Goal: Task Accomplishment & Management: Manage account settings

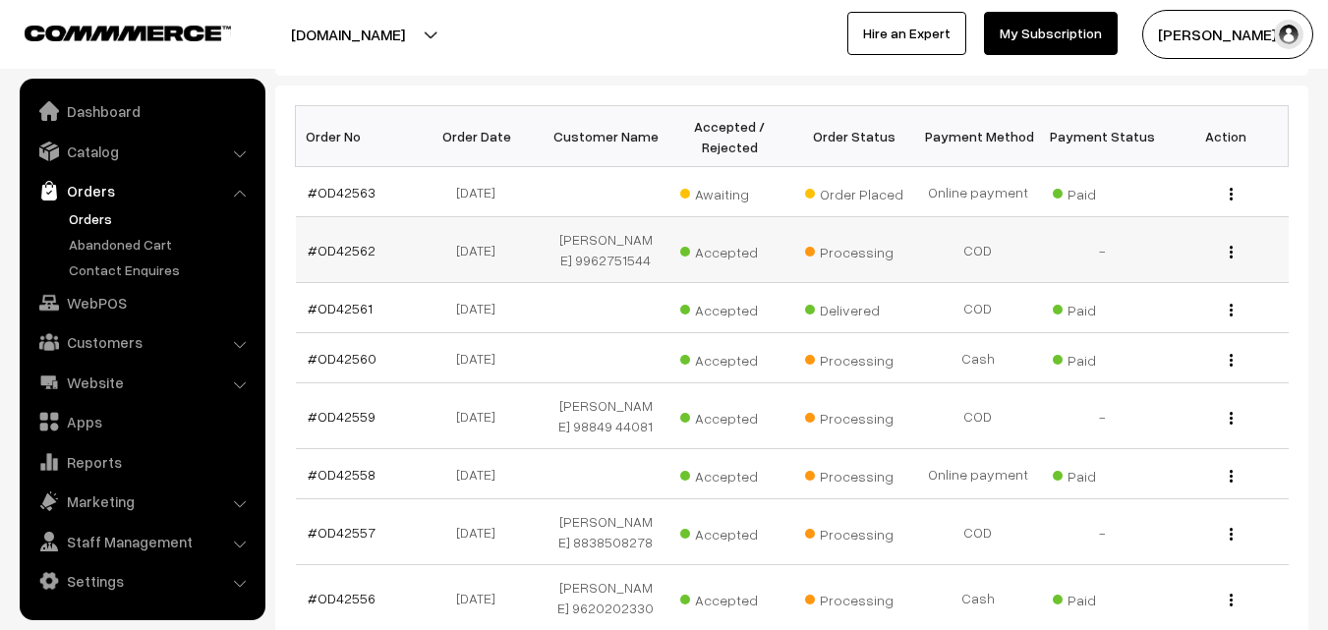
scroll to position [295, 0]
click at [347, 197] on link "#OD42563" at bounding box center [342, 192] width 68 height 17
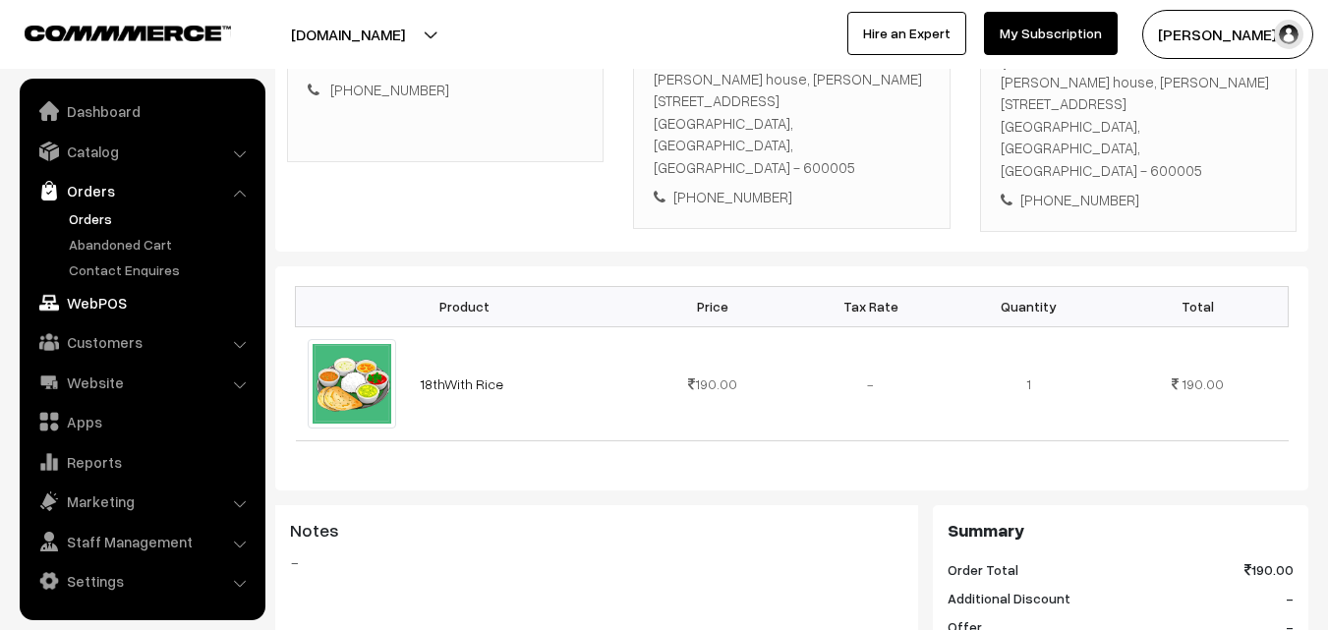
scroll to position [393, 0]
click at [101, 291] on link "WebPOS" at bounding box center [142, 302] width 234 height 35
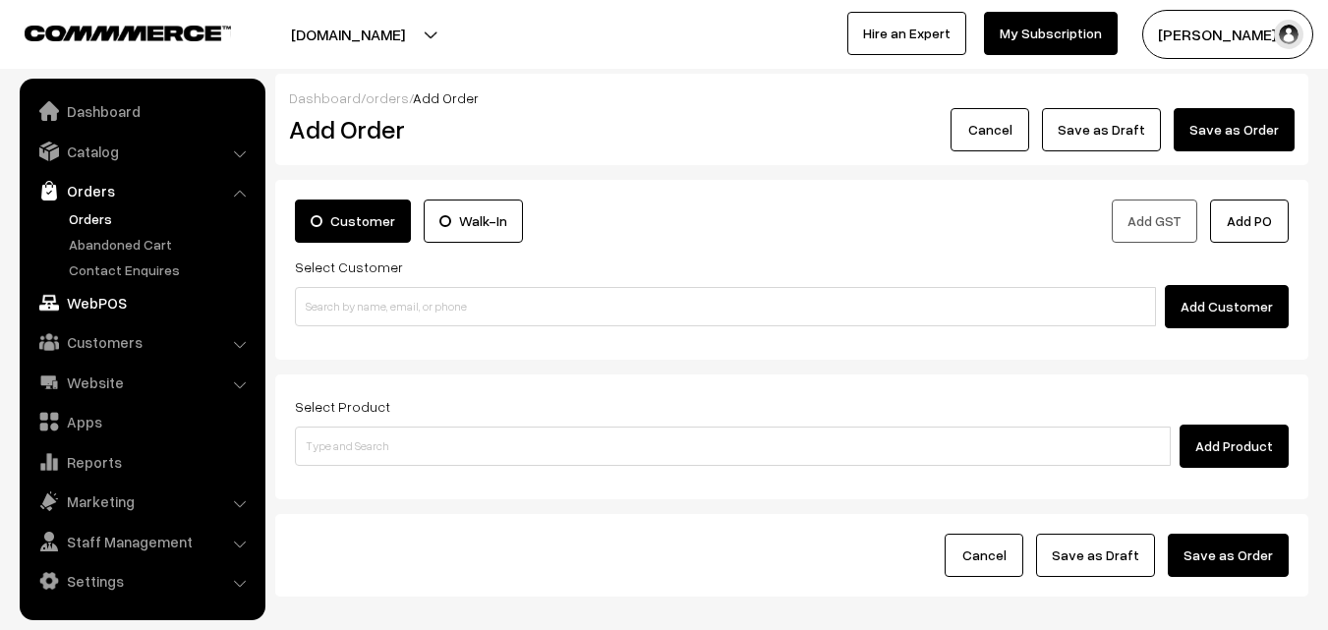
click at [102, 300] on link "WebPOS" at bounding box center [142, 302] width 234 height 35
click at [121, 347] on link "Customers" at bounding box center [142, 341] width 234 height 35
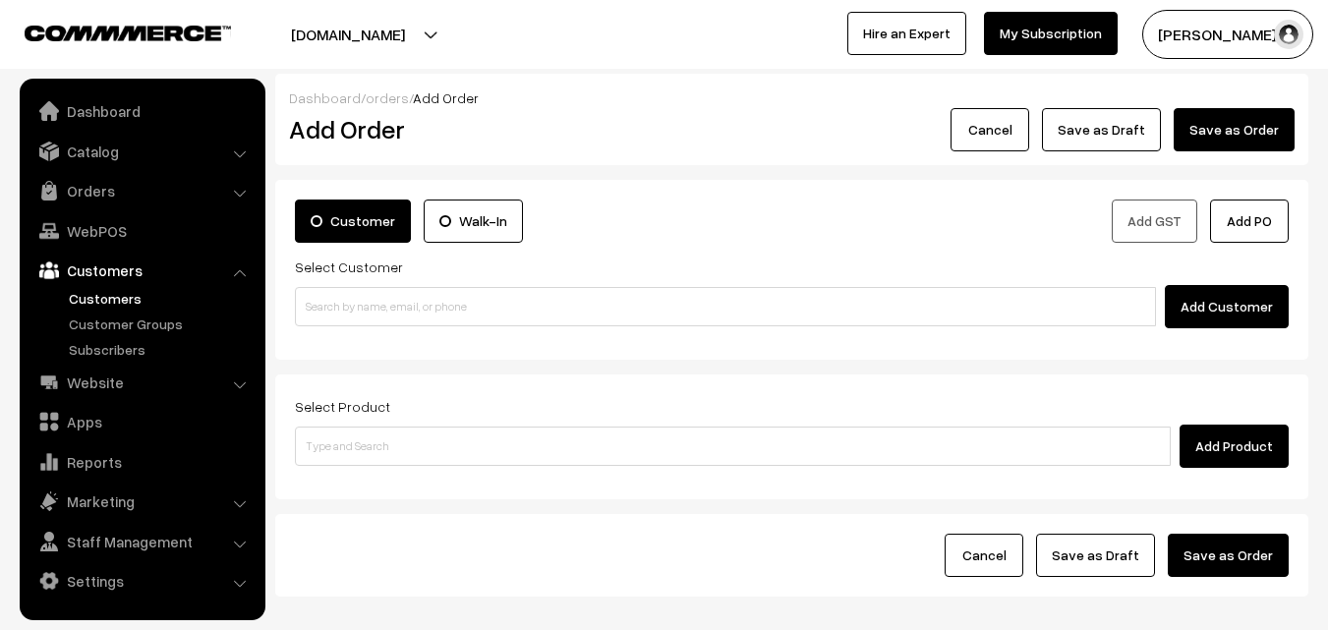
click at [104, 294] on link "Customers" at bounding box center [161, 298] width 195 height 21
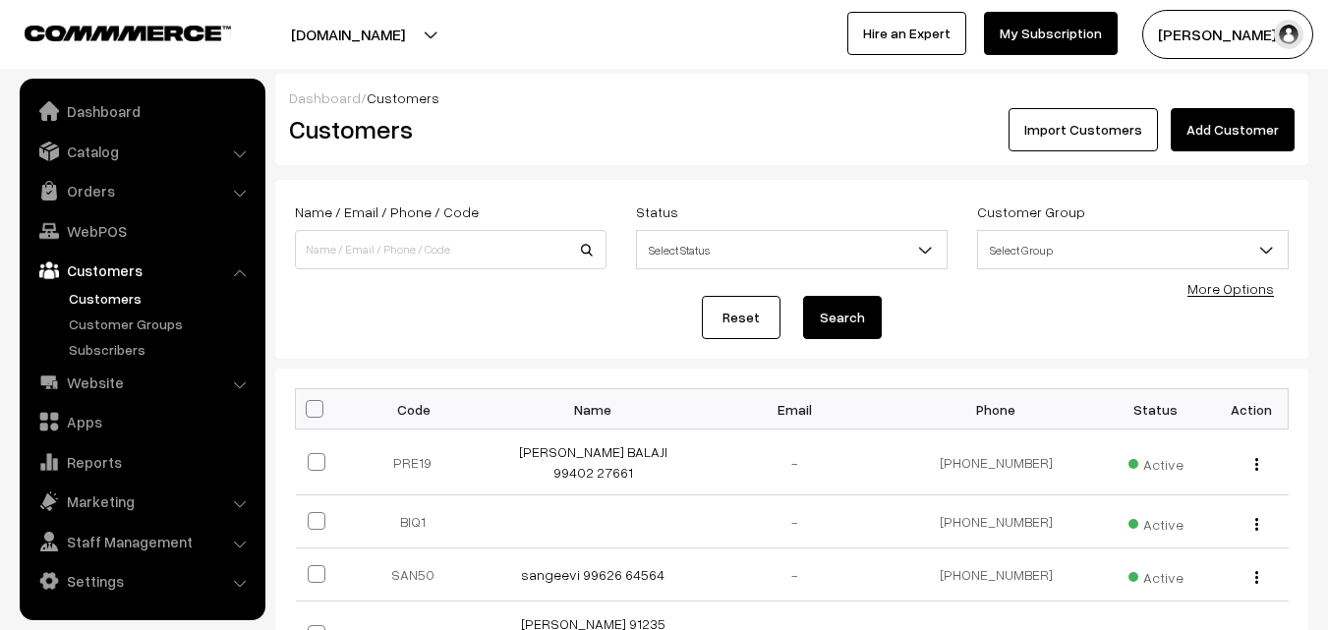
click at [1216, 129] on link "Add Customer" at bounding box center [1232, 129] width 124 height 43
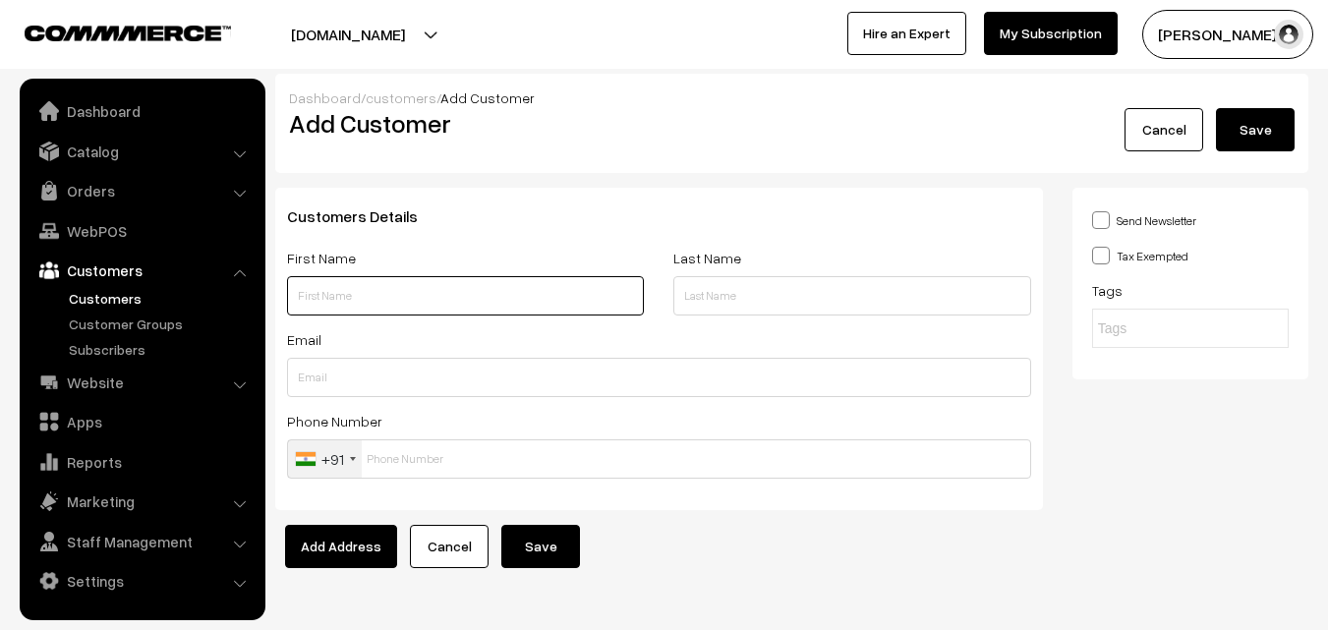
click at [330, 291] on input "text" at bounding box center [465, 295] width 357 height 39
paste input "Vijay"
paste input "99447 74425"
type input "Vijay 99447 74425"
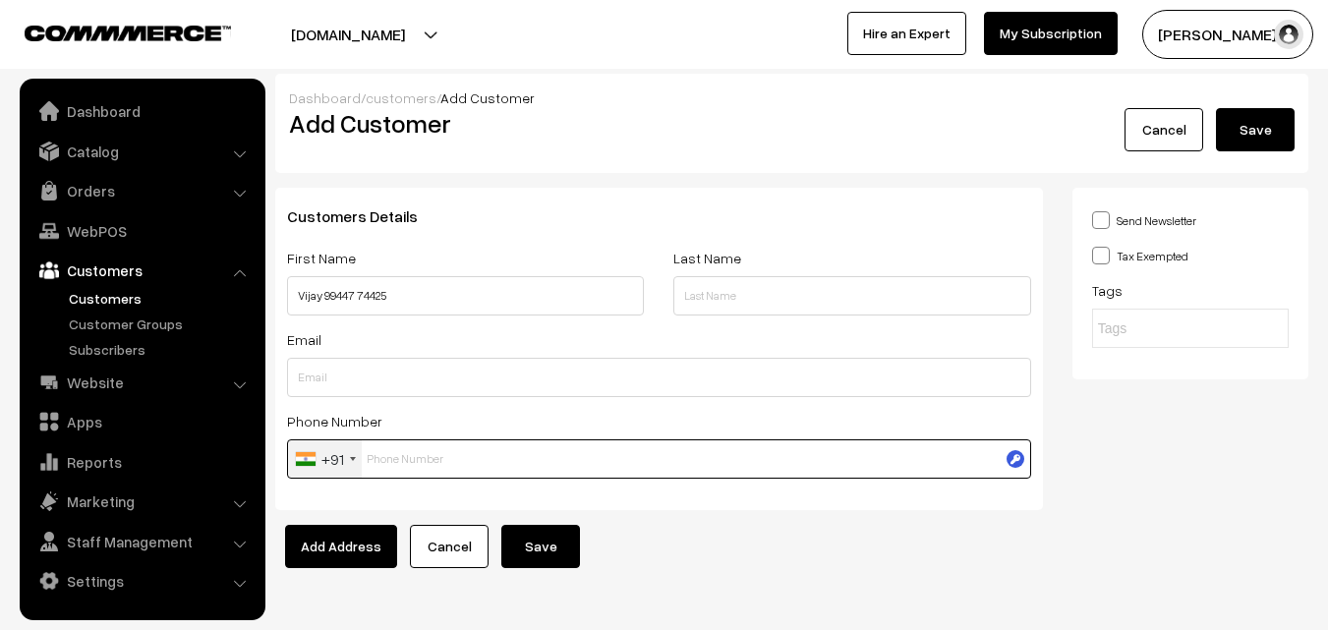
click at [424, 454] on input "text" at bounding box center [659, 458] width 744 height 39
paste input "99447 7442"
click at [423, 456] on input "text" at bounding box center [659, 458] width 744 height 39
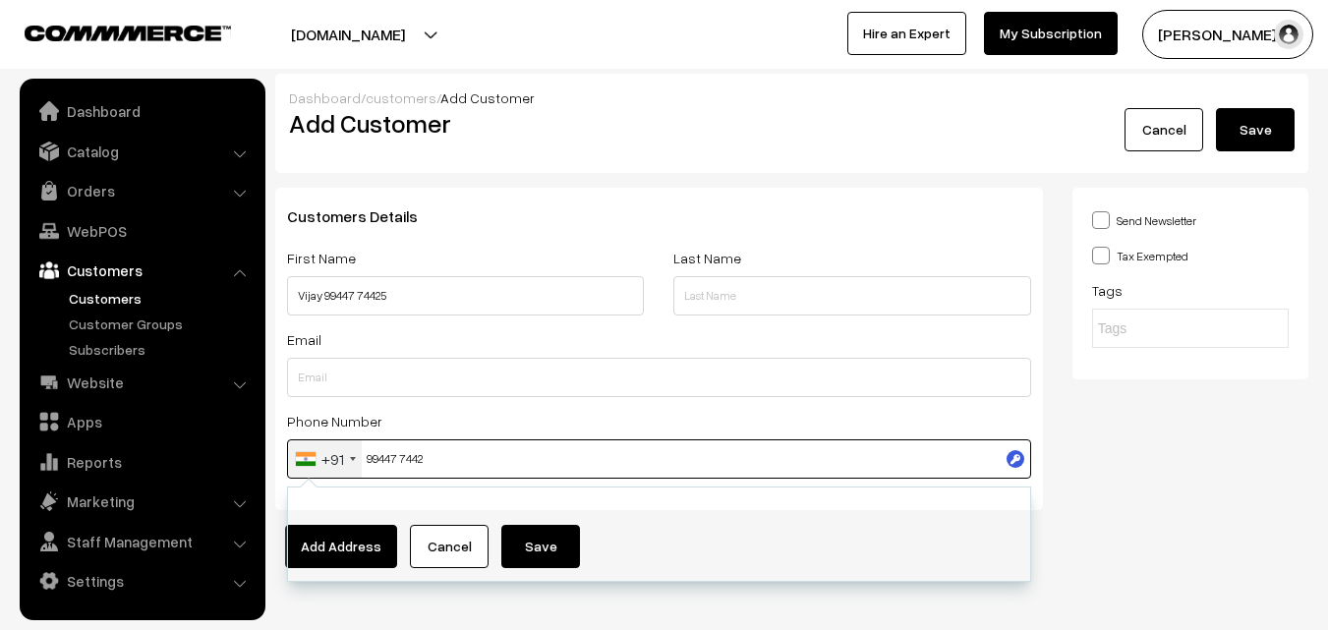
click at [406, 457] on input "99447 7442" at bounding box center [659, 458] width 744 height 39
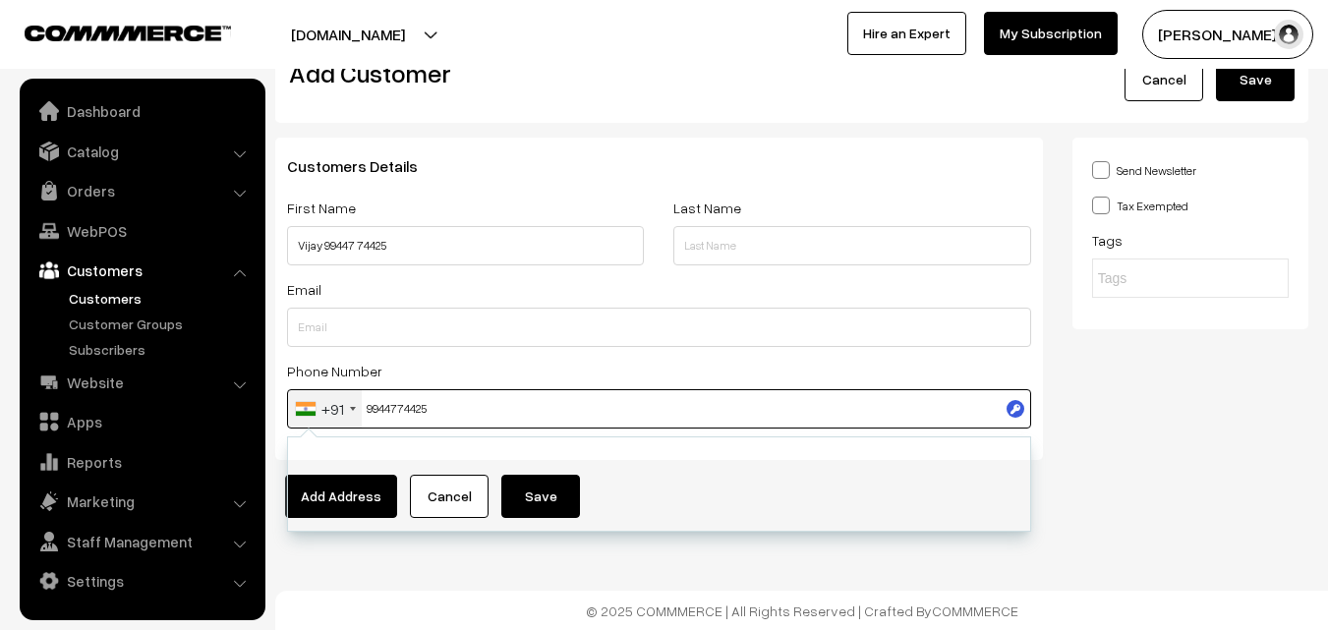
scroll to position [51, 0]
type input "9944774425"
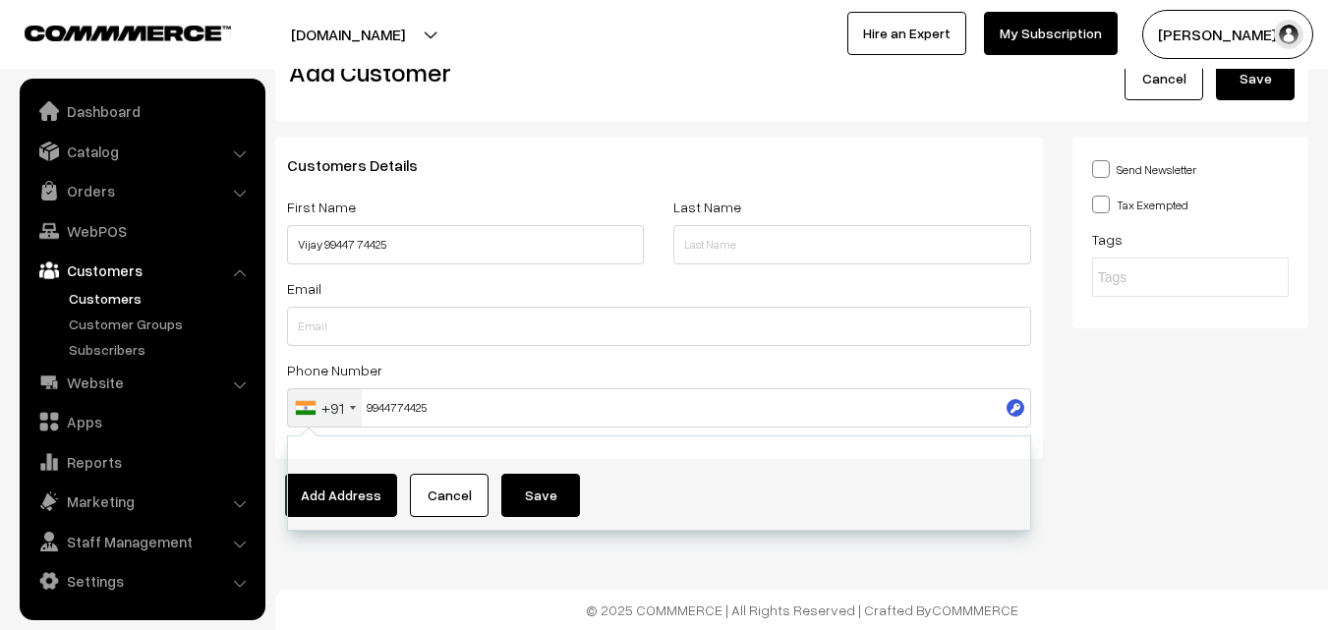
click at [542, 571] on div "Dashboard / customers / Add Customer Add Customer Cancel Save Customers Details…" at bounding box center [664, 289] width 1328 height 681
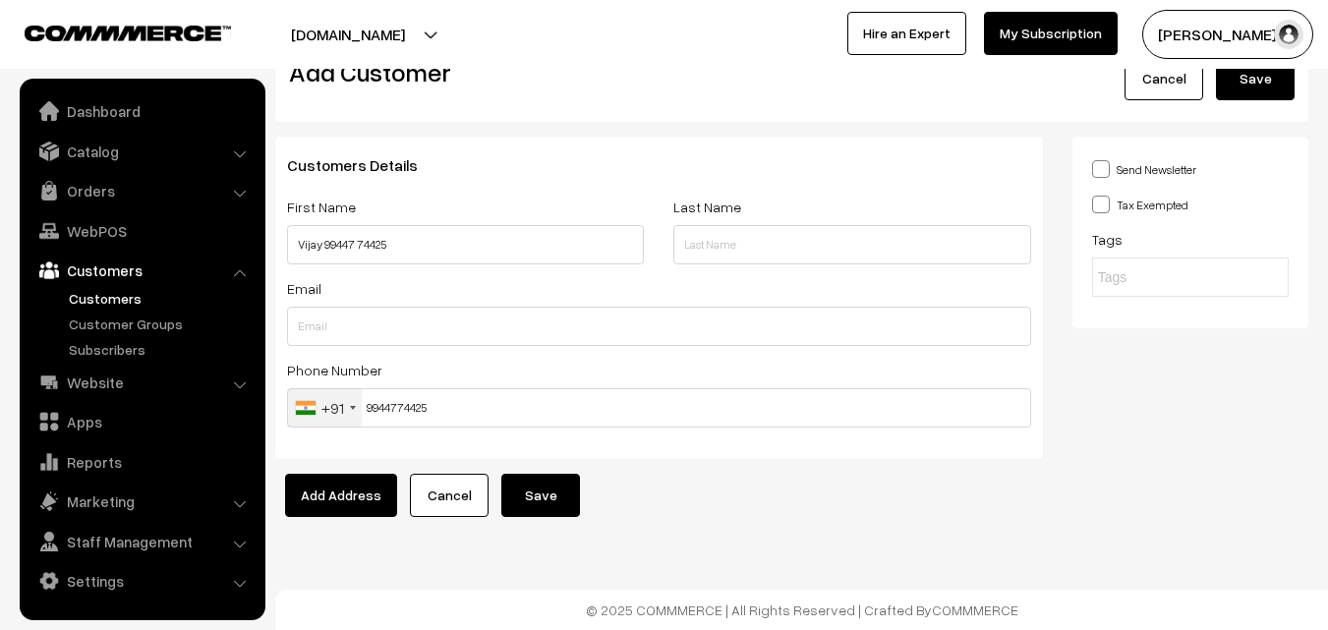
click at [538, 485] on button "Save" at bounding box center [540, 495] width 79 height 43
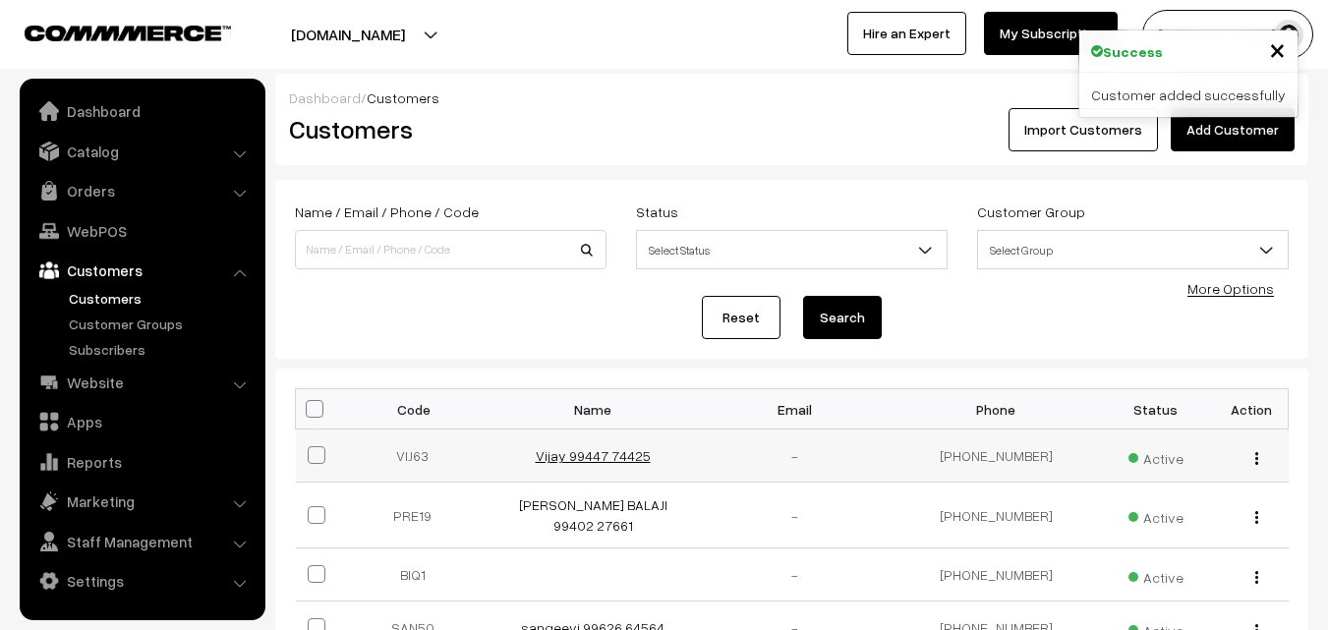
click at [602, 449] on link "Vijay 99447 74425" at bounding box center [593, 455] width 115 height 17
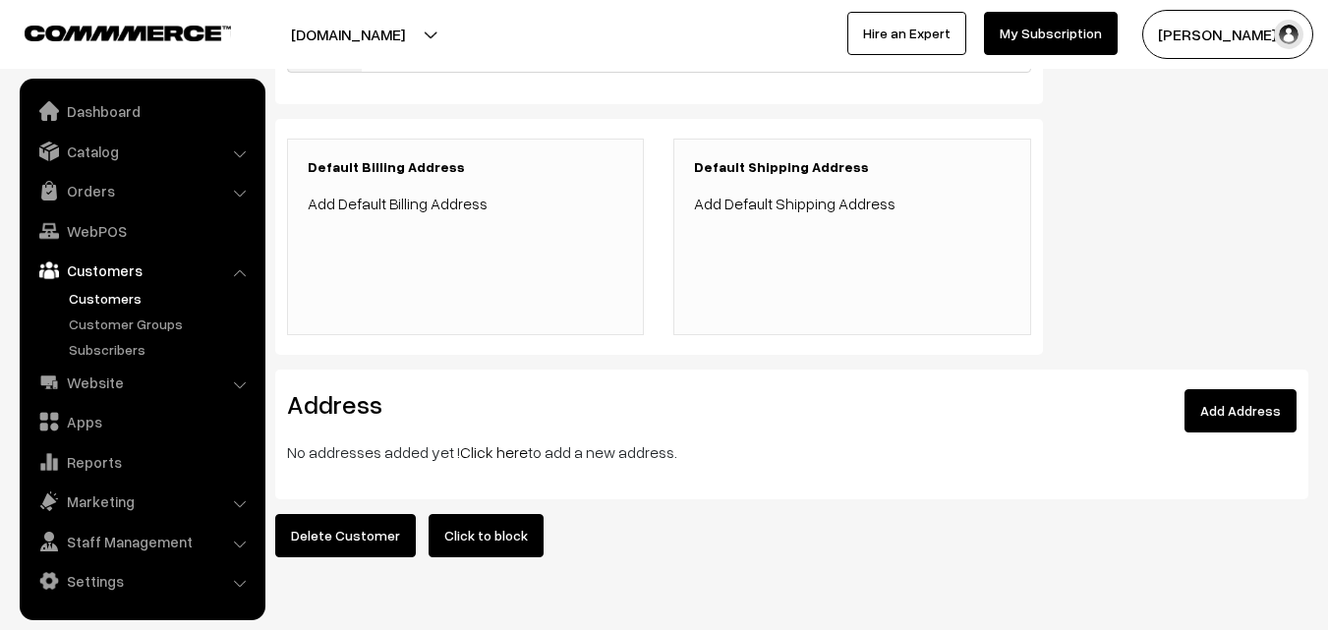
scroll to position [455, 0]
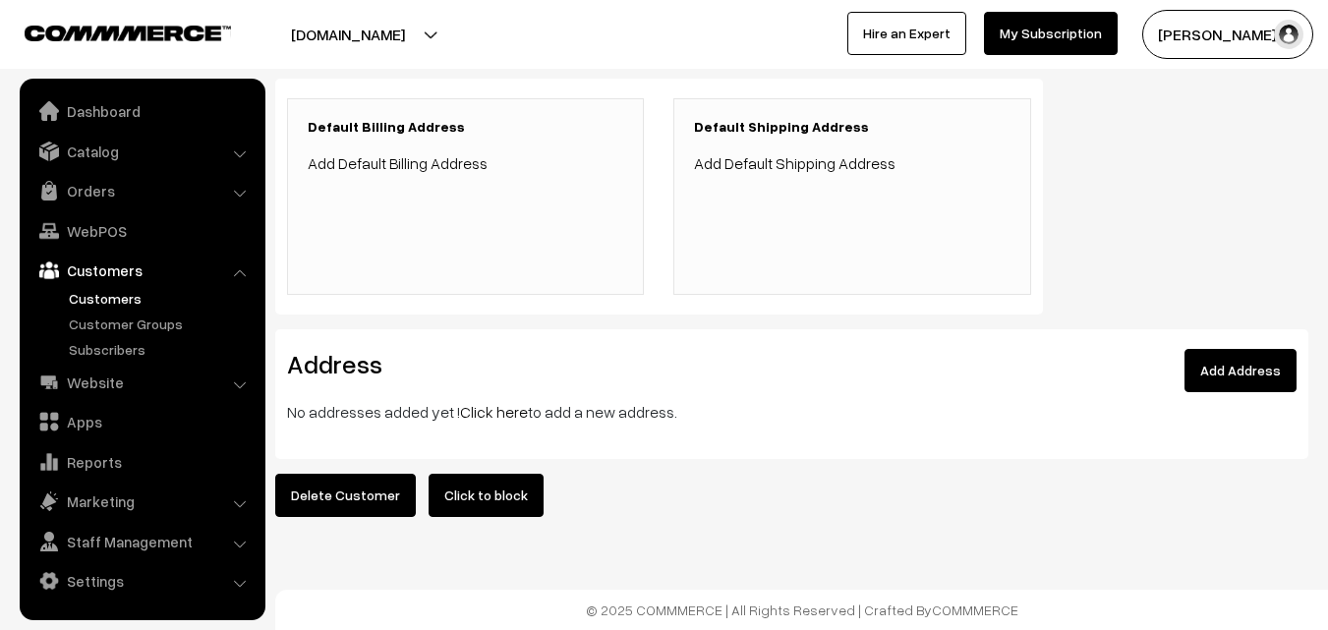
click at [486, 402] on link "Click here" at bounding box center [494, 412] width 68 height 20
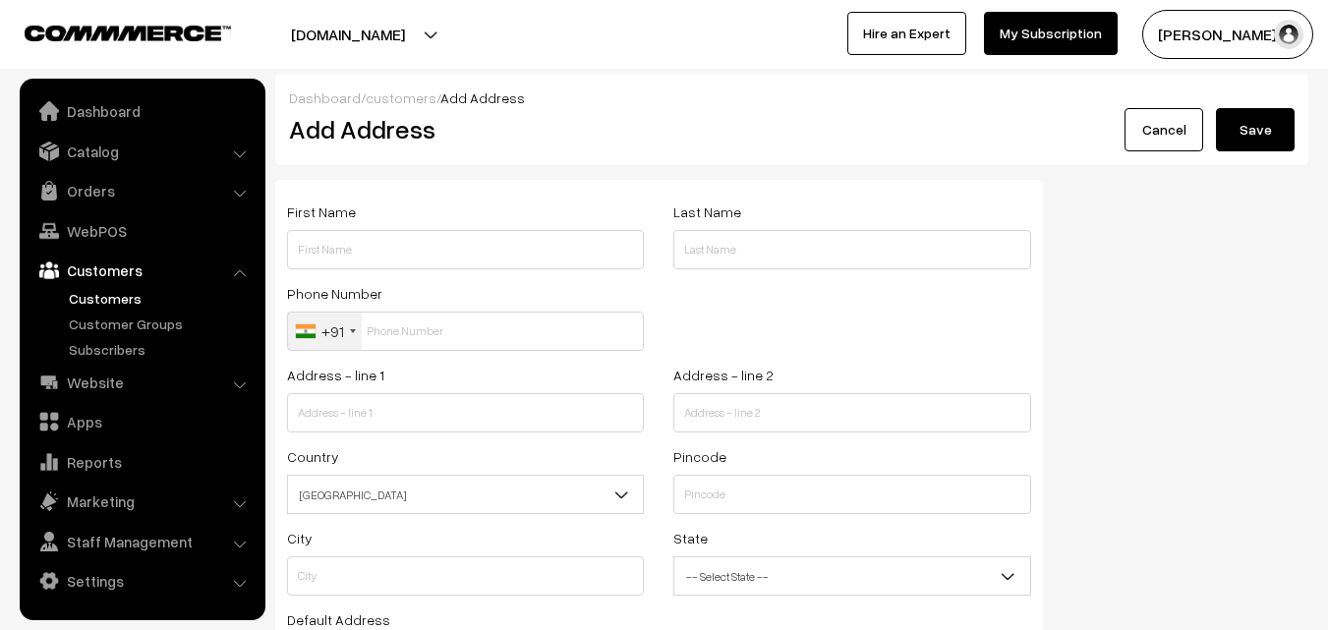
click at [415, 282] on div "Phone Number +91 [GEOGRAPHIC_DATA] +1 [GEOGRAPHIC_DATA] +44 [GEOGRAPHIC_DATA] (…" at bounding box center [465, 316] width 357 height 70
click at [422, 259] on input "text" at bounding box center [465, 249] width 357 height 39
paste input "[PERSON_NAME]"
paste input "99447 74425"
type input "Vijay 99447 74425"
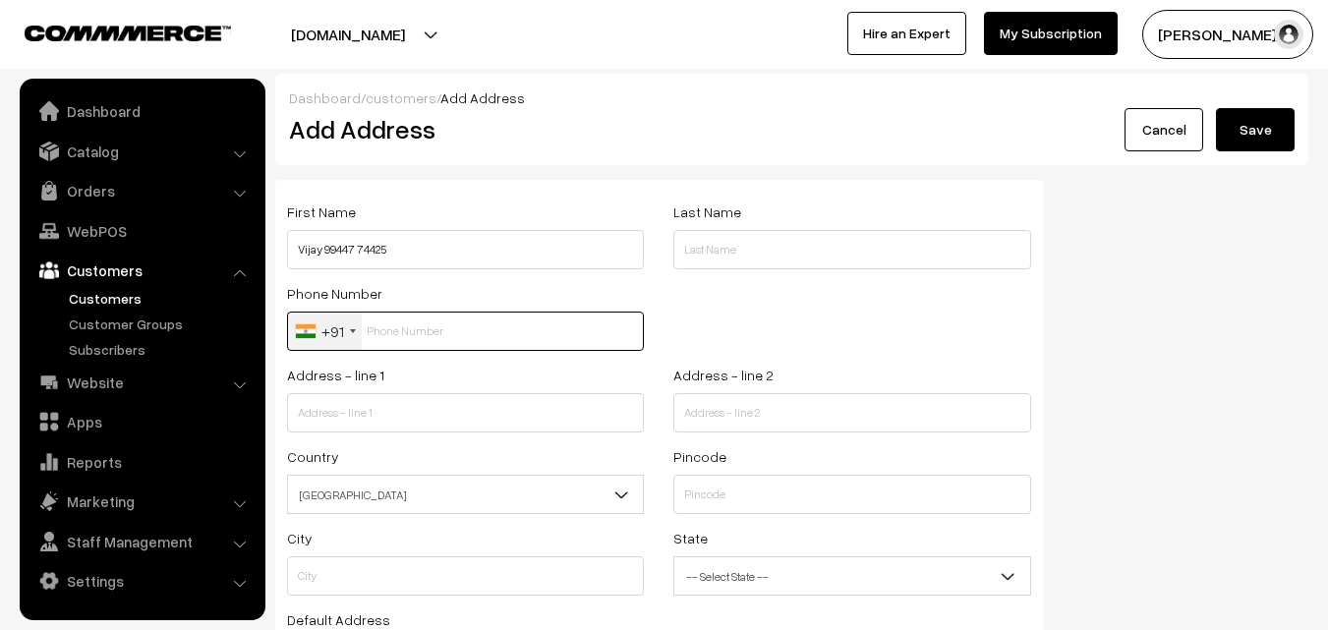
click at [426, 335] on input "text" at bounding box center [465, 330] width 357 height 39
paste input "99447 7442"
click at [422, 320] on input "99447 7442" at bounding box center [465, 330] width 357 height 39
type input "9944774425"
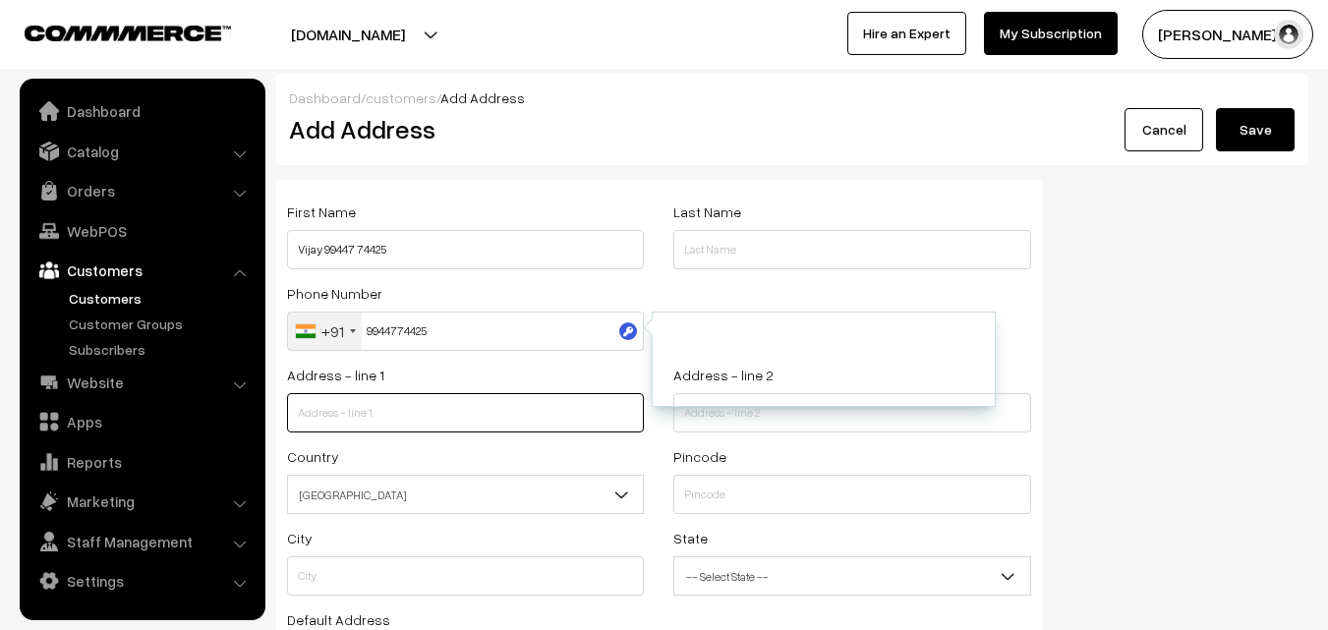
click at [472, 412] on input "text" at bounding box center [465, 412] width 357 height 39
paste input "~[PERSON_NAME]"
type input "~[PERSON_NAME]"
type input "a"
paste input "black no c.5. Police quarter [GEOGRAPHIC_DATA] near by [GEOGRAPHIC_DATA]"
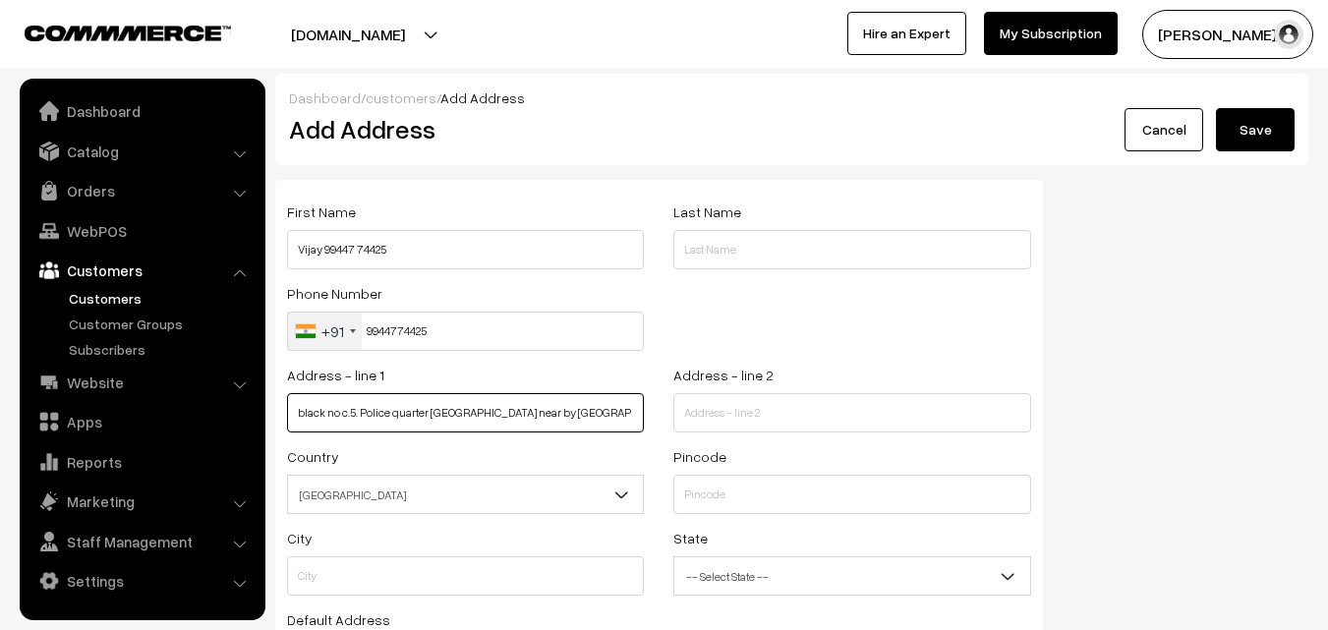
drag, startPoint x: 428, startPoint y: 411, endPoint x: 274, endPoint y: 403, distance: 154.5
click at [274, 403] on div "Address - line 1 black no c.5. Police quarter Kamaraj memorial near by teynampet" at bounding box center [465, 404] width 386 height 82
click at [510, 412] on input "black no c.5. Police quarter Kamaraj memorial near by teynampet" at bounding box center [465, 412] width 357 height 39
click at [516, 412] on input "black no c.5. Police quarter Kamaraj memorial near by teynampet" at bounding box center [465, 412] width 357 height 39
drag, startPoint x: 519, startPoint y: 411, endPoint x: 238, endPoint y: 424, distance: 281.3
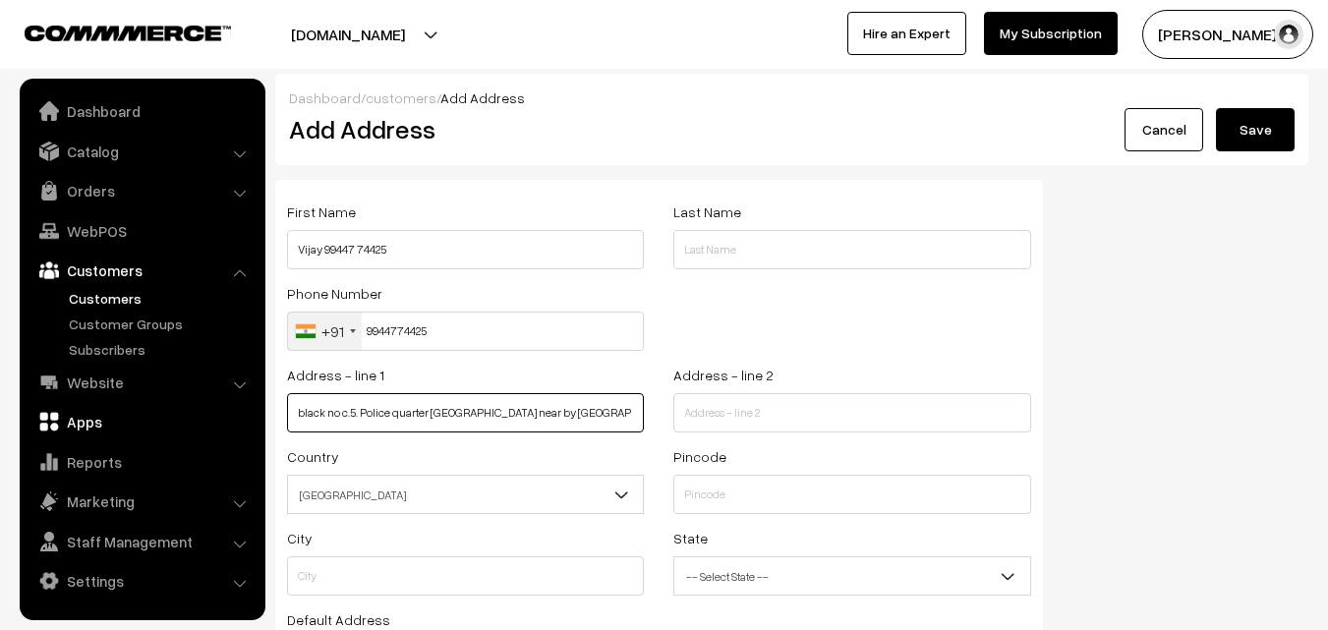
click at [238, 424] on body "Thank you for showing interest. Our team will call you shortly. Close annamfood…" at bounding box center [664, 448] width 1328 height 897
click at [556, 391] on div "Address - line 1 black no c.5. Police quarter Kamaraj memorial near by teynampet" at bounding box center [465, 398] width 357 height 70
drag, startPoint x: 430, startPoint y: 413, endPoint x: 635, endPoint y: 419, distance: 204.5
click at [635, 419] on input "black no c.5. Police quarter Kamaraj memorial near by teynampet" at bounding box center [465, 412] width 357 height 39
type input "black no c.5. Police quarter"
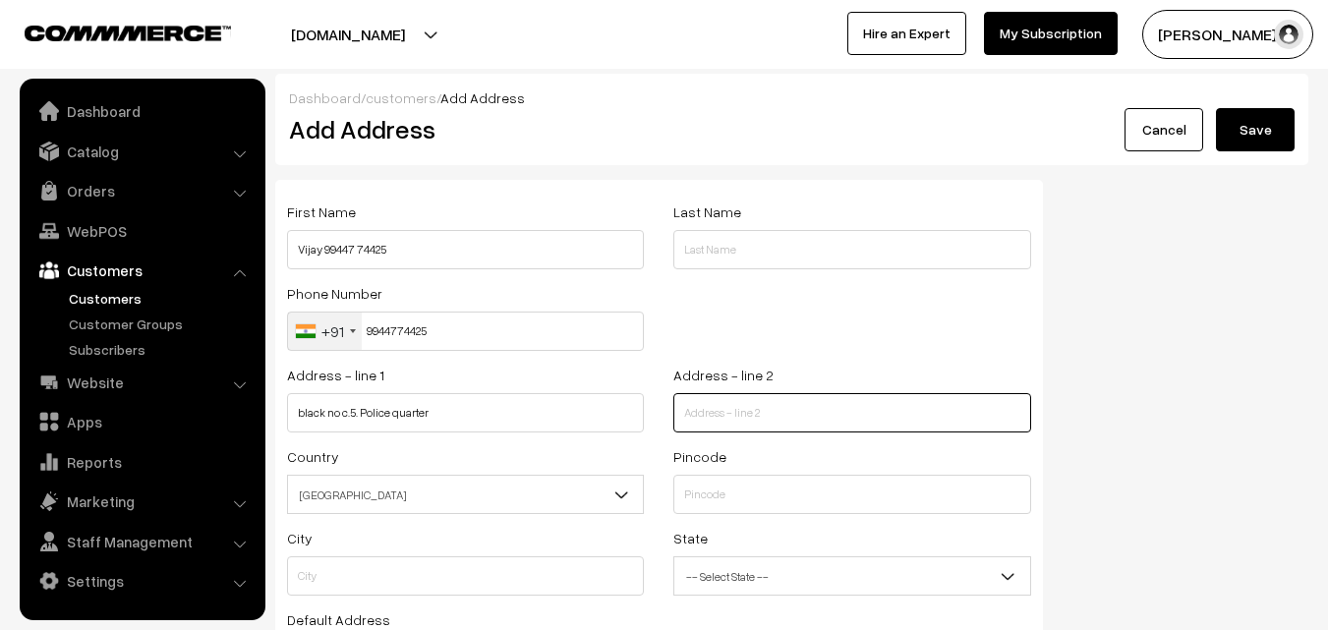
drag, startPoint x: 762, startPoint y: 410, endPoint x: 715, endPoint y: 433, distance: 51.9
click at [762, 411] on input "text" at bounding box center [851, 412] width 357 height 39
paste input "Kamaraj memorial near by teynampet"
type input "Kamaraj memorial near by teynampet"
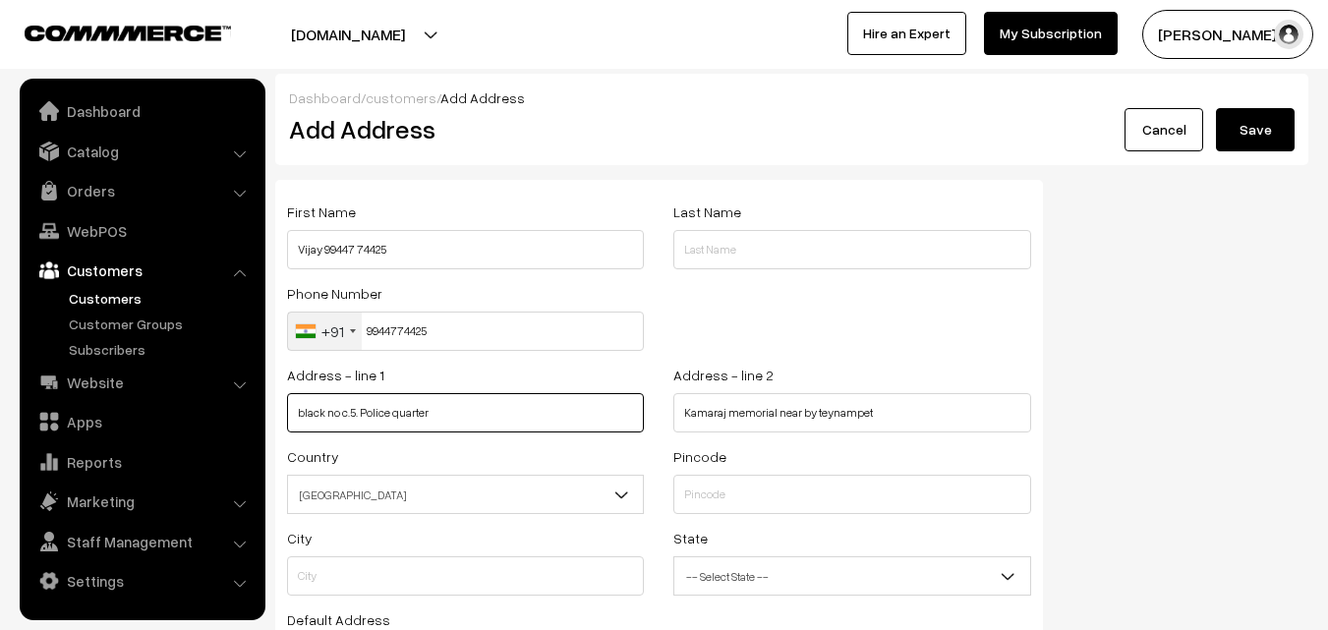
click at [311, 407] on input "black no c.5. Police quarter" at bounding box center [465, 412] width 357 height 39
type input "Block no c.5. Police quarter"
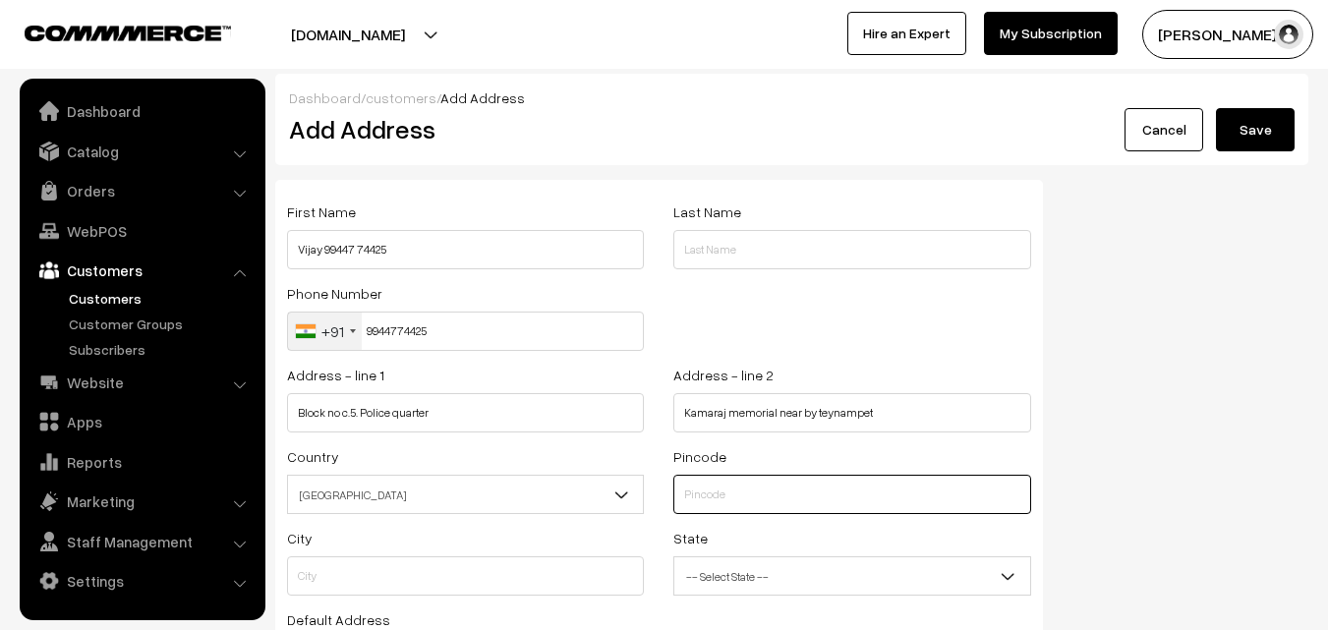
click at [727, 492] on input "text" at bounding box center [851, 494] width 357 height 39
type input "600018"
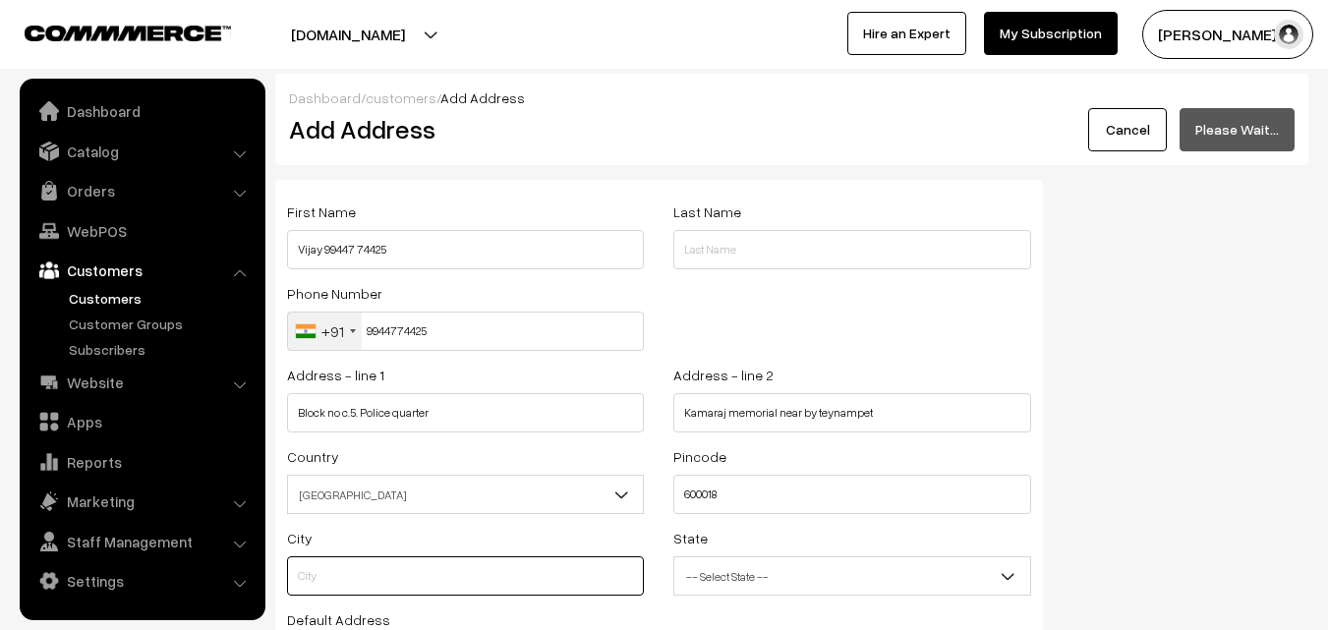
type input "Chennai"
select select "Tamil Nadu"
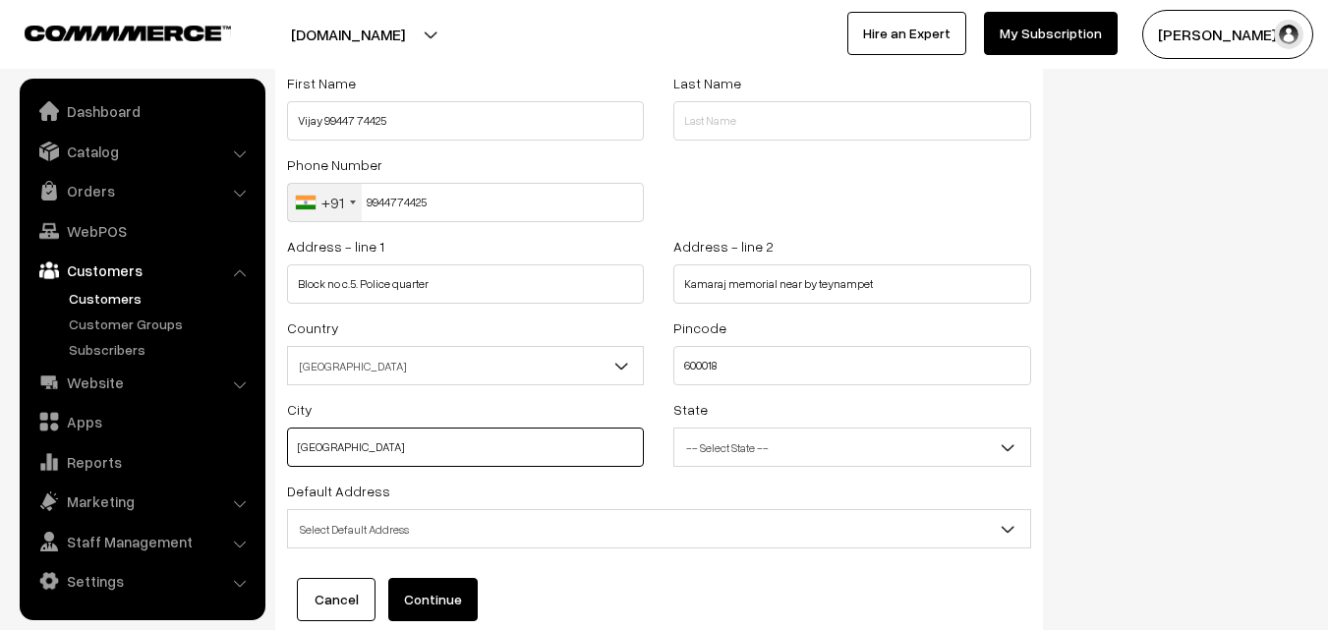
scroll to position [267, 0]
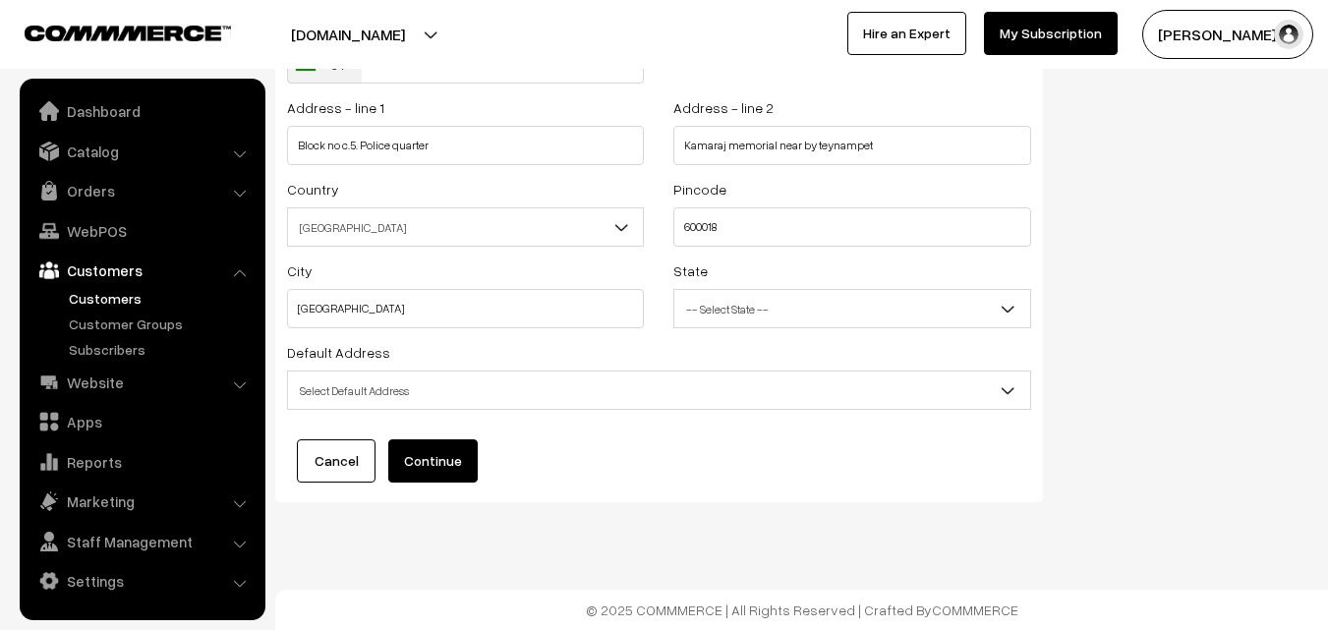
click at [380, 396] on span "Select Default Address" at bounding box center [659, 390] width 742 height 34
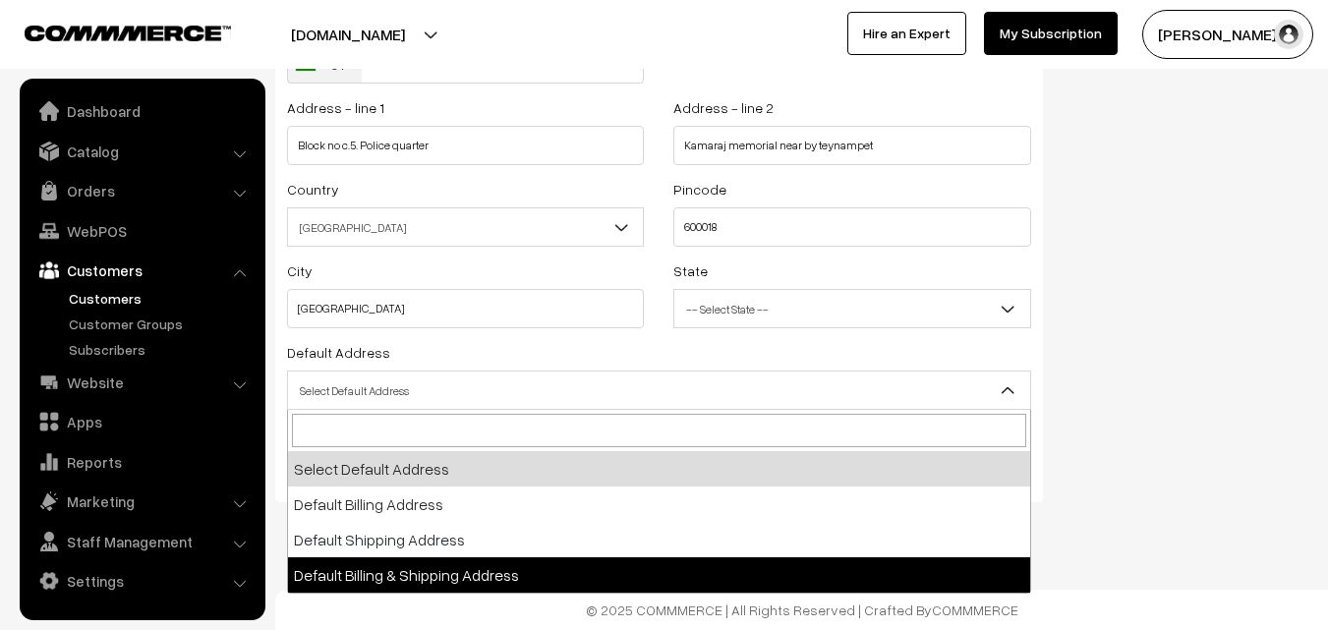
select select "3"
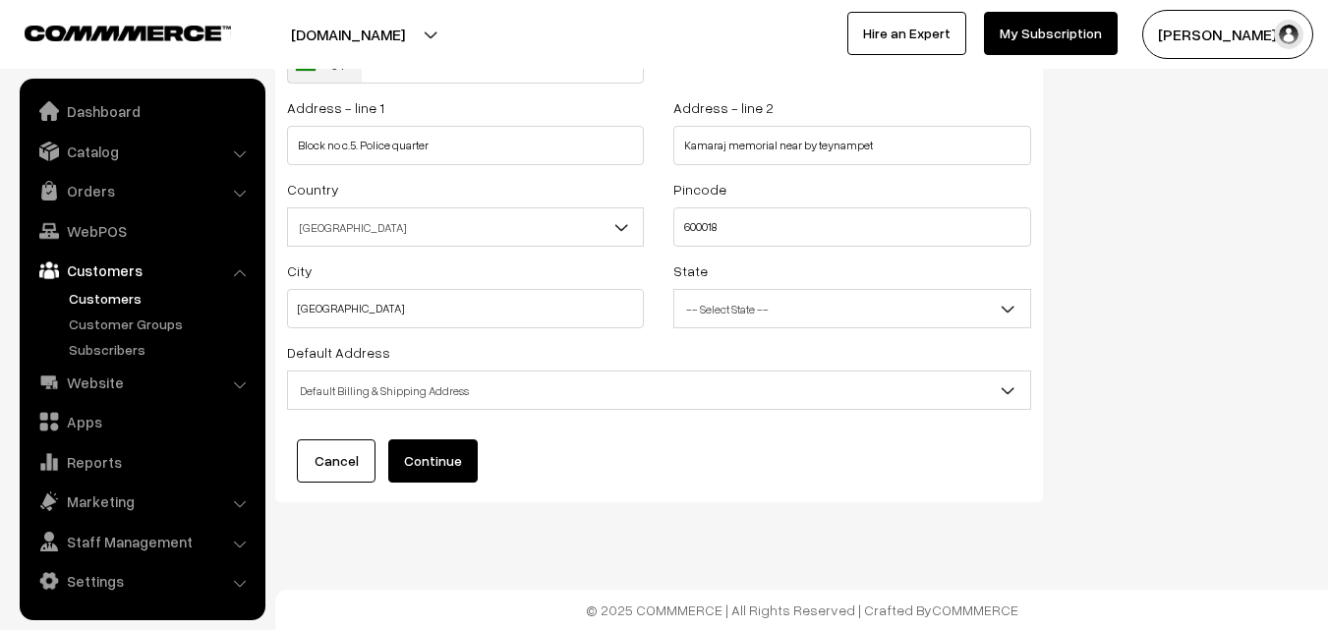
click at [415, 465] on button "Continue" at bounding box center [432, 460] width 89 height 43
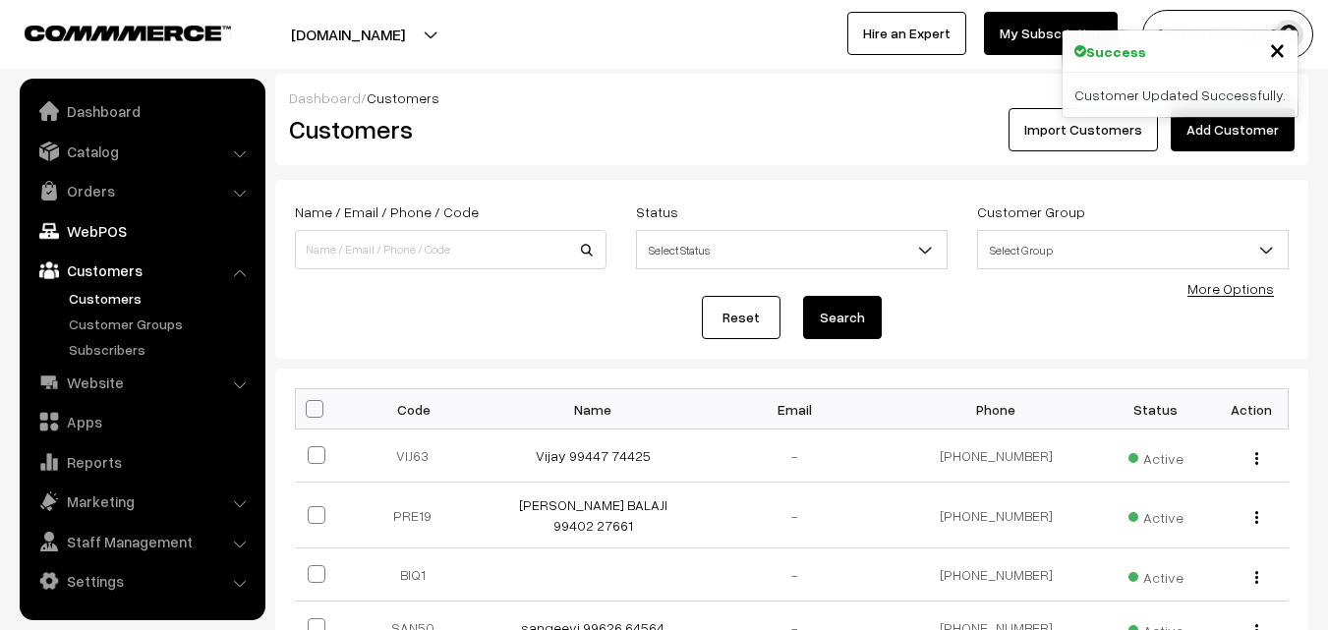
click at [112, 230] on link "WebPOS" at bounding box center [142, 230] width 234 height 35
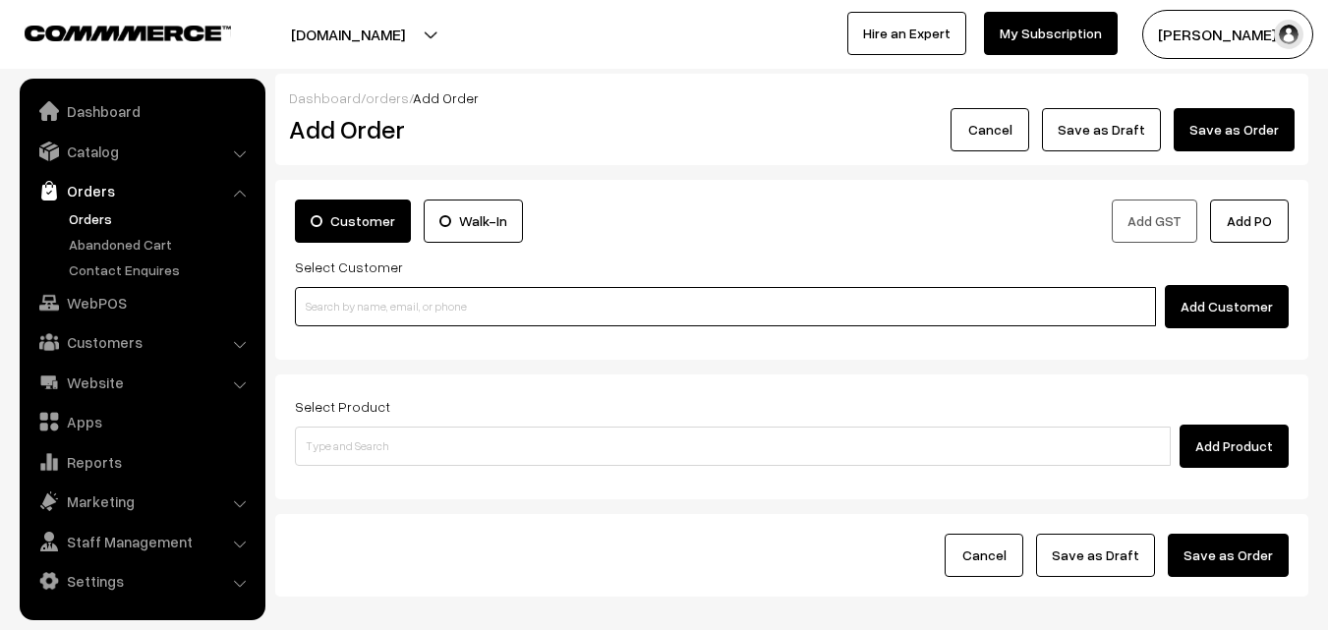
drag, startPoint x: 434, startPoint y: 313, endPoint x: 362, endPoint y: 326, distance: 73.8
click at [431, 313] on input at bounding box center [725, 306] width 861 height 39
click at [356, 305] on input at bounding box center [725, 306] width 861 height 39
paste input "99447 74425"
drag, startPoint x: 346, startPoint y: 304, endPoint x: 357, endPoint y: 334, distance: 32.3
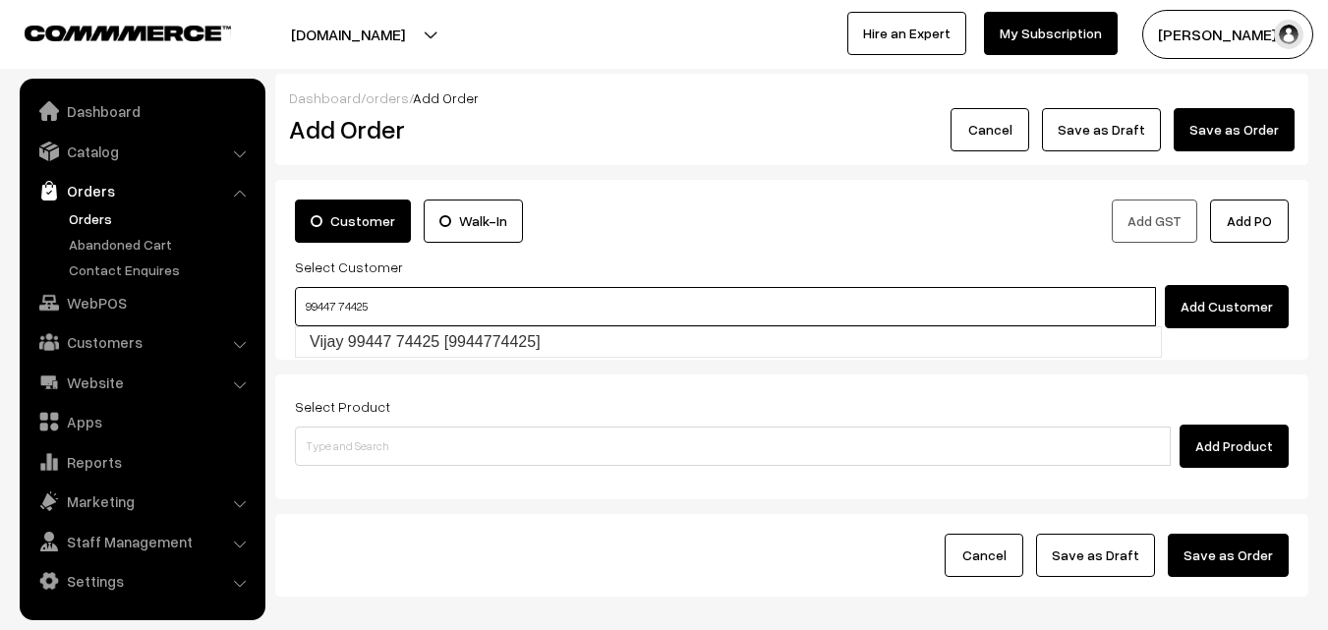
click at [346, 309] on input "99447 74425" at bounding box center [725, 306] width 861 height 39
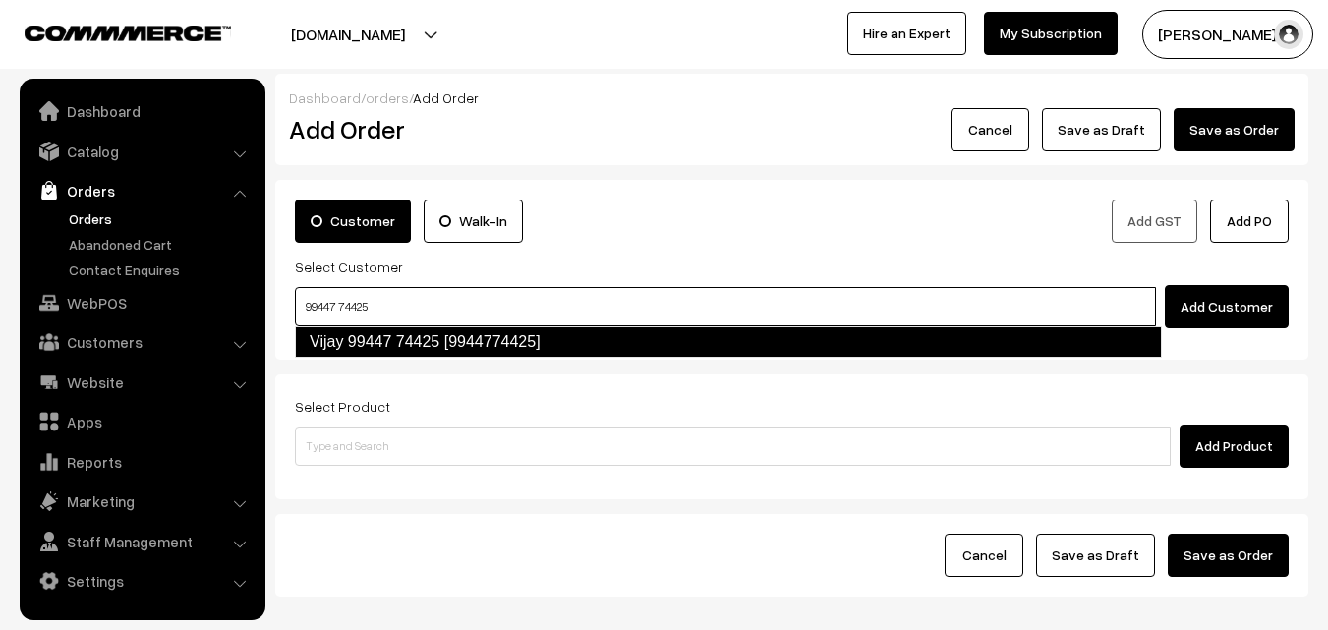
click at [358, 334] on link "Vijay 99447 74425 [9944774425]" at bounding box center [728, 341] width 867 height 31
type input "99447 74425"
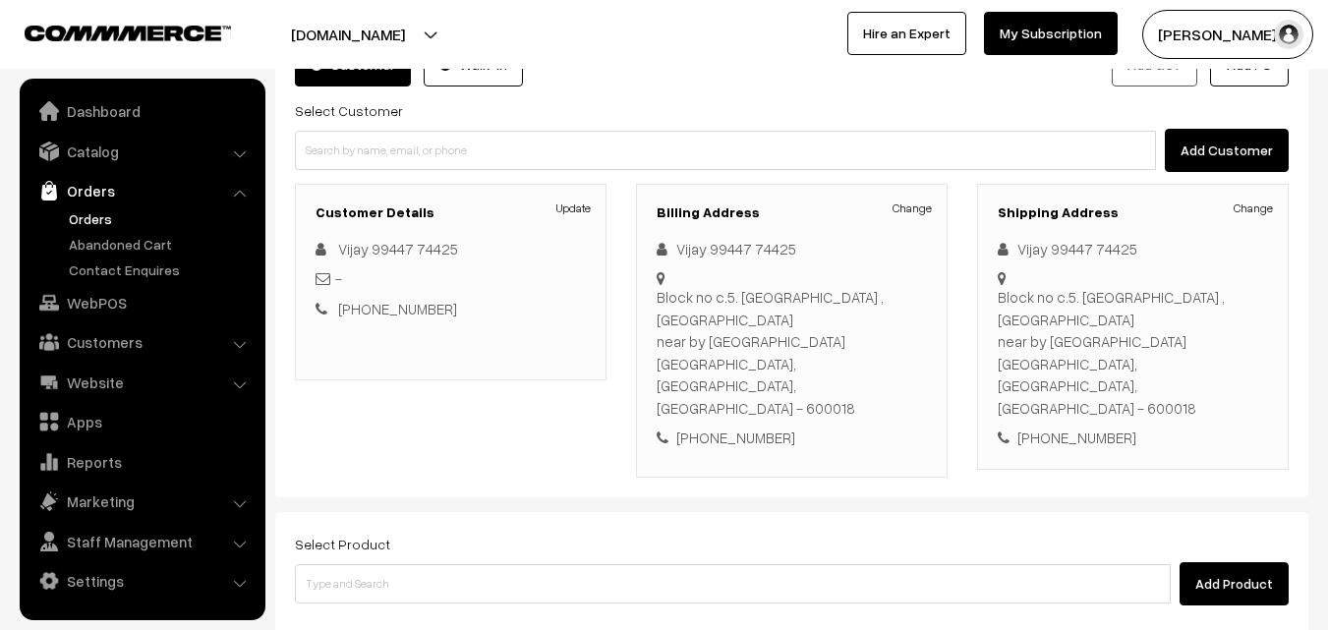
scroll to position [336, 0]
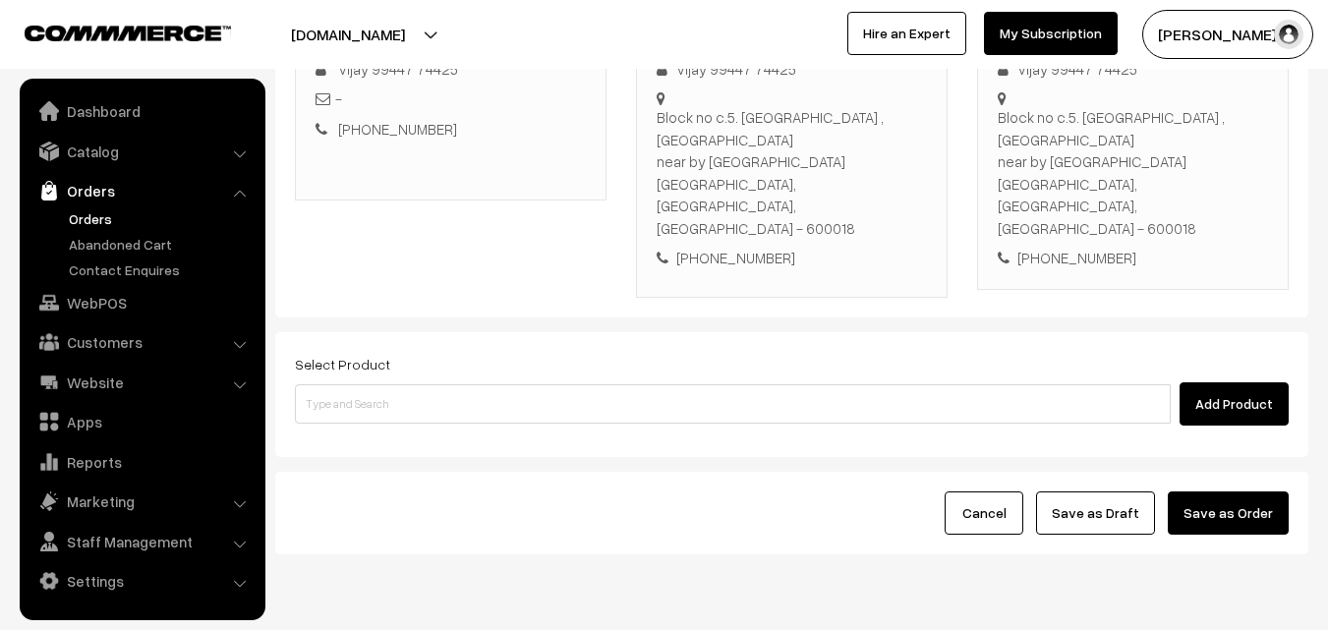
click at [523, 365] on div "Select Product Add Product" at bounding box center [791, 394] width 1033 height 125
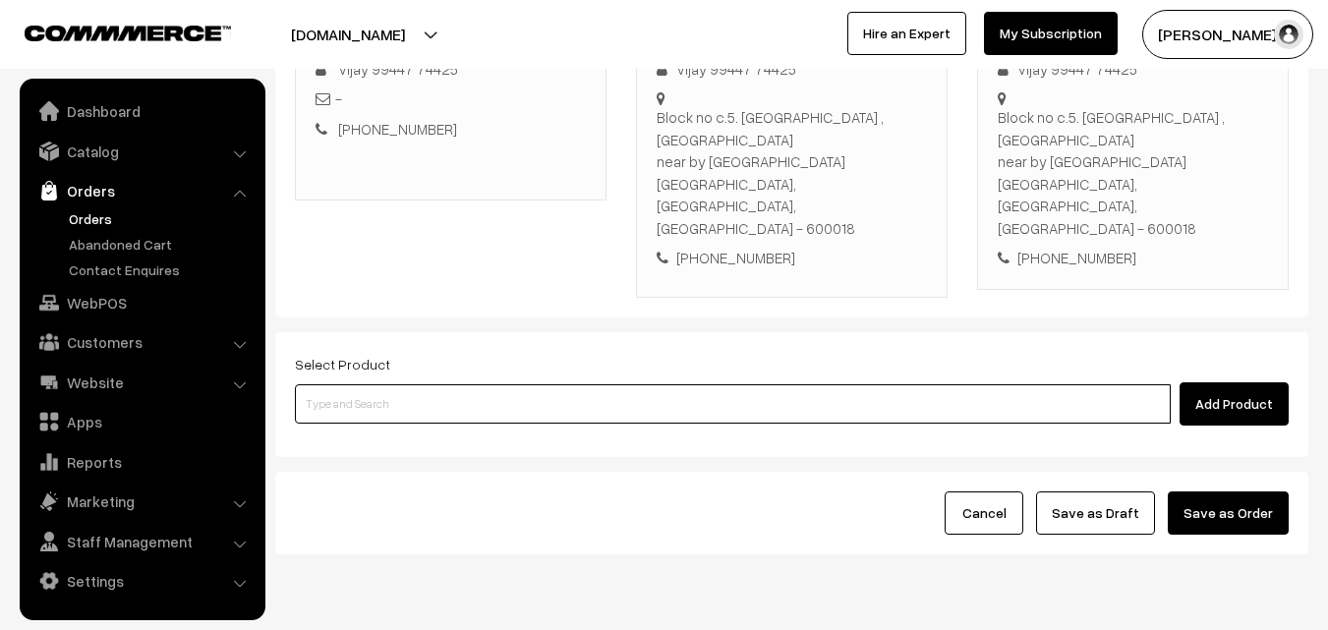
click at [529, 384] on input at bounding box center [733, 403] width 876 height 39
type input "Rava u"
paste input "Bf - Rava uppuma"
type input "Bf - Rava uppuma"
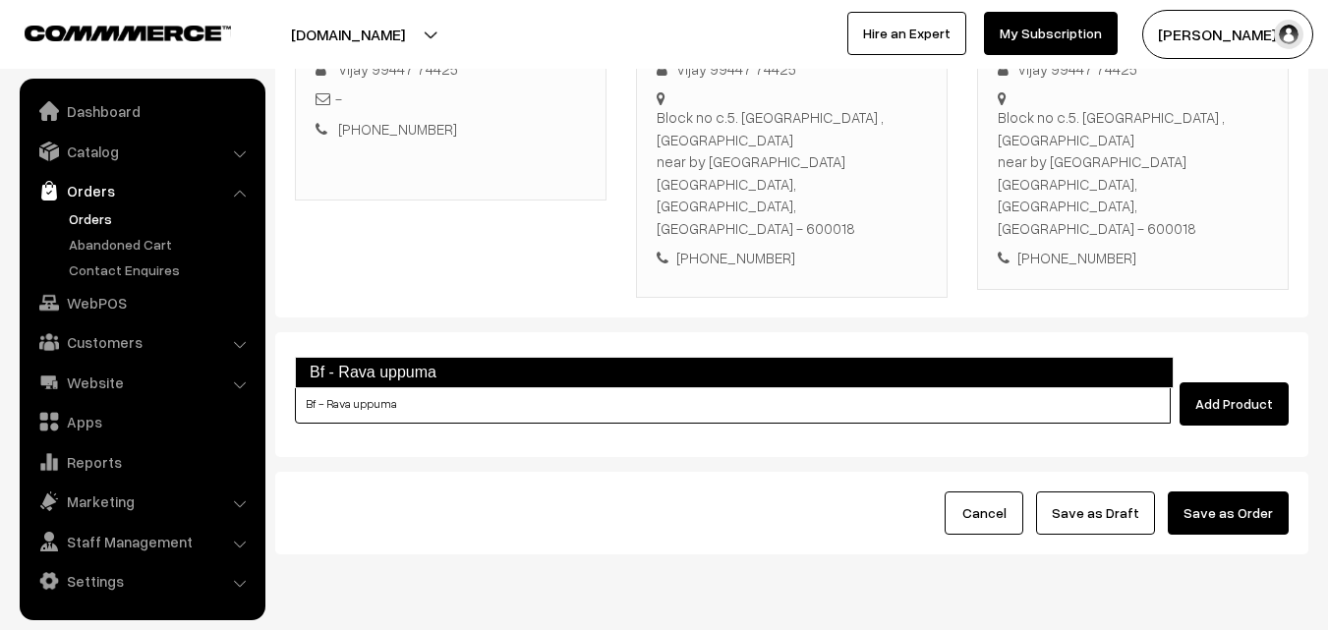
click at [393, 361] on link "Bf - Rava uppuma" at bounding box center [734, 372] width 878 height 31
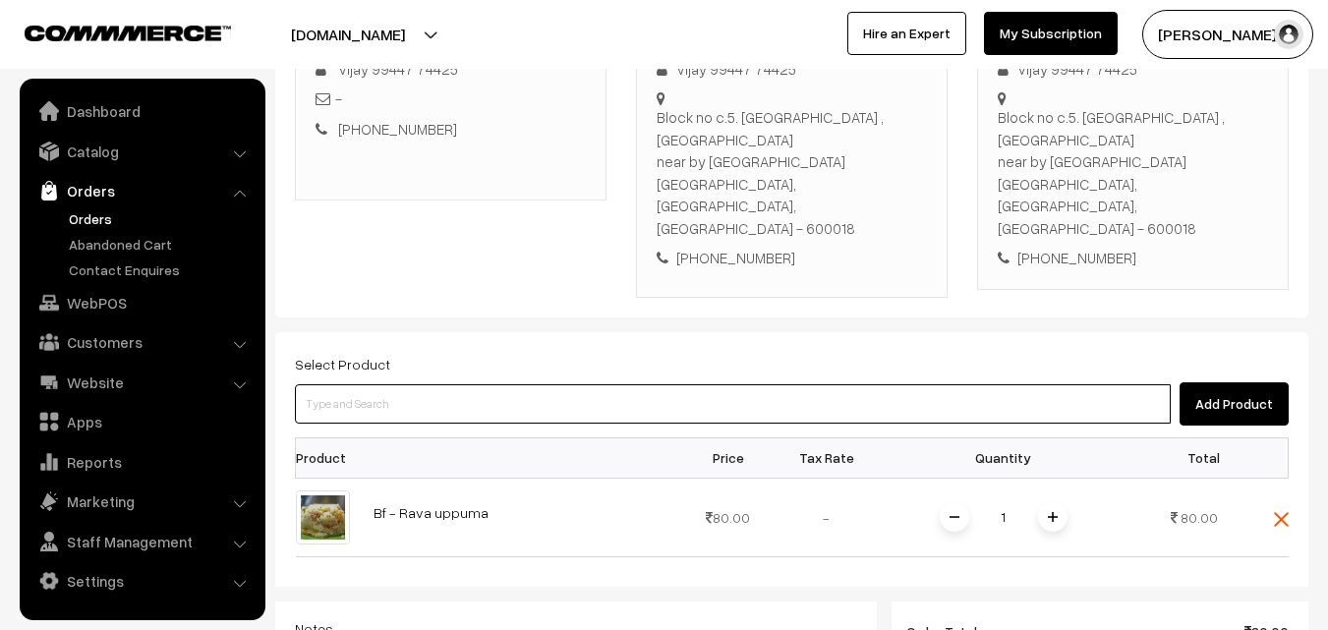
click at [449, 384] on input at bounding box center [733, 403] width 876 height 39
paste input "18thWith Rice"
type input "18thWith Rice"
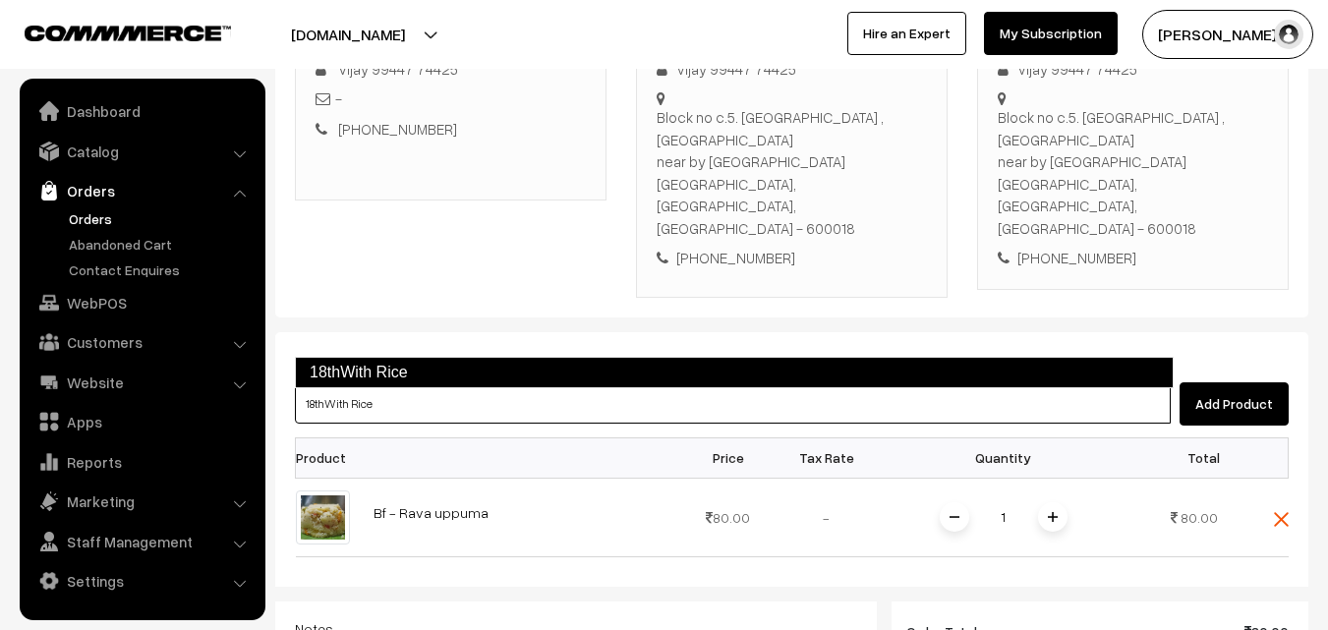
click at [387, 362] on link "18thWith Rice" at bounding box center [734, 372] width 878 height 31
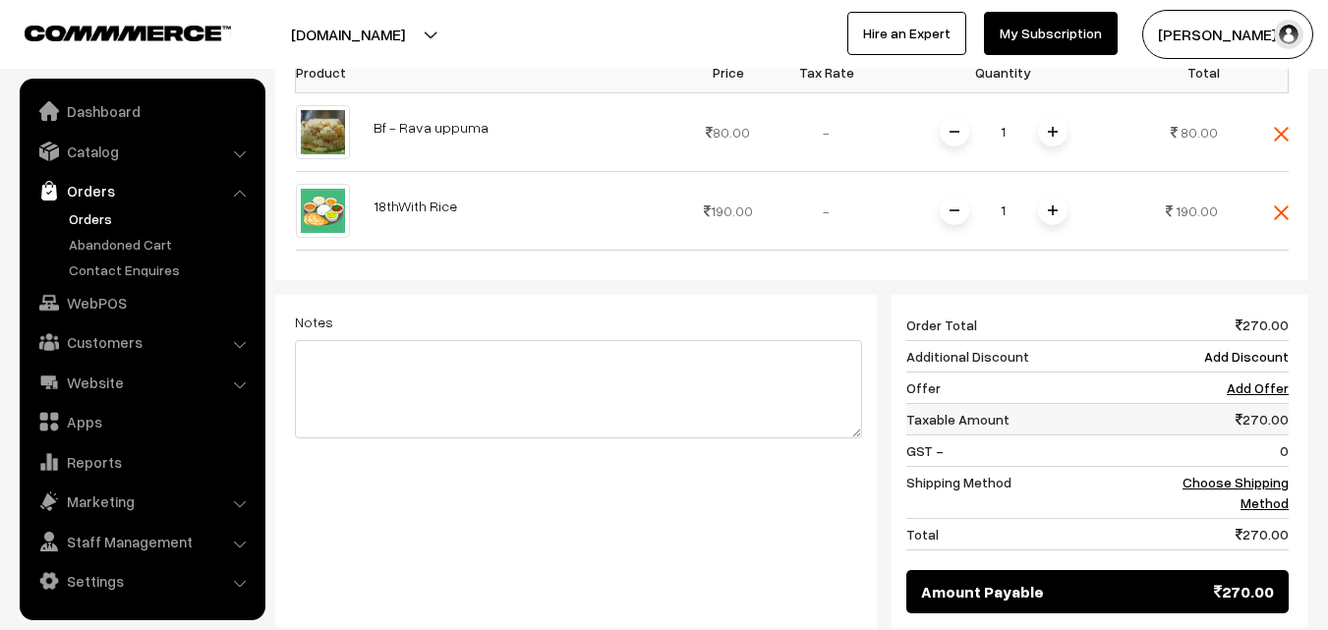
scroll to position [729, 0]
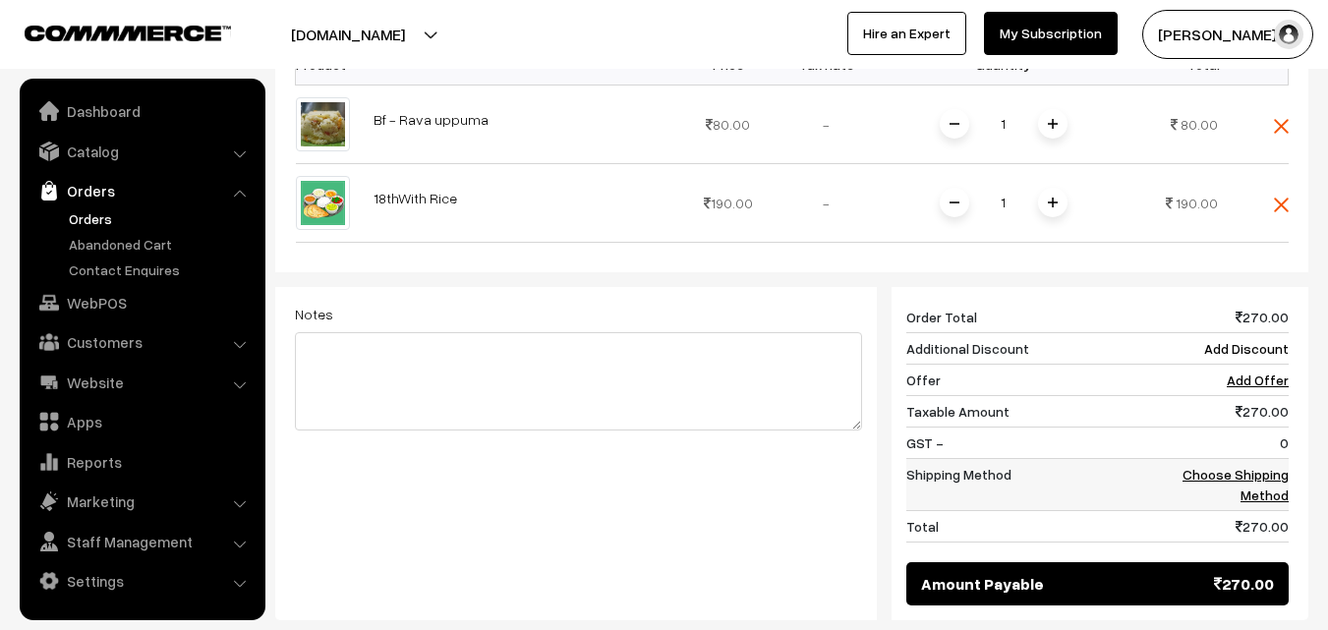
click at [1284, 466] on link "Choose Shipping Method" at bounding box center [1235, 484] width 106 height 37
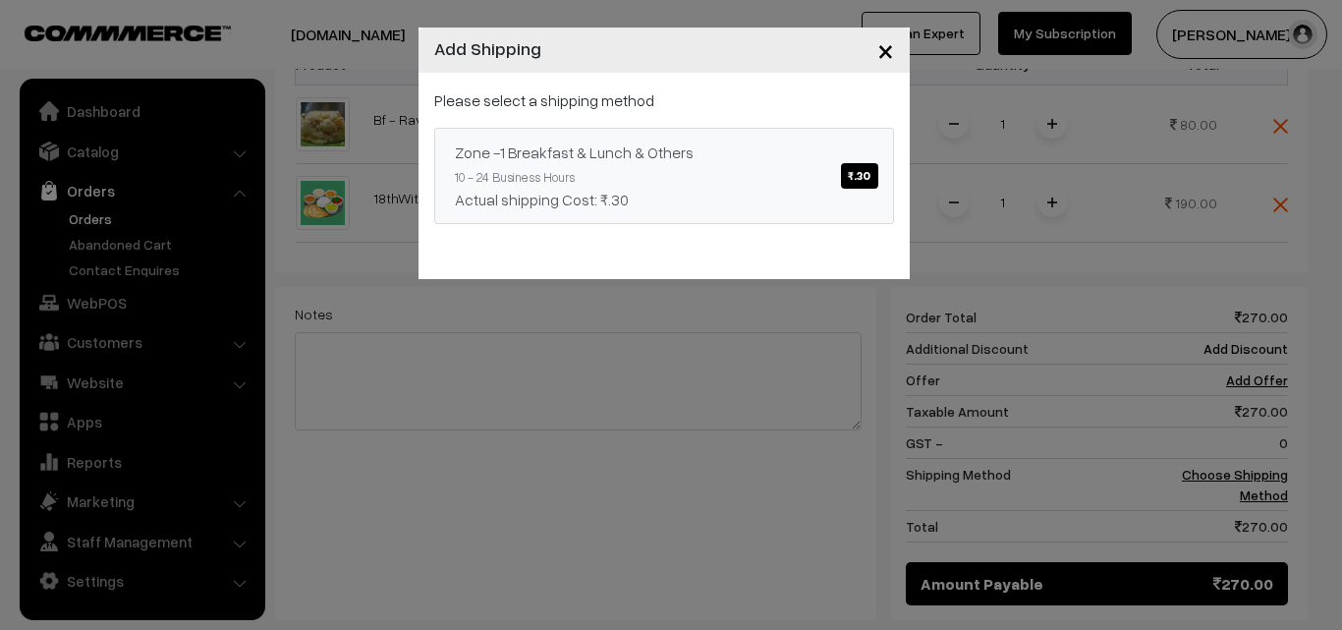
click at [721, 165] on link "Zone -1 Breakfast & Lunch & Others ₹.30 10 - 24 Business Hours Actual shipping …" at bounding box center [664, 176] width 460 height 96
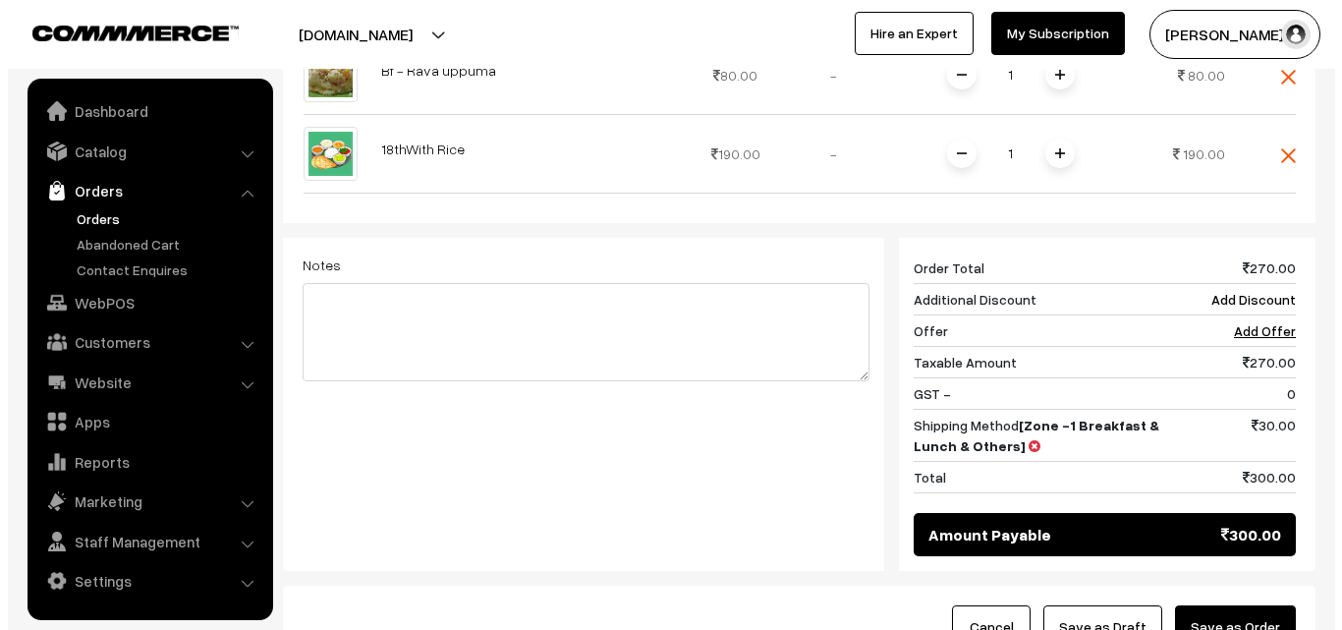
scroll to position [794, 0]
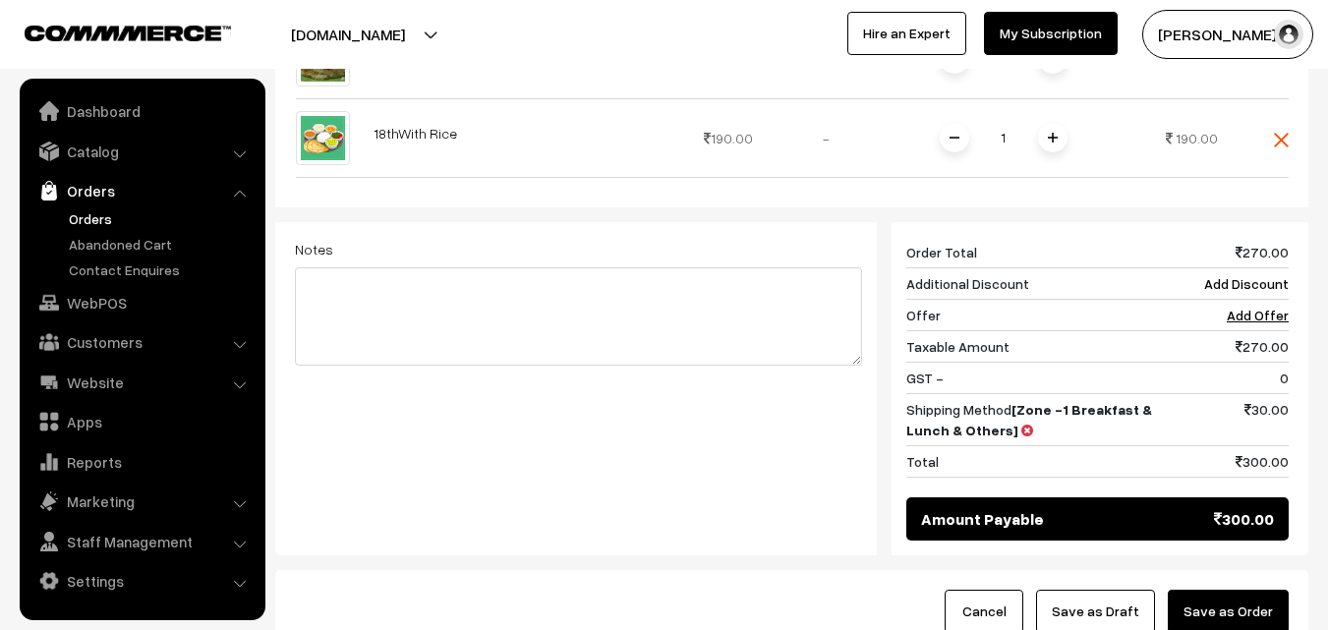
click at [1251, 590] on button "Save as Order" at bounding box center [1227, 611] width 121 height 43
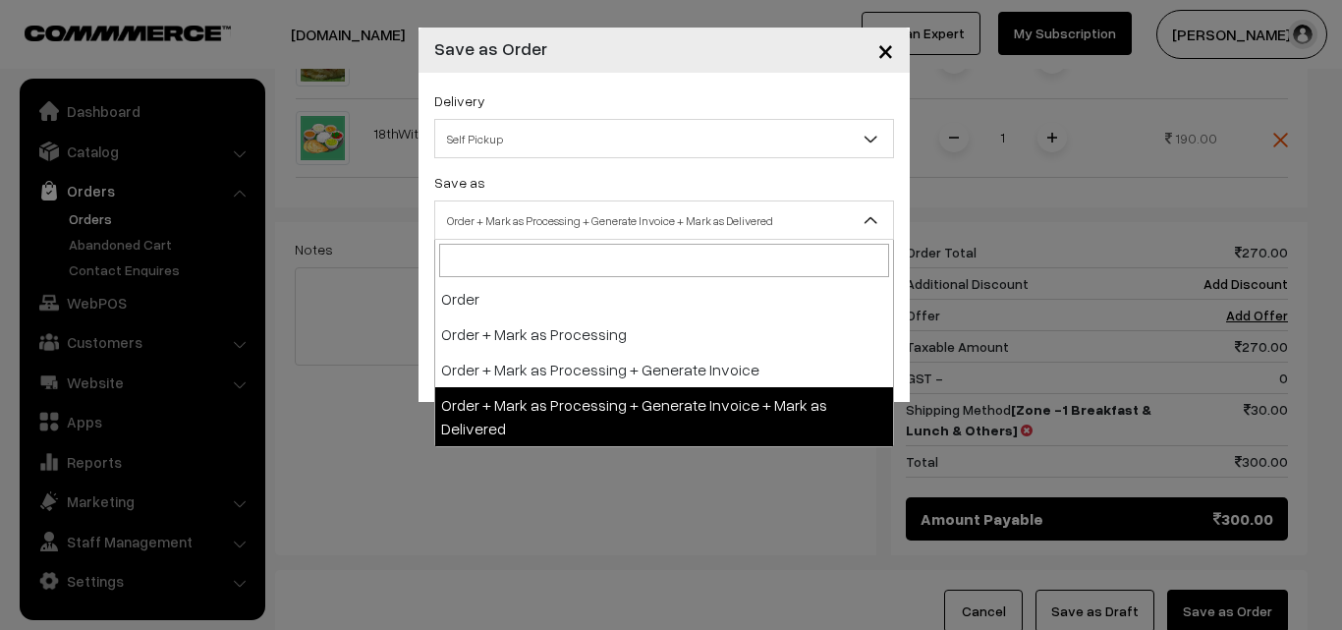
click at [553, 219] on span "Order + Mark as Processing + Generate Invoice + Mark as Delivered" at bounding box center [664, 220] width 458 height 34
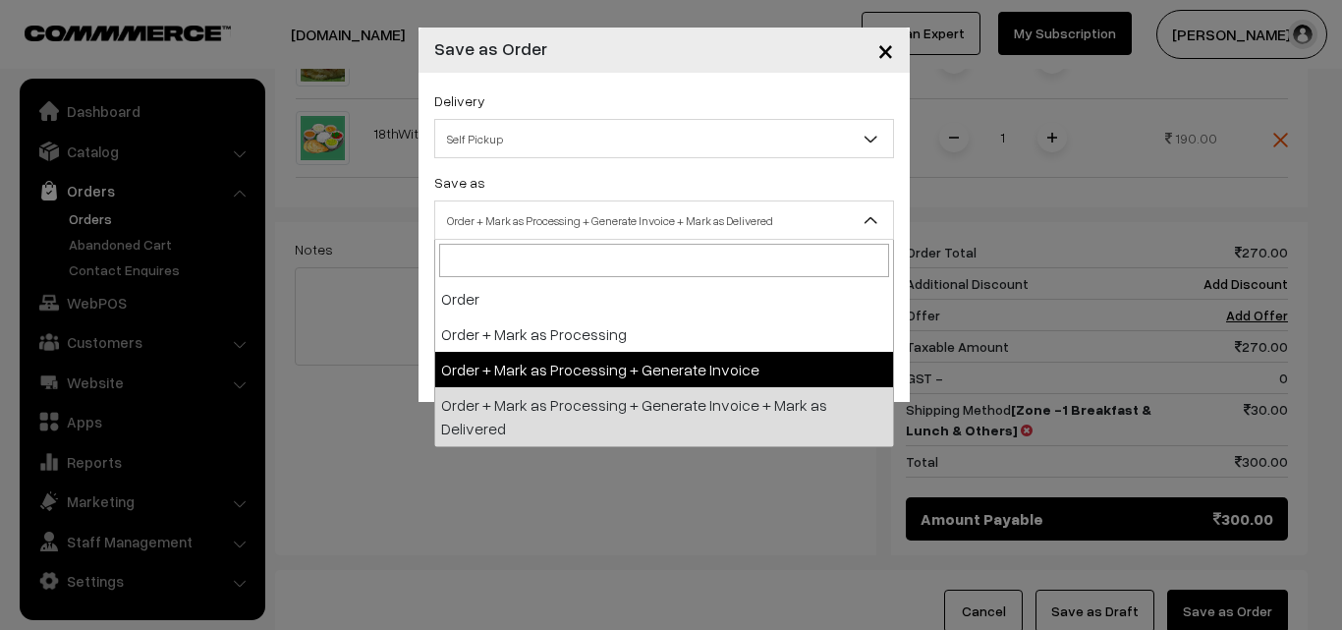
select select "3"
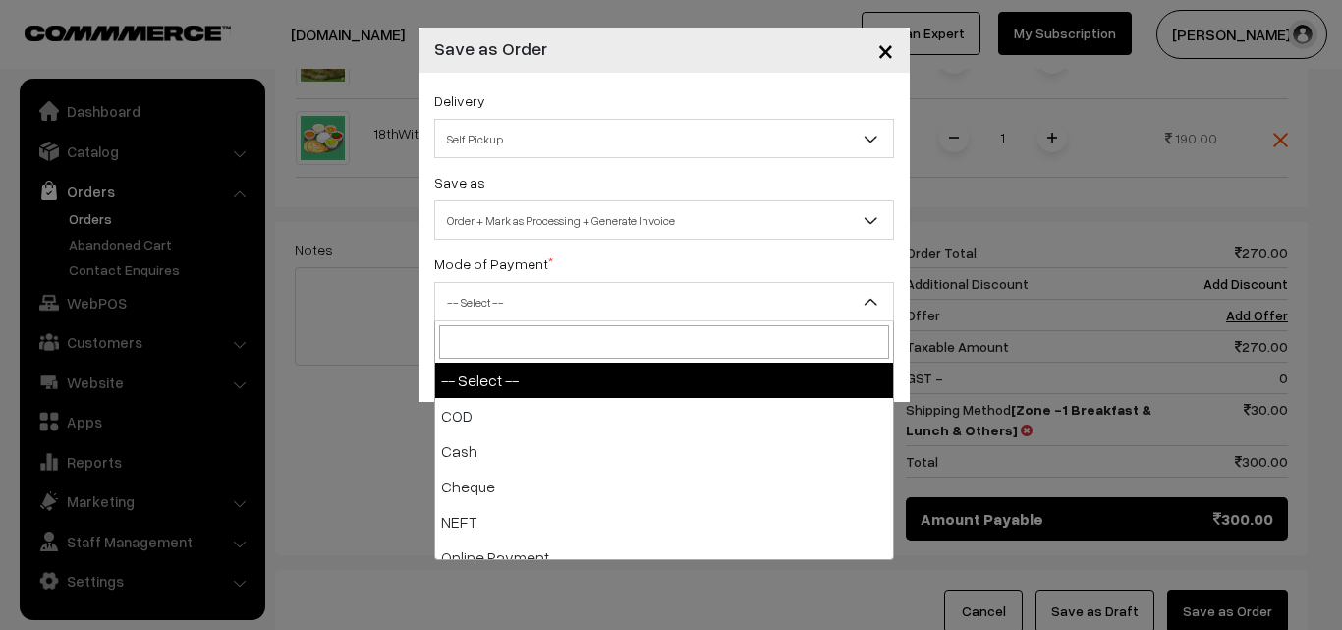
click at [480, 308] on span "-- Select --" at bounding box center [664, 302] width 458 height 34
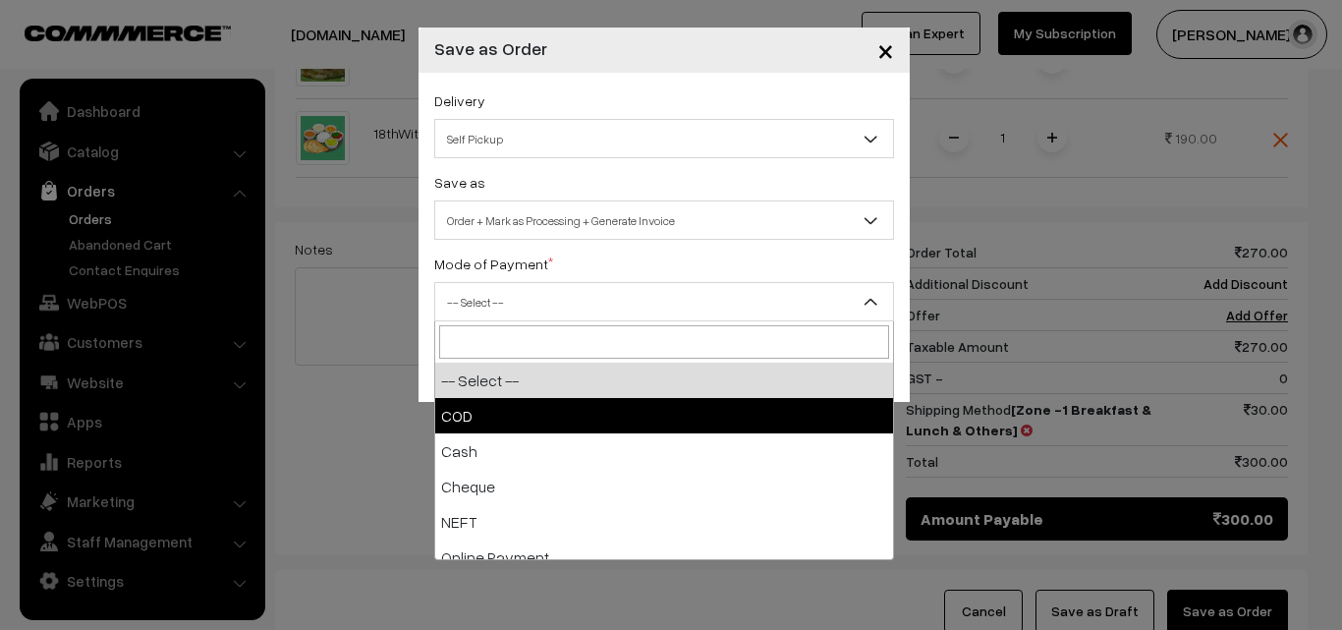
select select "1"
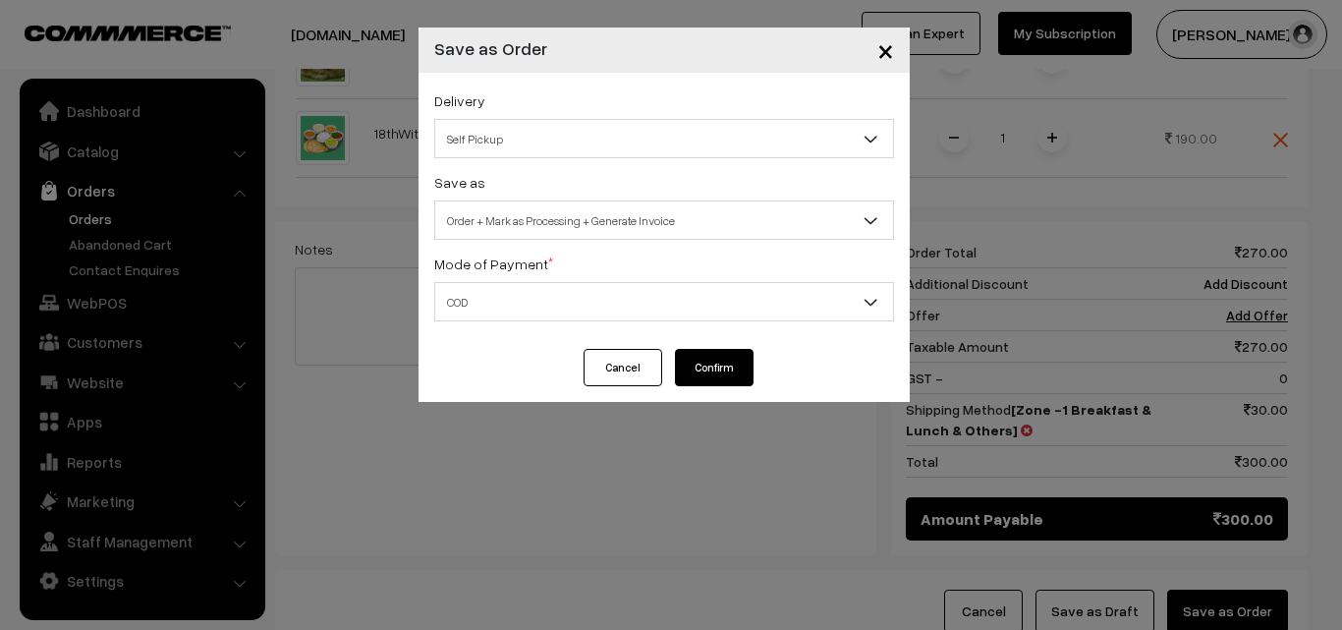
click at [709, 366] on button "Confirm" at bounding box center [714, 367] width 79 height 37
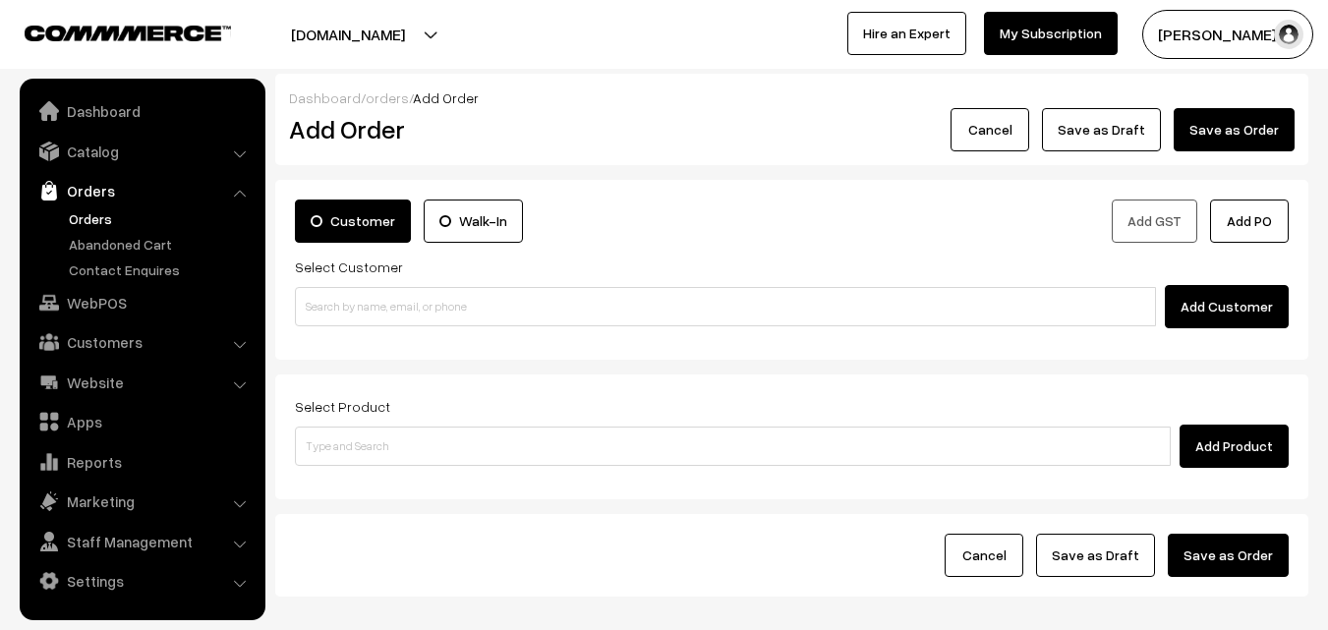
click at [101, 217] on link "Orders" at bounding box center [161, 218] width 195 height 21
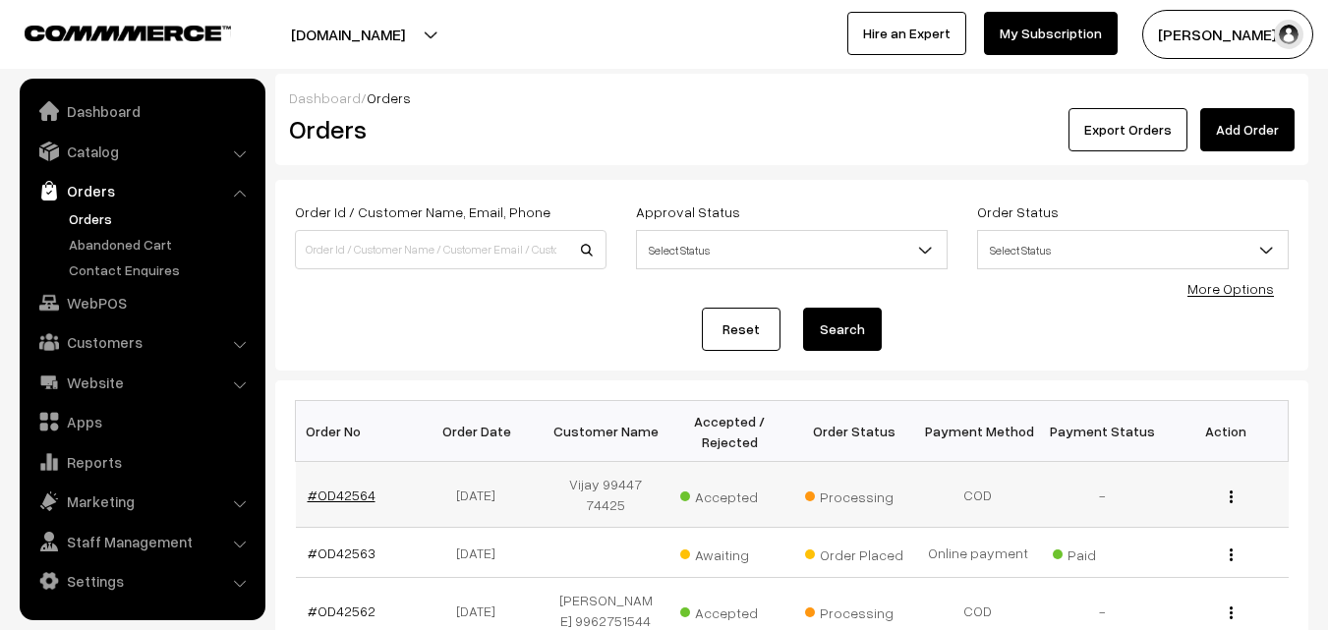
click at [348, 496] on link "#OD42564" at bounding box center [342, 494] width 68 height 17
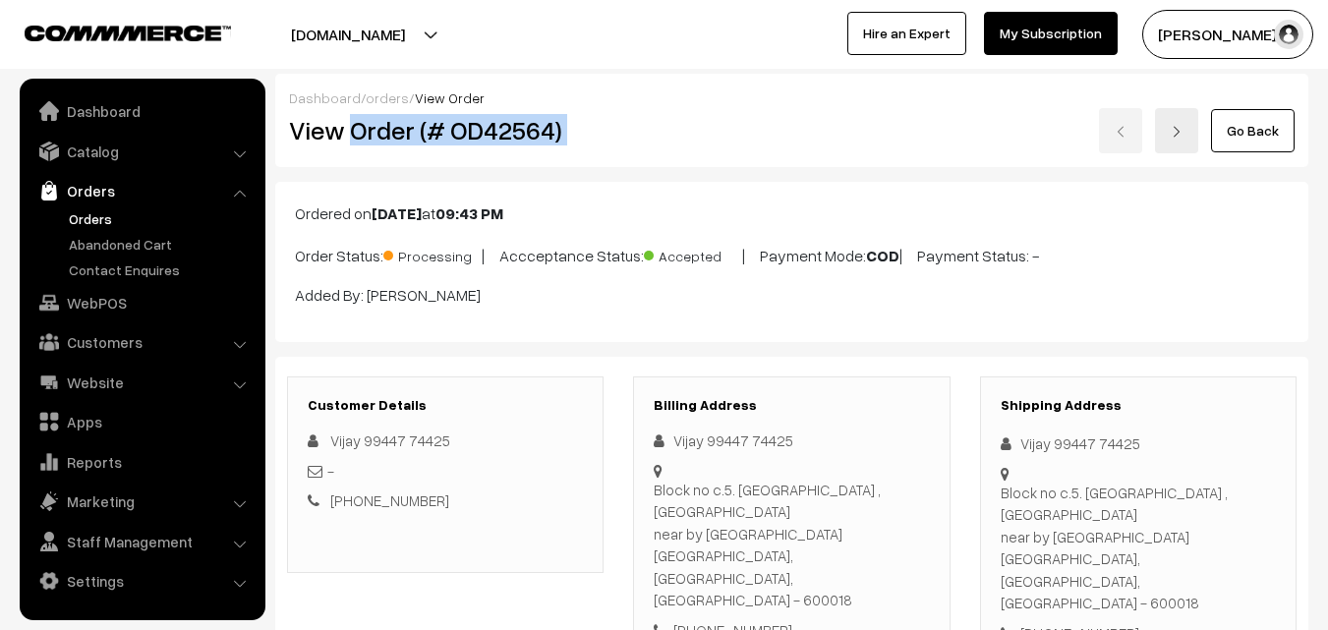
drag, startPoint x: 356, startPoint y: 135, endPoint x: 668, endPoint y: 134, distance: 312.5
click at [679, 139] on div "View Order (# OD42564) Go Back" at bounding box center [791, 130] width 1035 height 45
copy div "Order (# OD42564)"
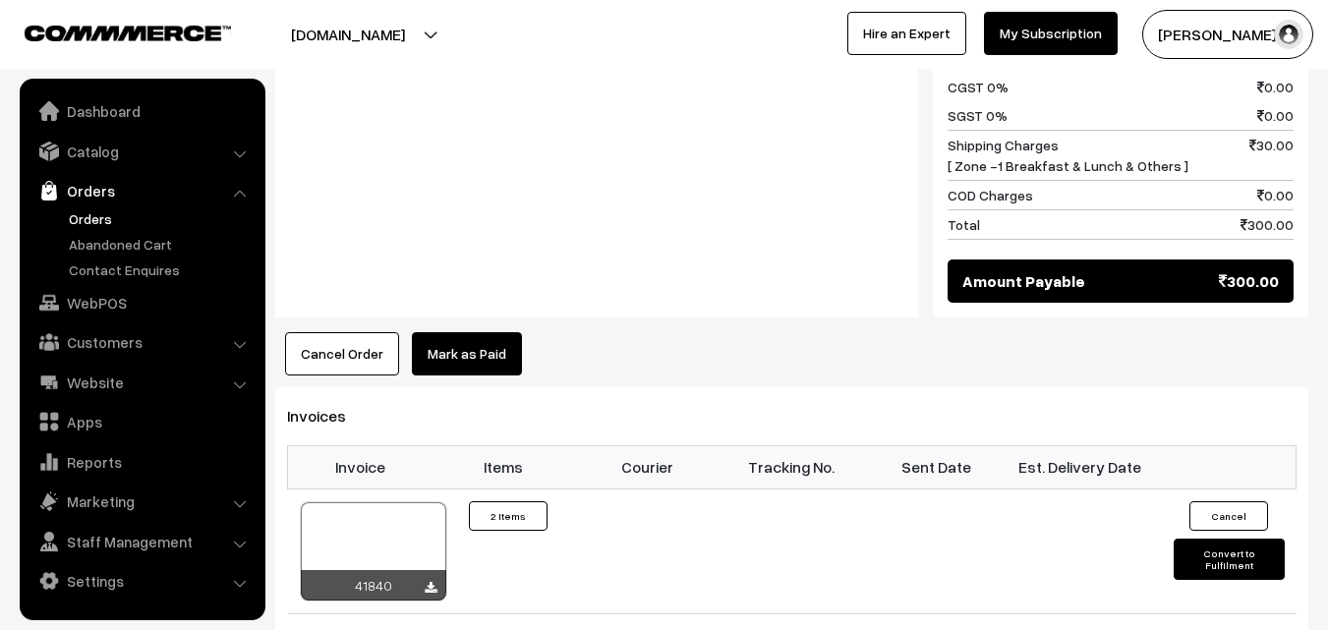
scroll to position [1376, 0]
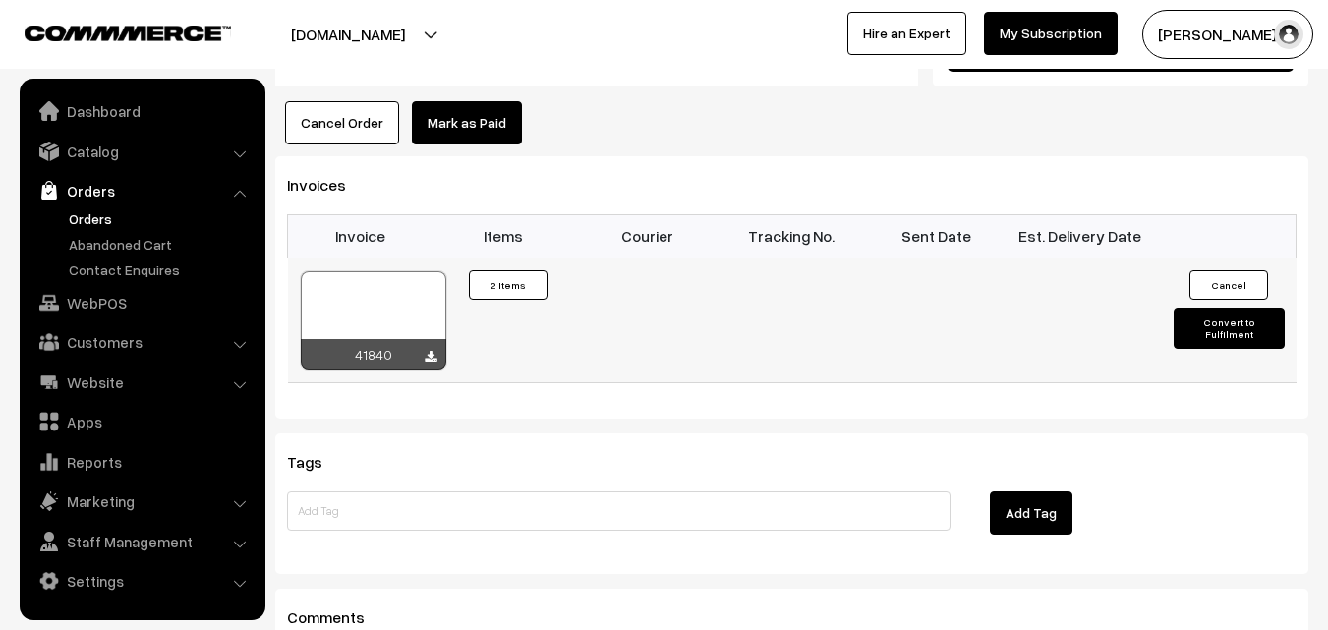
click at [380, 271] on div at bounding box center [373, 320] width 145 height 98
click at [117, 298] on link "WebPOS" at bounding box center [142, 302] width 234 height 35
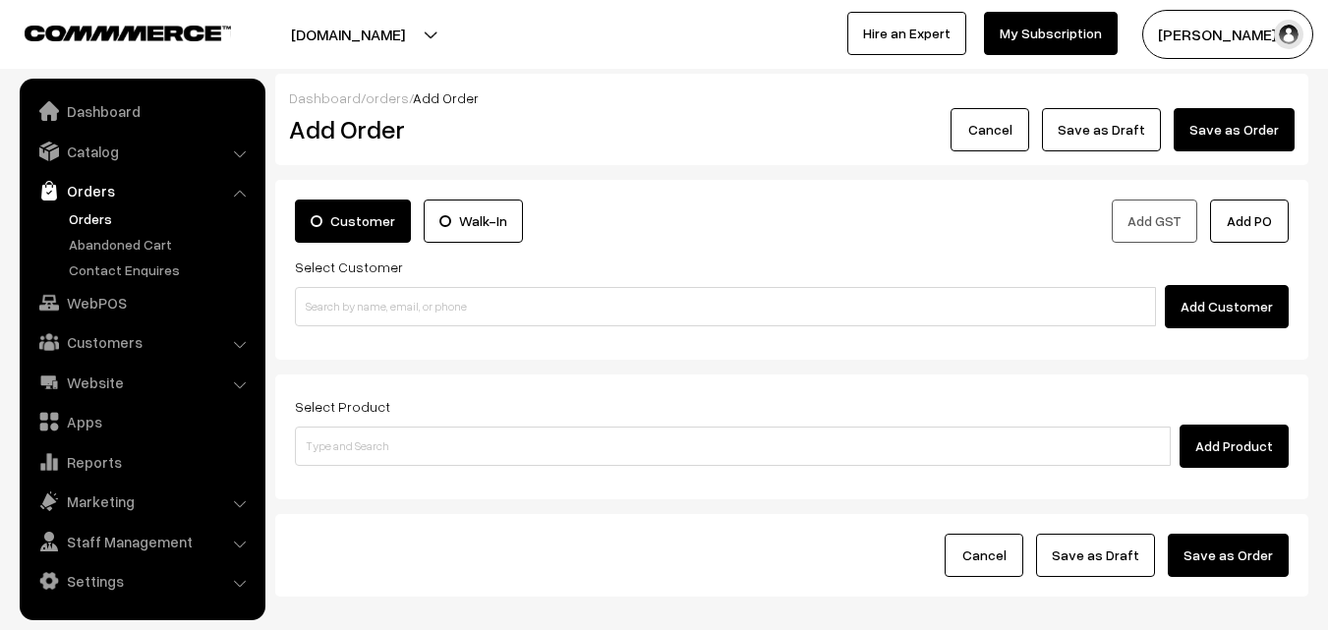
click at [351, 290] on input at bounding box center [725, 306] width 861 height 39
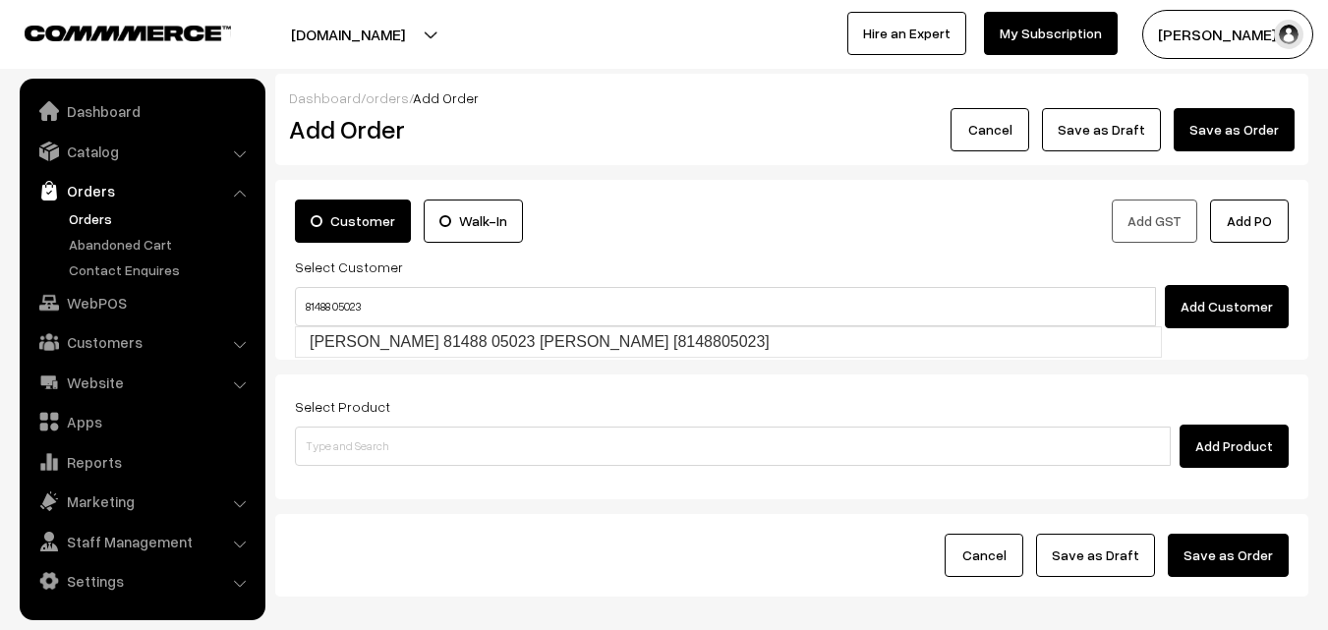
click at [341, 298] on input "81488 05023" at bounding box center [725, 306] width 861 height 39
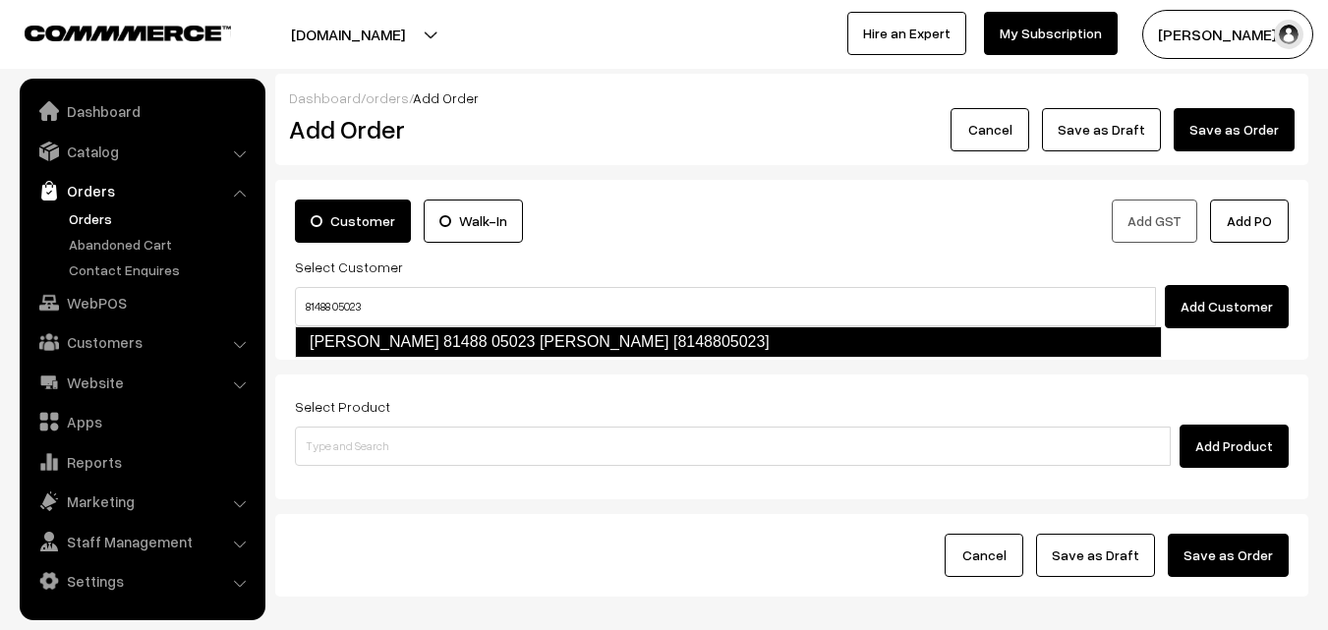
click at [361, 339] on link "Vijayalakshmi 81488 05023 Narasimhan [8148805023]" at bounding box center [728, 341] width 867 height 31
type input "81488 05023"
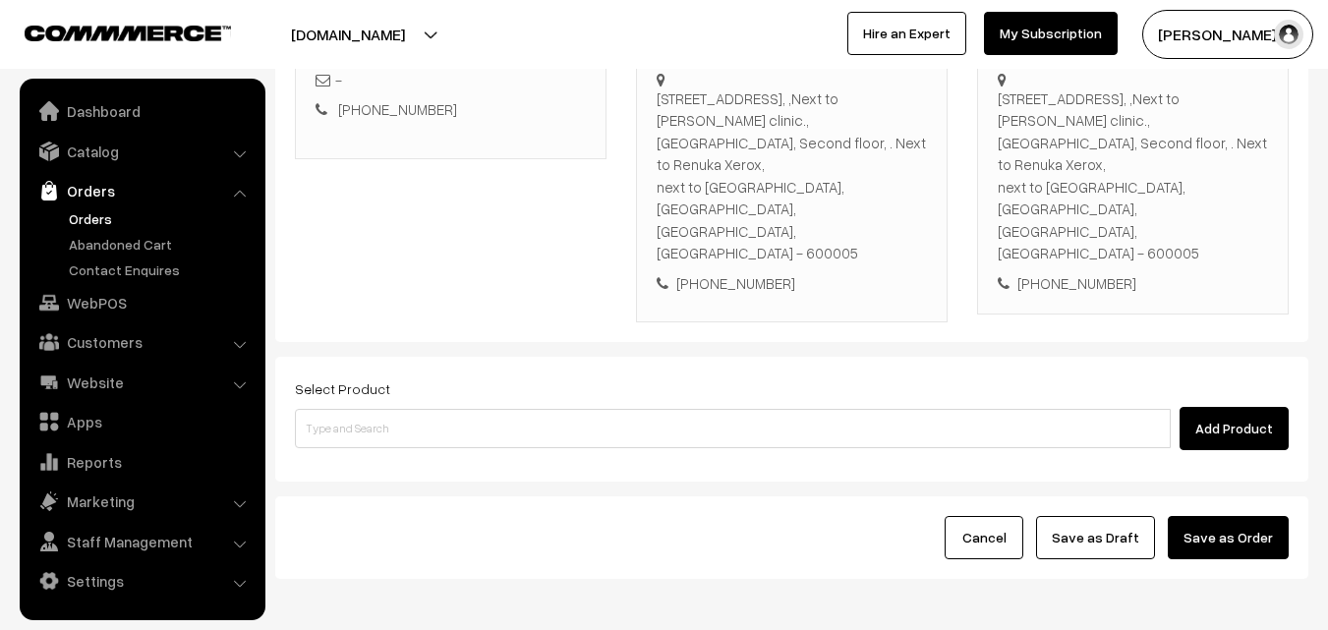
scroll to position [380, 0]
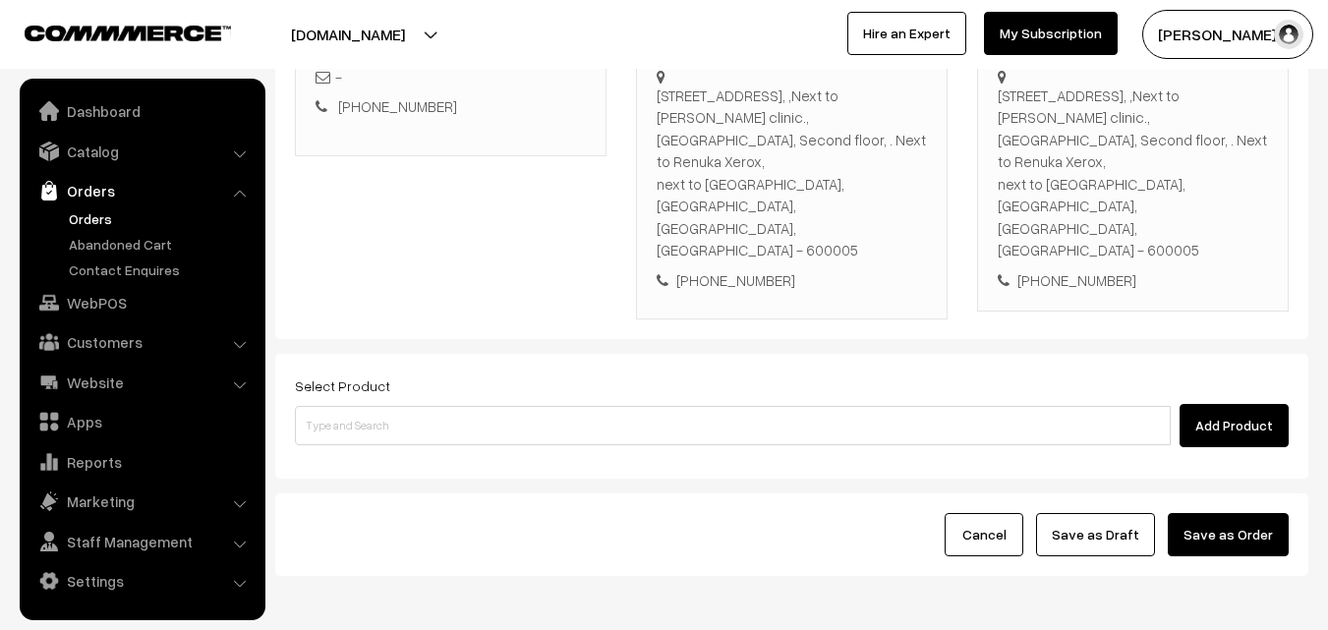
click at [593, 373] on div "Select Product Add Product" at bounding box center [791, 410] width 993 height 74
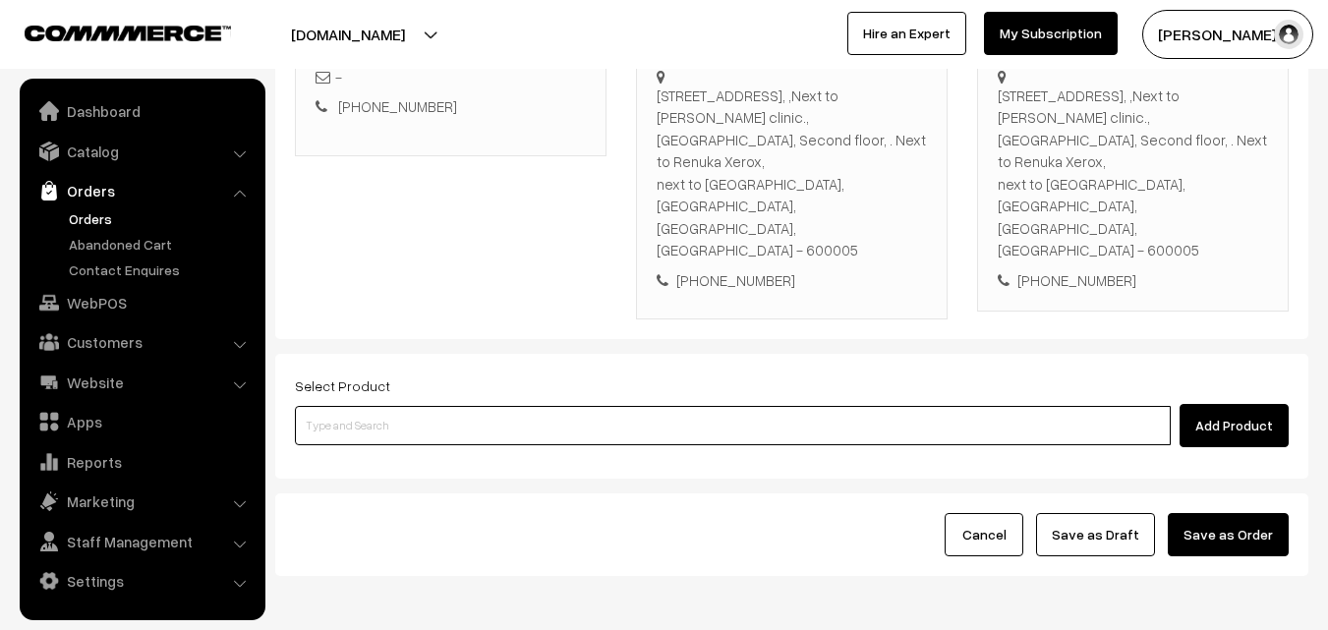
click at [588, 406] on input at bounding box center [733, 425] width 876 height 39
click at [583, 406] on input at bounding box center [733, 425] width 876 height 39
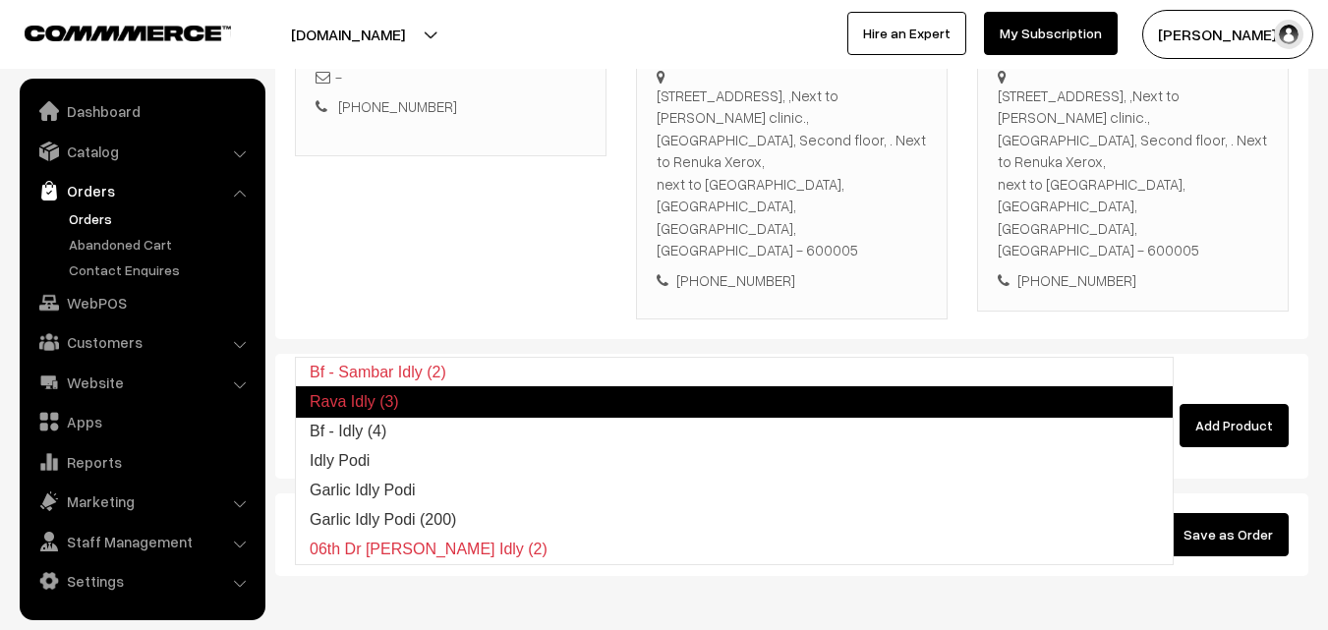
type input "Bf - Idly (4)"
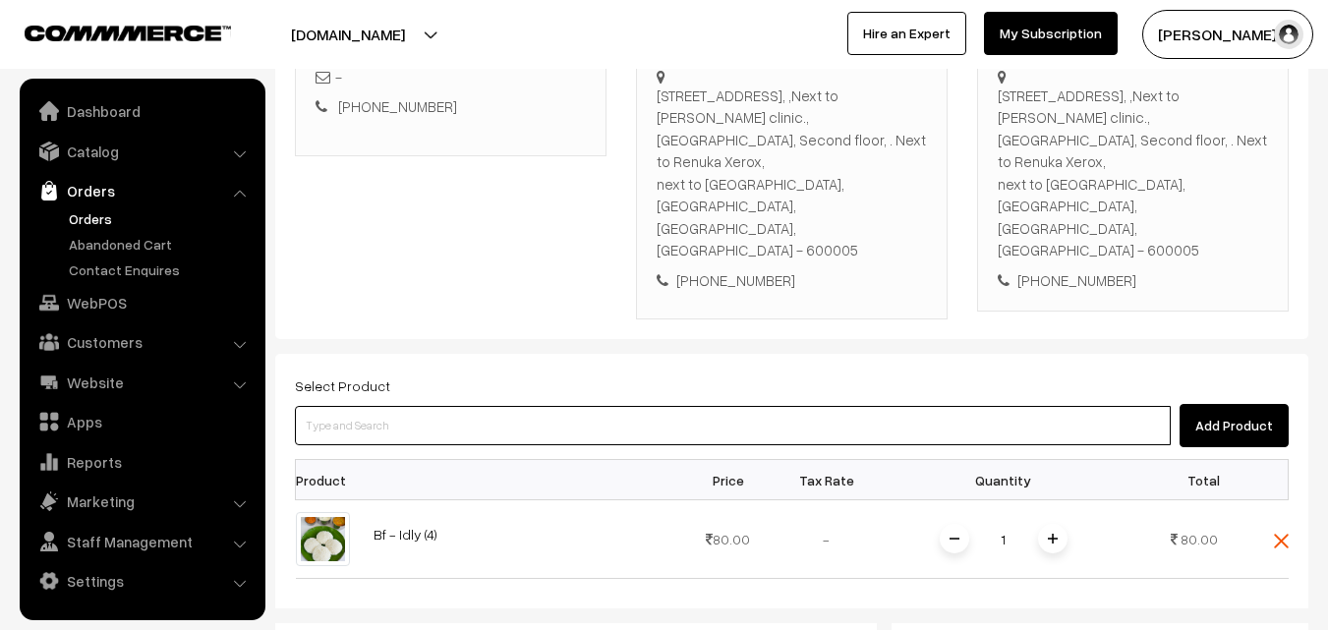
click at [583, 406] on input at bounding box center [733, 425] width 876 height 39
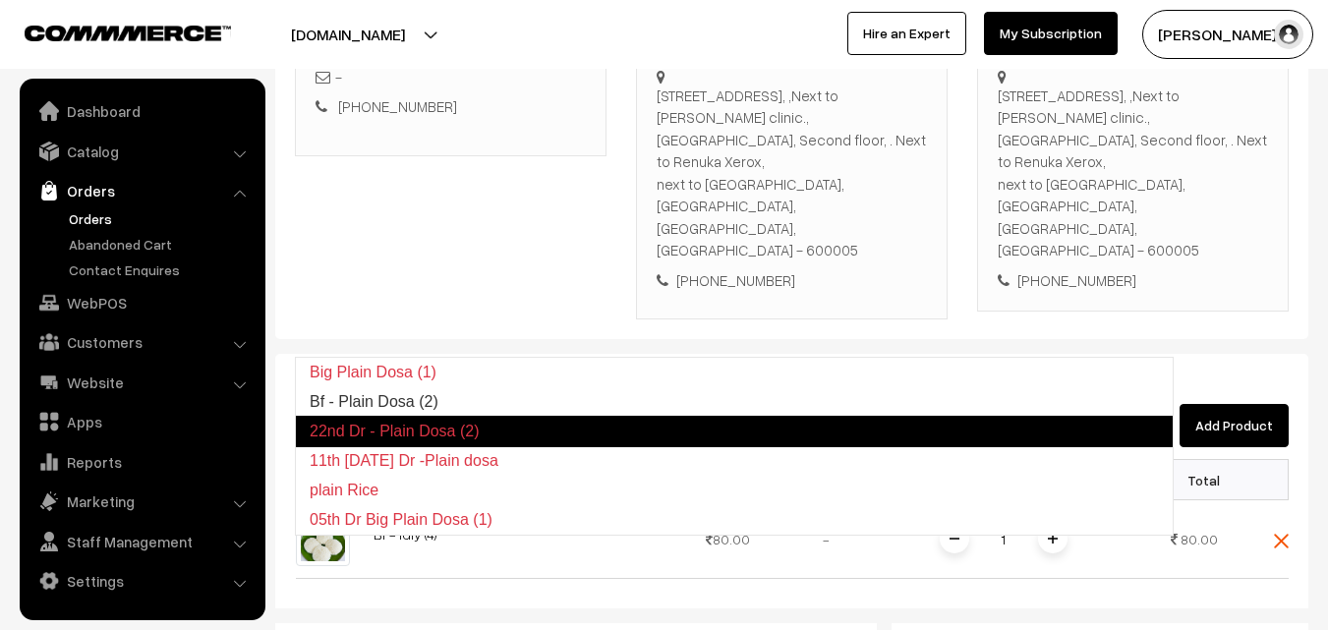
type input "Bf - Plain Dosa (2)"
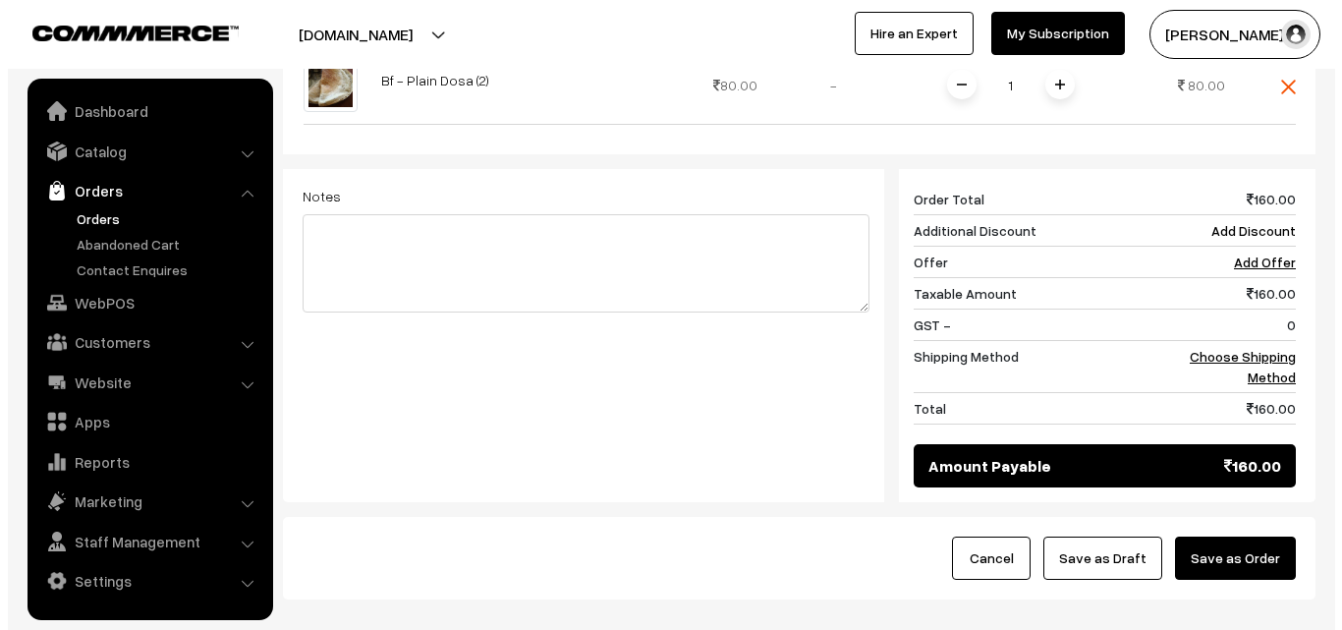
scroll to position [936, 0]
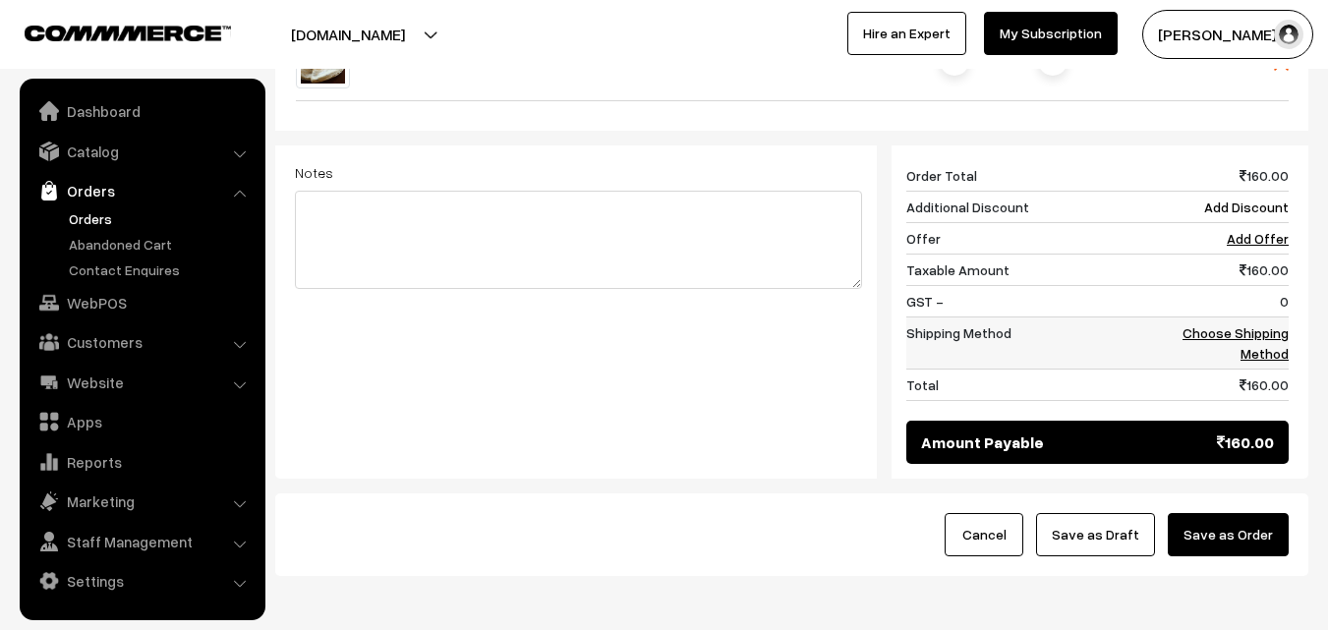
click at [1273, 324] on link "Choose Shipping Method" at bounding box center [1235, 342] width 106 height 37
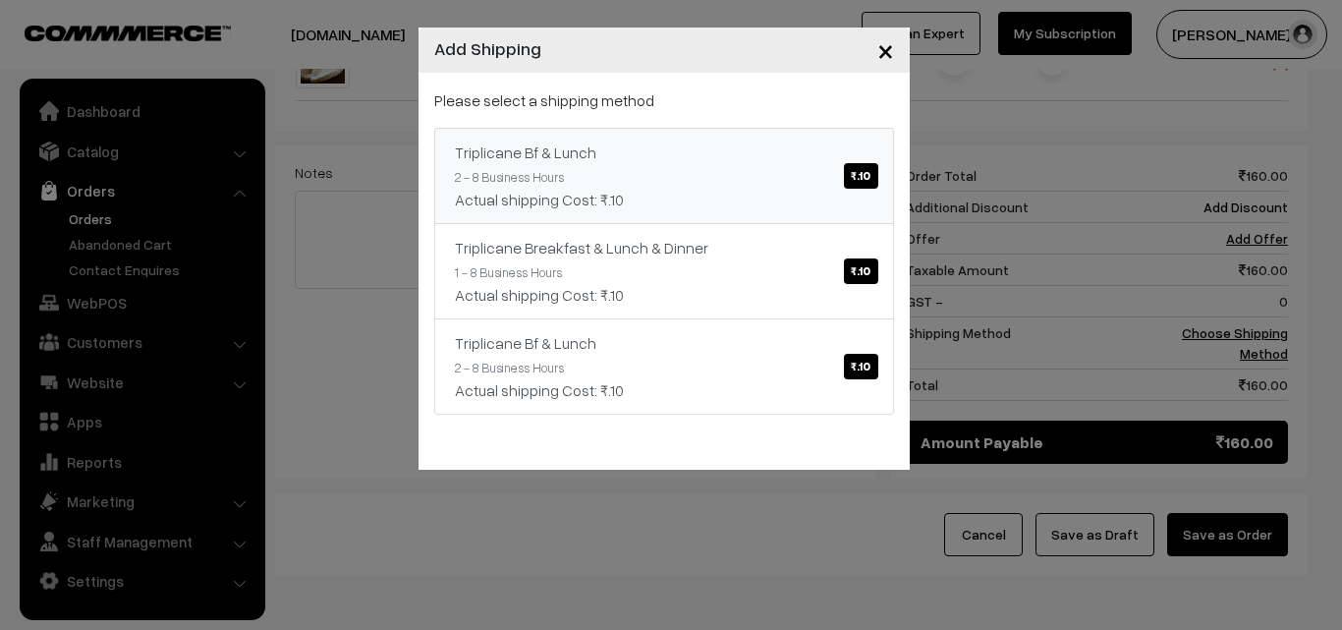
click at [807, 162] on link "Triplicane Bf & Lunch ₹.10 2 - 8 Business Hours Actual shipping Cost: ₹.10" at bounding box center [664, 176] width 460 height 96
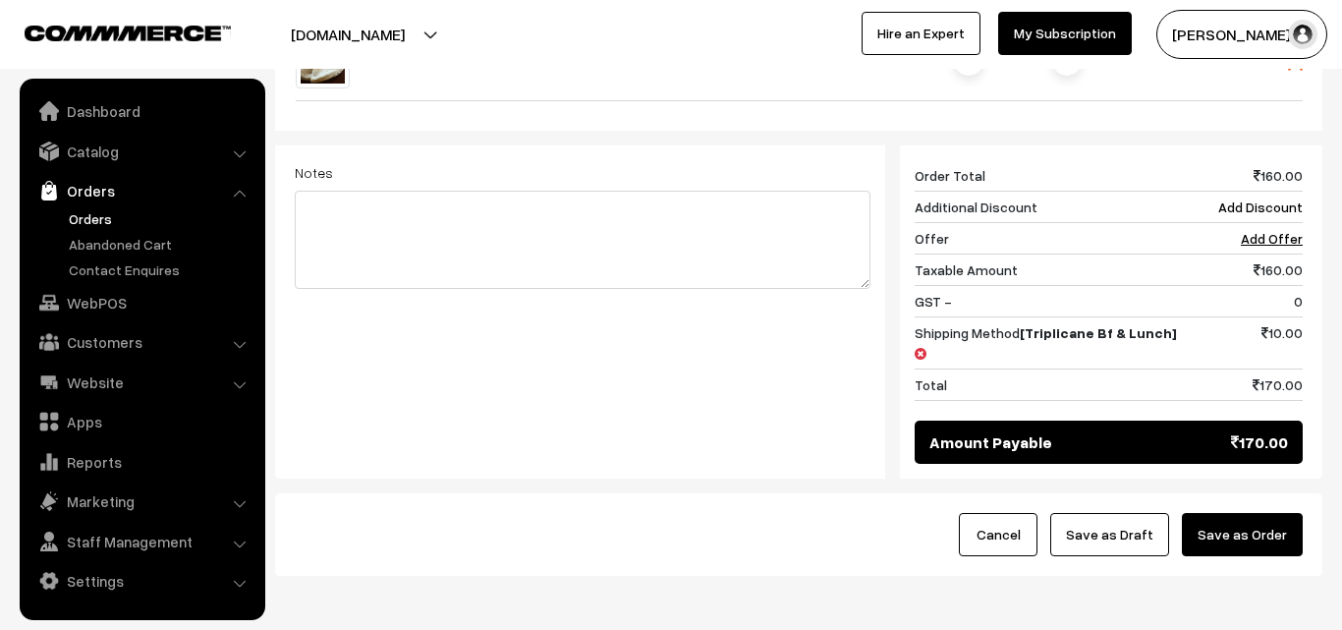
scroll to position [916, 0]
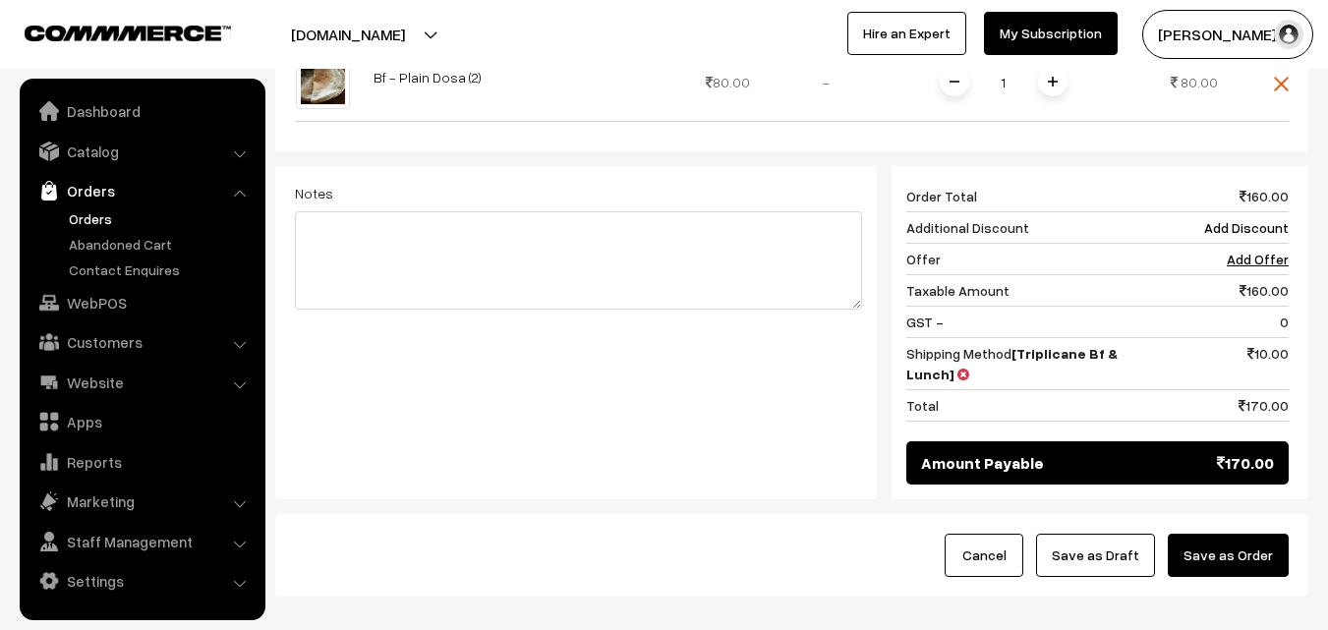
click at [1240, 534] on button "Save as Order" at bounding box center [1227, 555] width 121 height 43
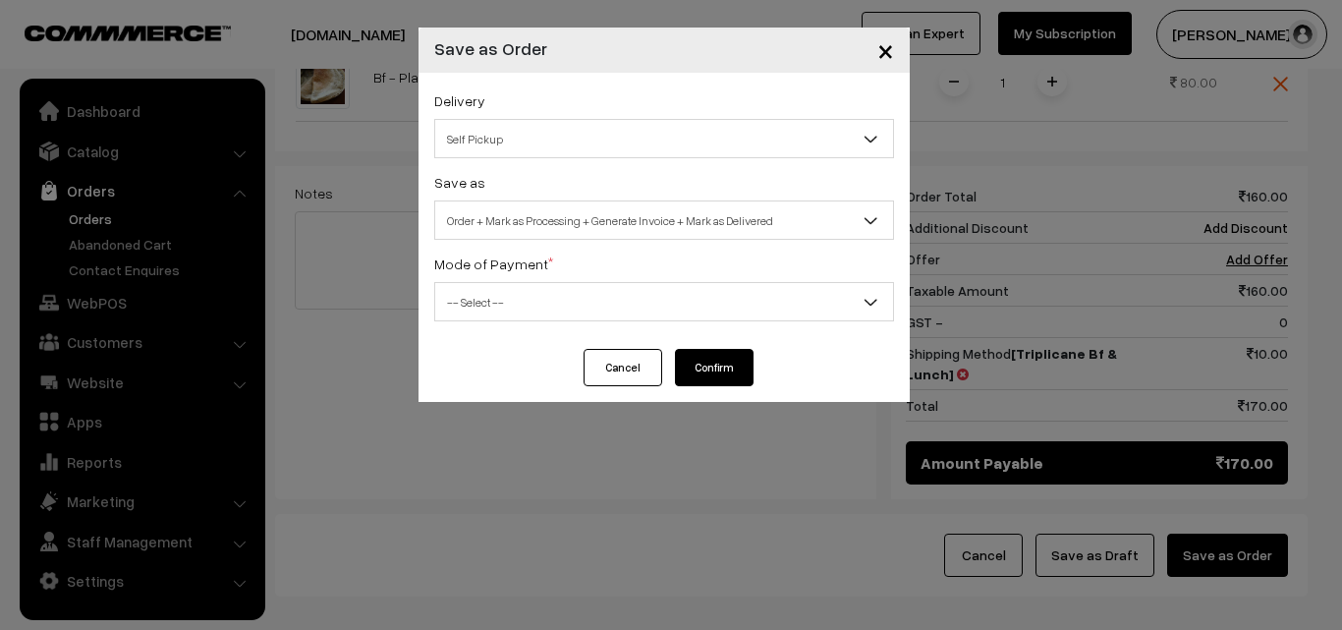
click at [508, 211] on span "Order + Mark as Processing + Generate Invoice + Mark as Delivered" at bounding box center [664, 220] width 458 height 34
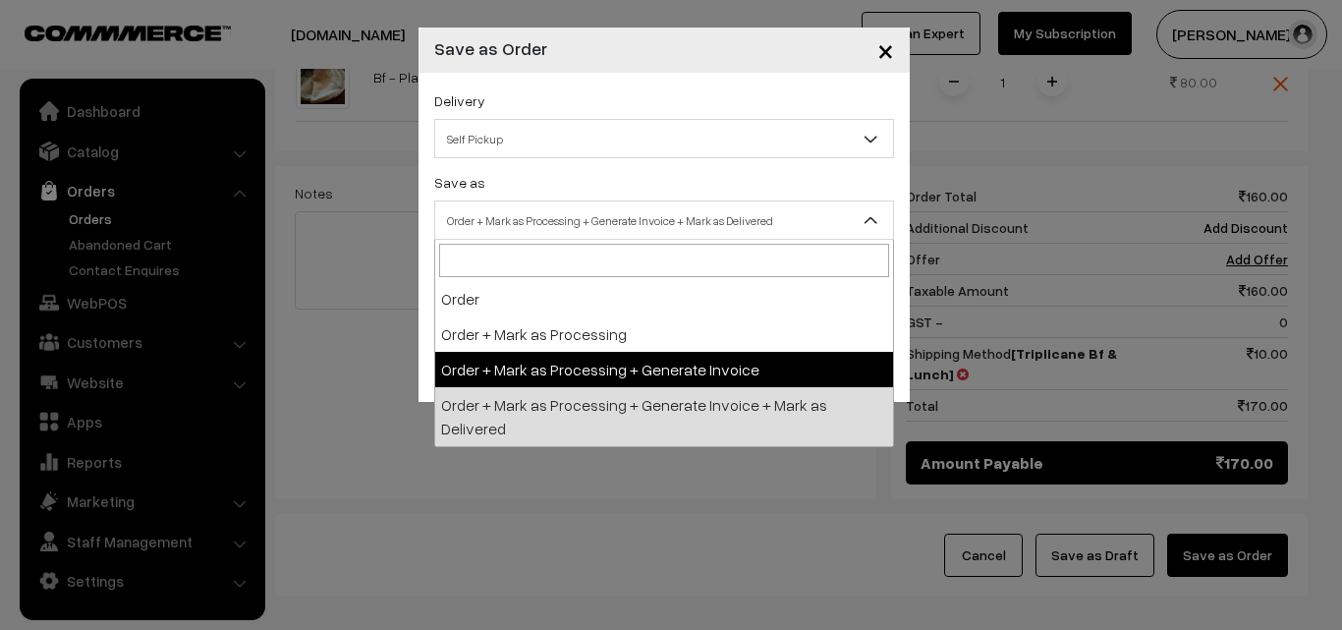
select select "3"
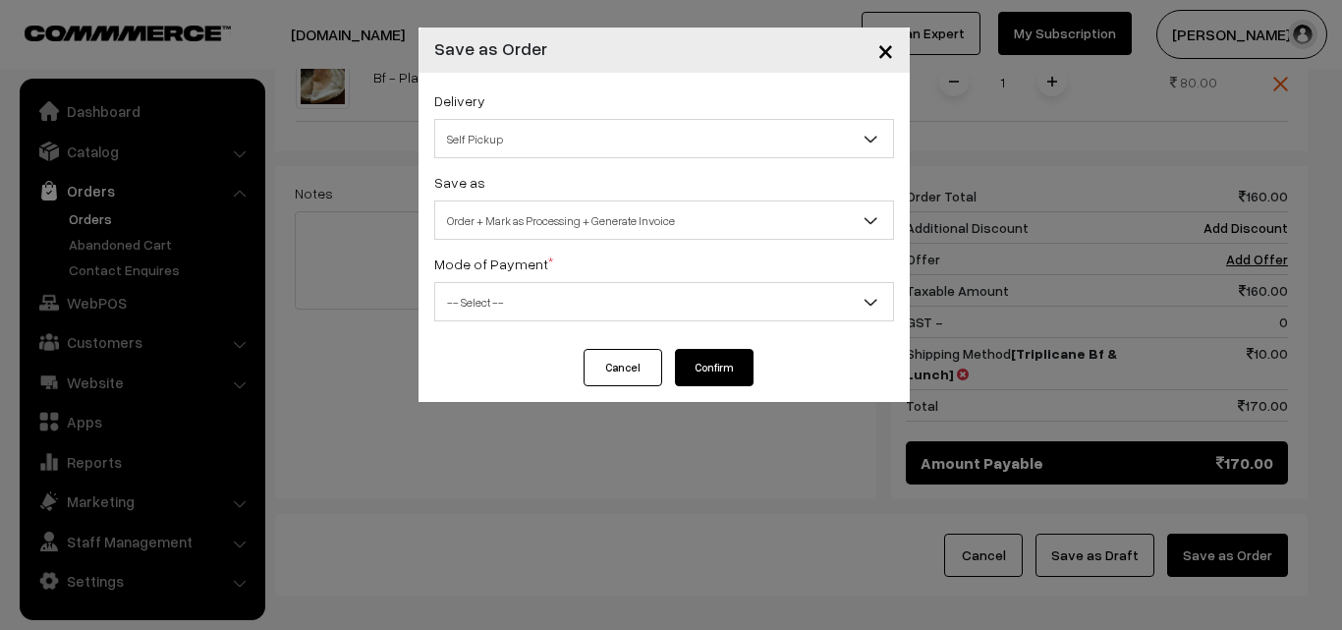
click at [487, 292] on span "-- Select --" at bounding box center [664, 302] width 458 height 34
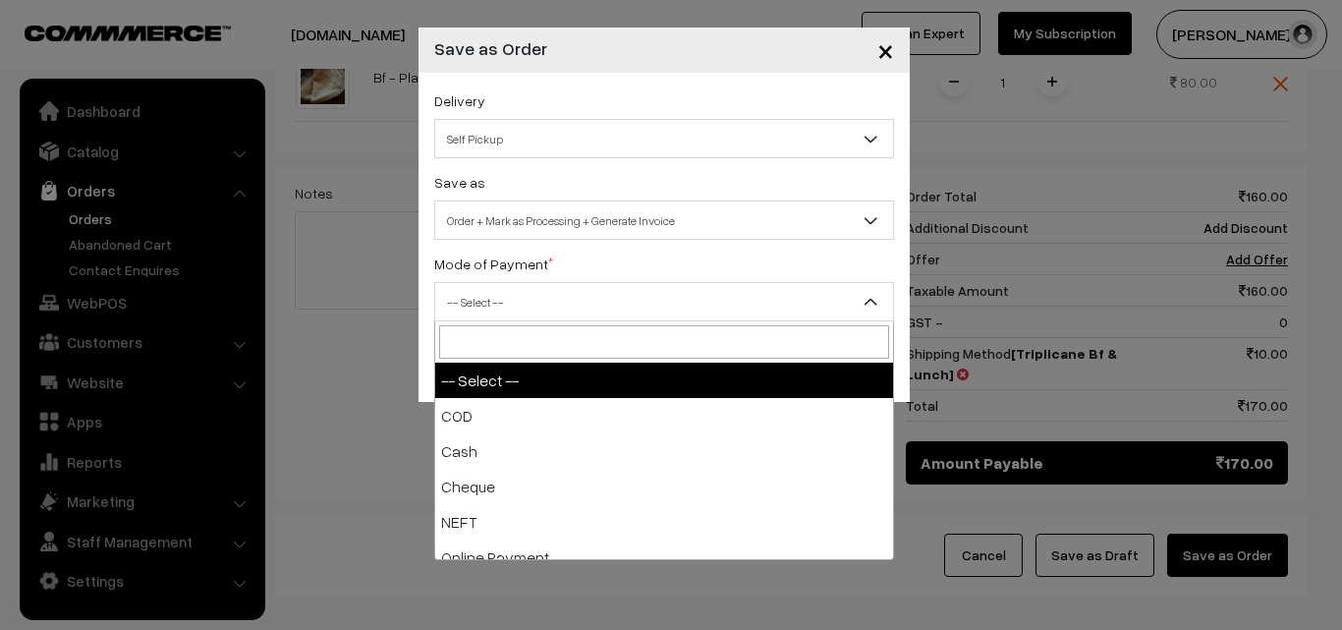
select select "2"
checkbox input "true"
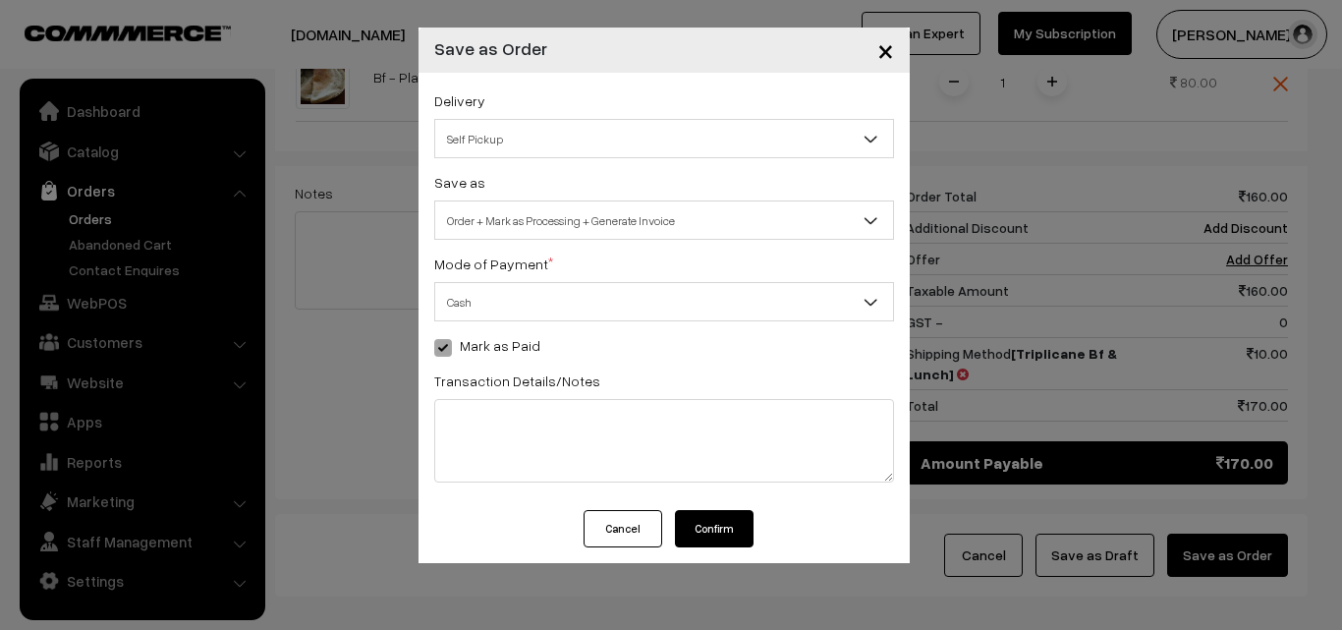
click at [758, 526] on div "Cancel Confirm" at bounding box center [664, 536] width 491 height 53
click at [714, 512] on button "Confirm" at bounding box center [714, 528] width 79 height 37
click at [707, 528] on button "Confirm" at bounding box center [714, 528] width 79 height 37
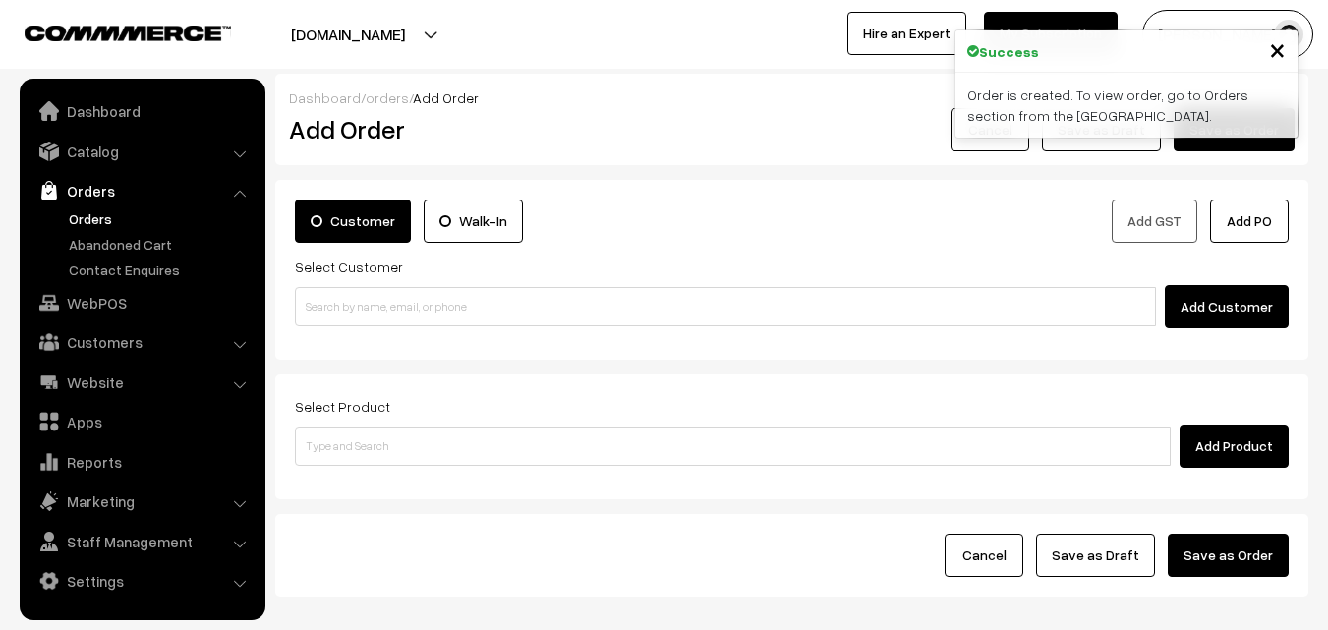
click at [105, 217] on link "Orders" at bounding box center [161, 218] width 195 height 21
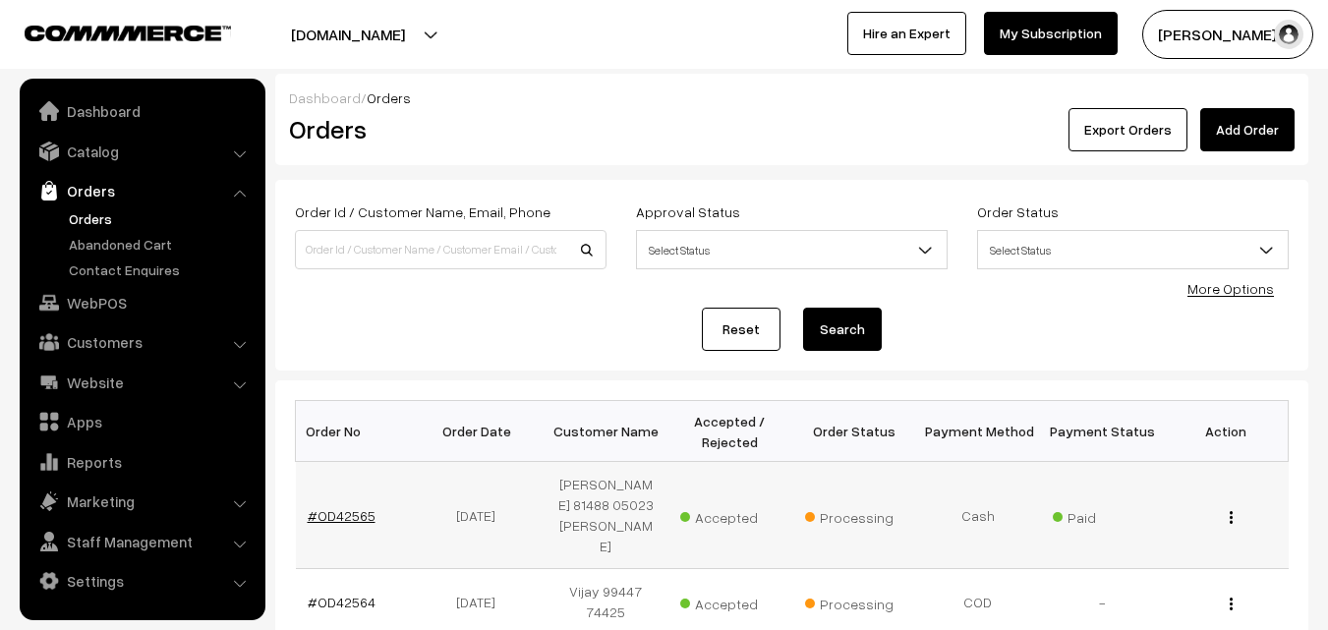
click at [350, 507] on link "#OD42565" at bounding box center [342, 515] width 68 height 17
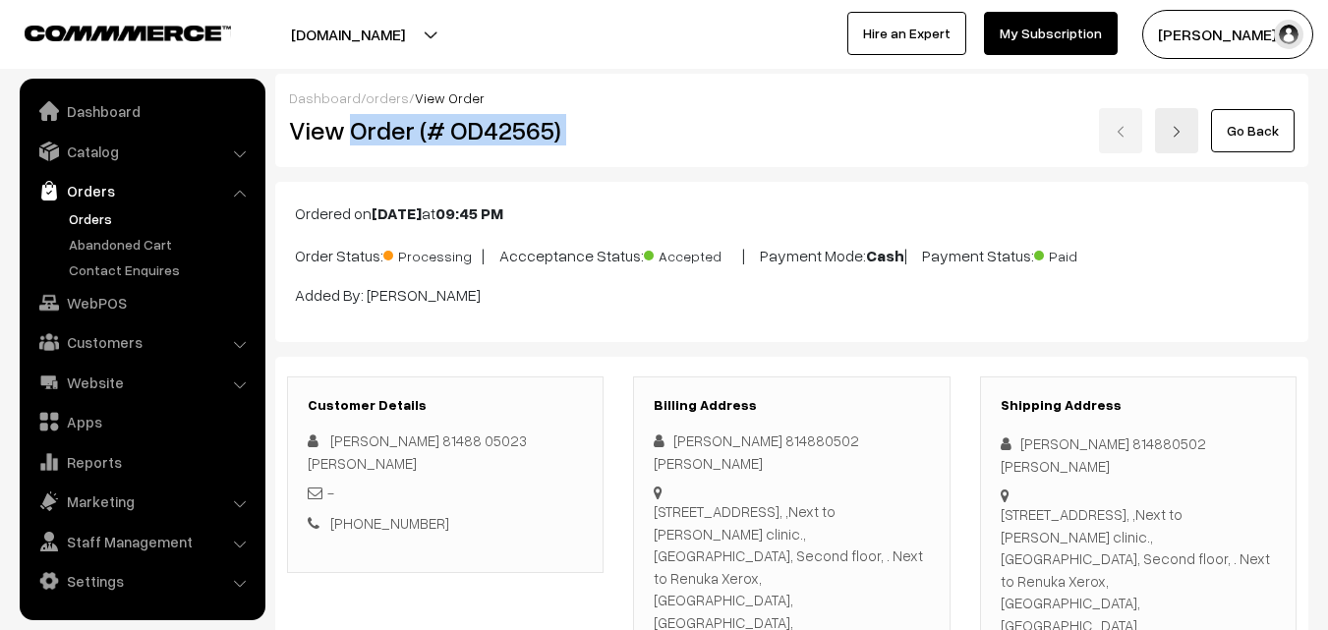
drag, startPoint x: 449, startPoint y: 141, endPoint x: 658, endPoint y: 143, distance: 209.3
click at [658, 143] on div "View Order (# OD42565) Go Back" at bounding box center [791, 130] width 1035 height 45
copy div "Order (# OD42565)"
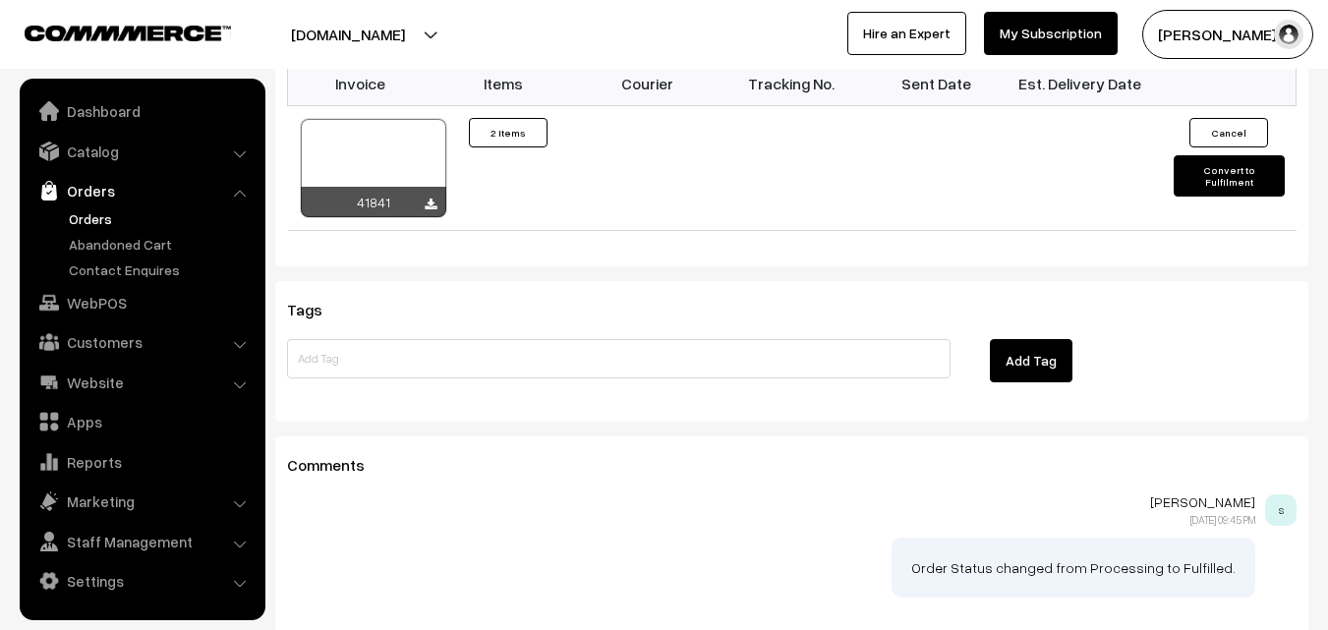
scroll to position [1376, 0]
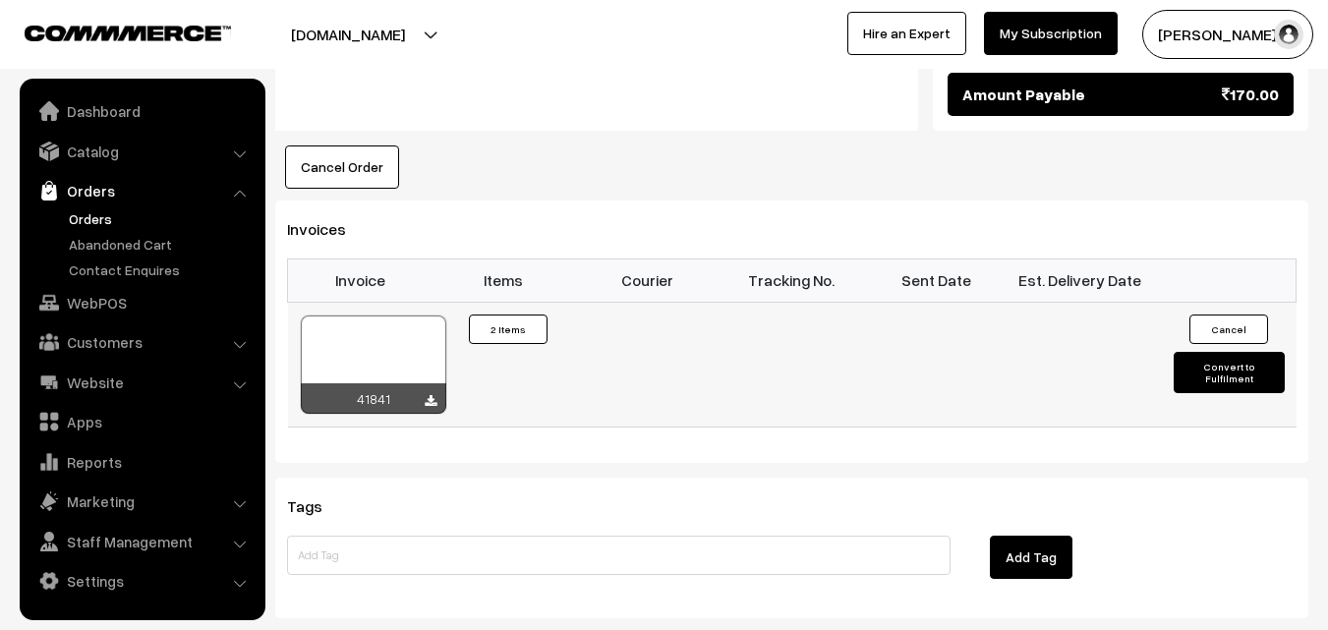
click at [388, 315] on div at bounding box center [373, 364] width 145 height 98
click at [91, 212] on link "Orders" at bounding box center [161, 218] width 195 height 21
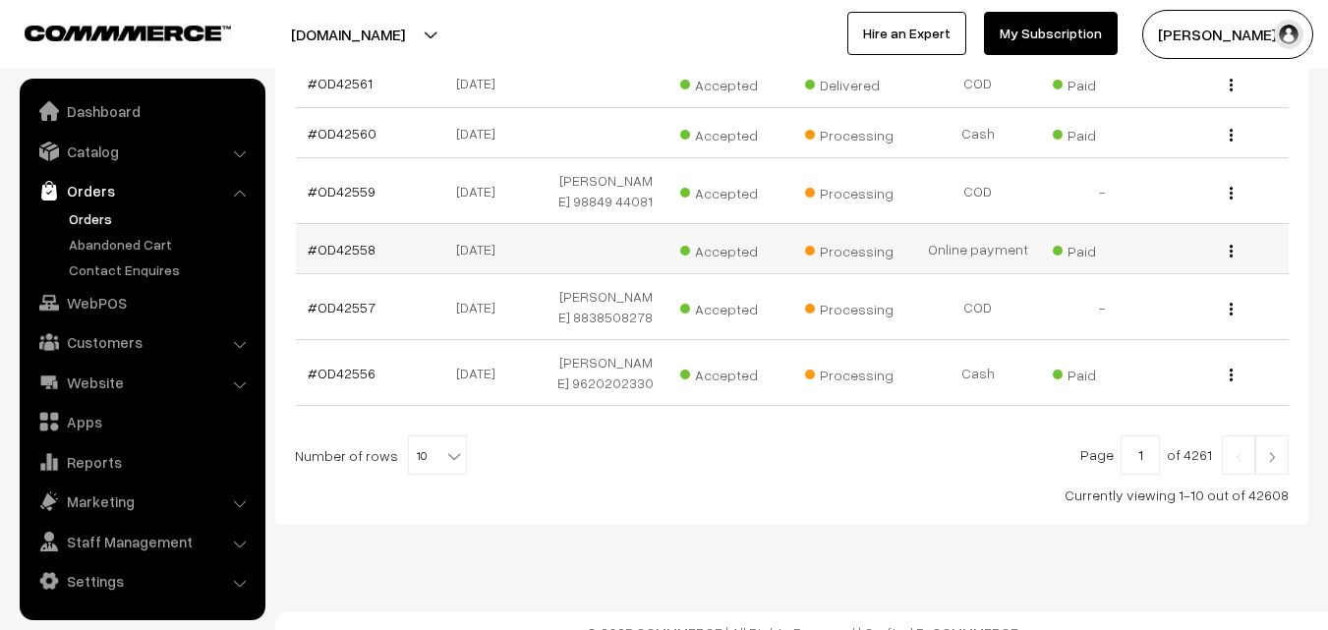
scroll to position [700, 0]
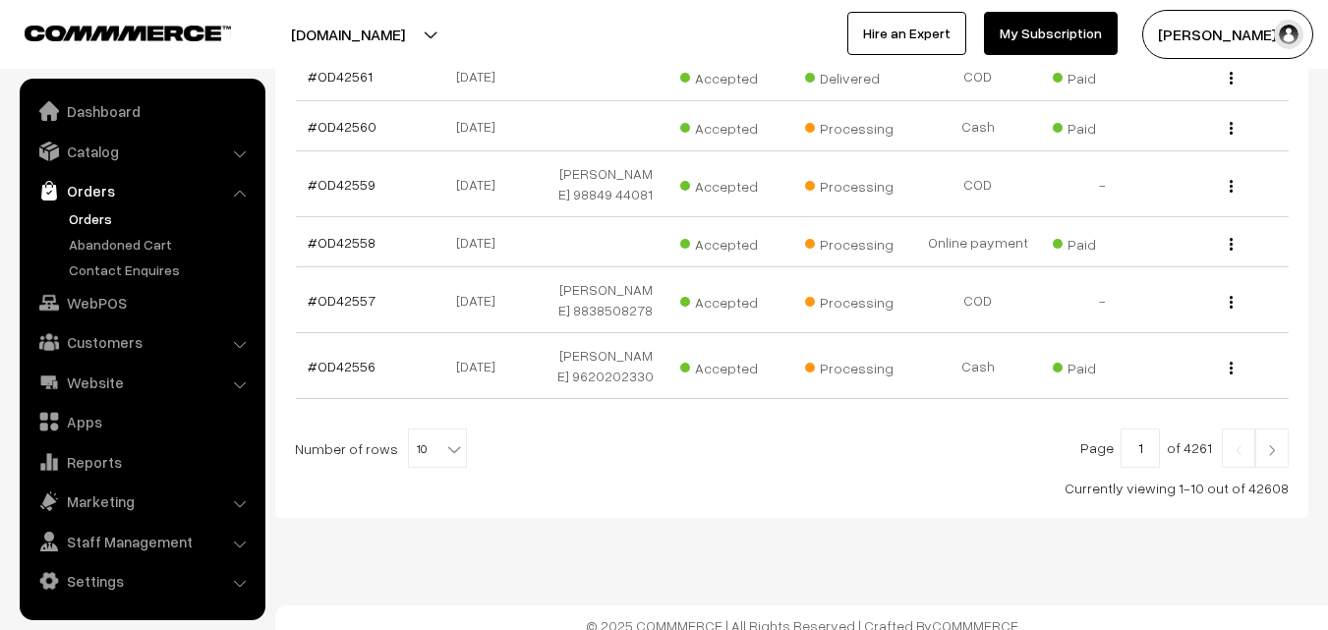
click at [409, 442] on span "10" at bounding box center [437, 448] width 57 height 39
select select "80"
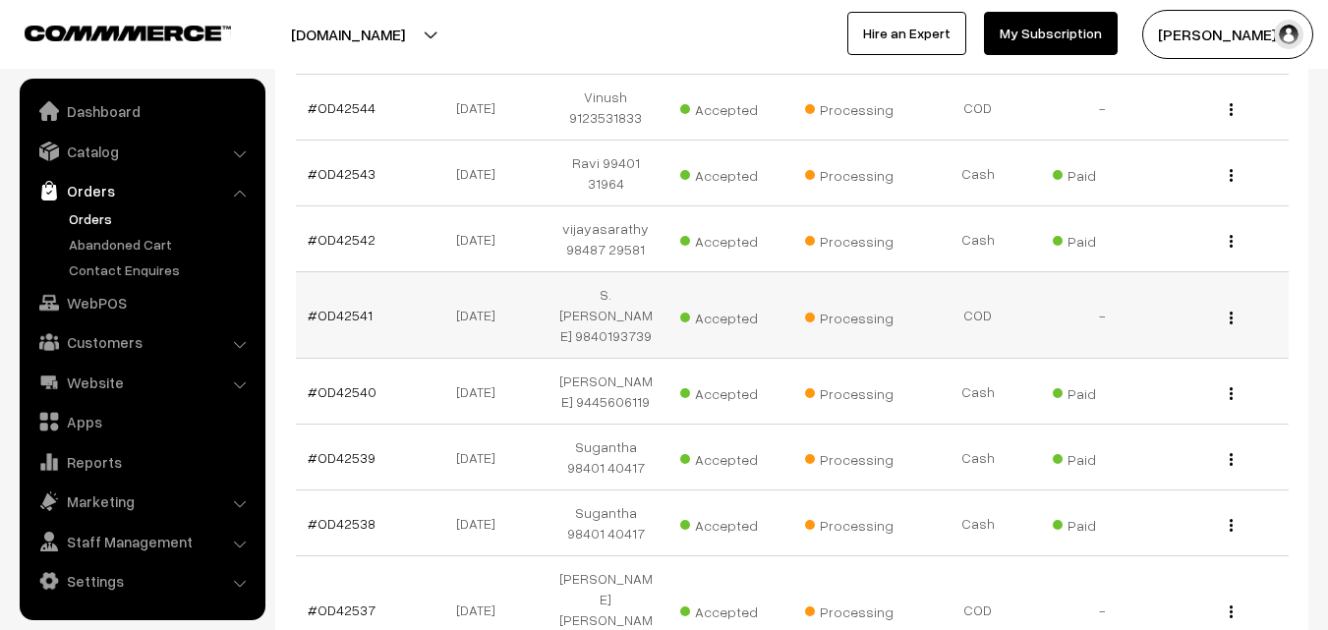
scroll to position [1769, 0]
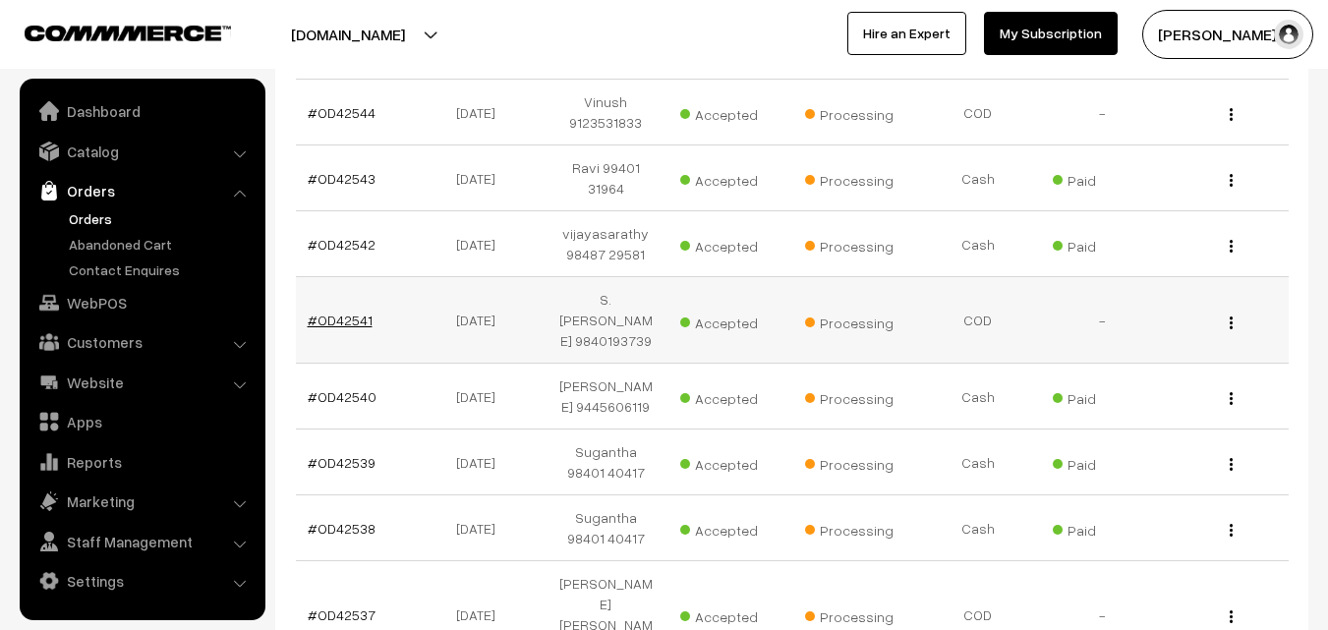
click at [349, 311] on link "#OD42541" at bounding box center [340, 319] width 65 height 17
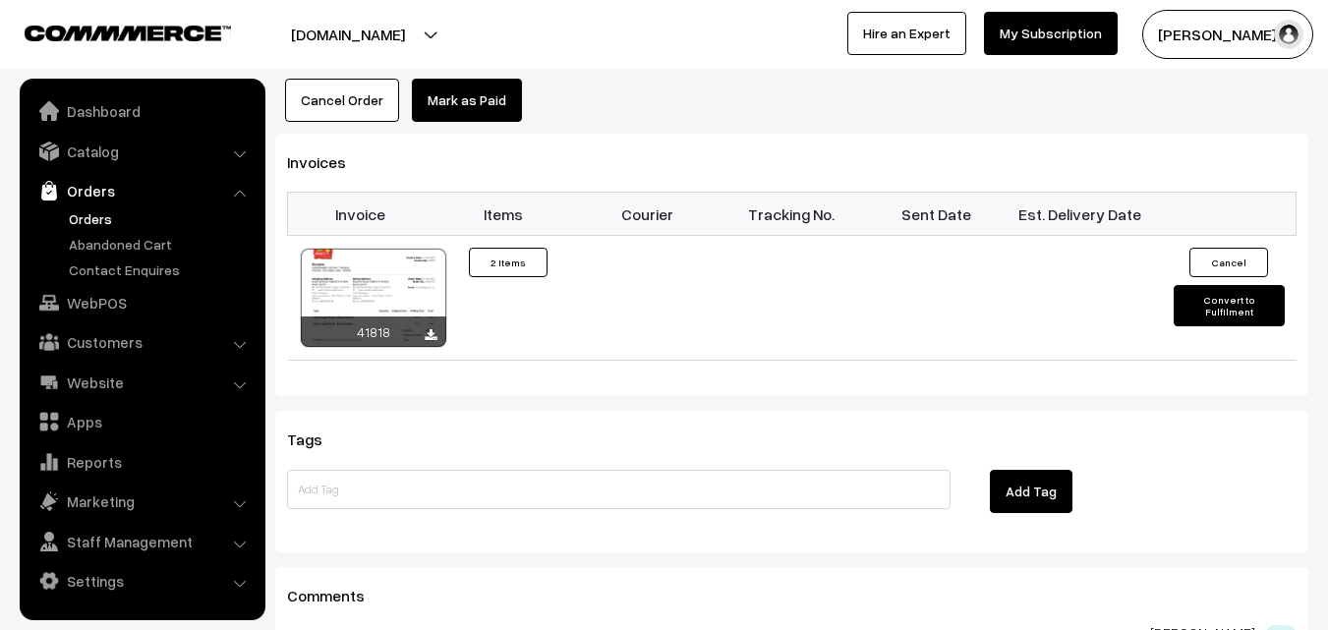
click at [332, 85] on button "Cancel Order" at bounding box center [342, 100] width 114 height 43
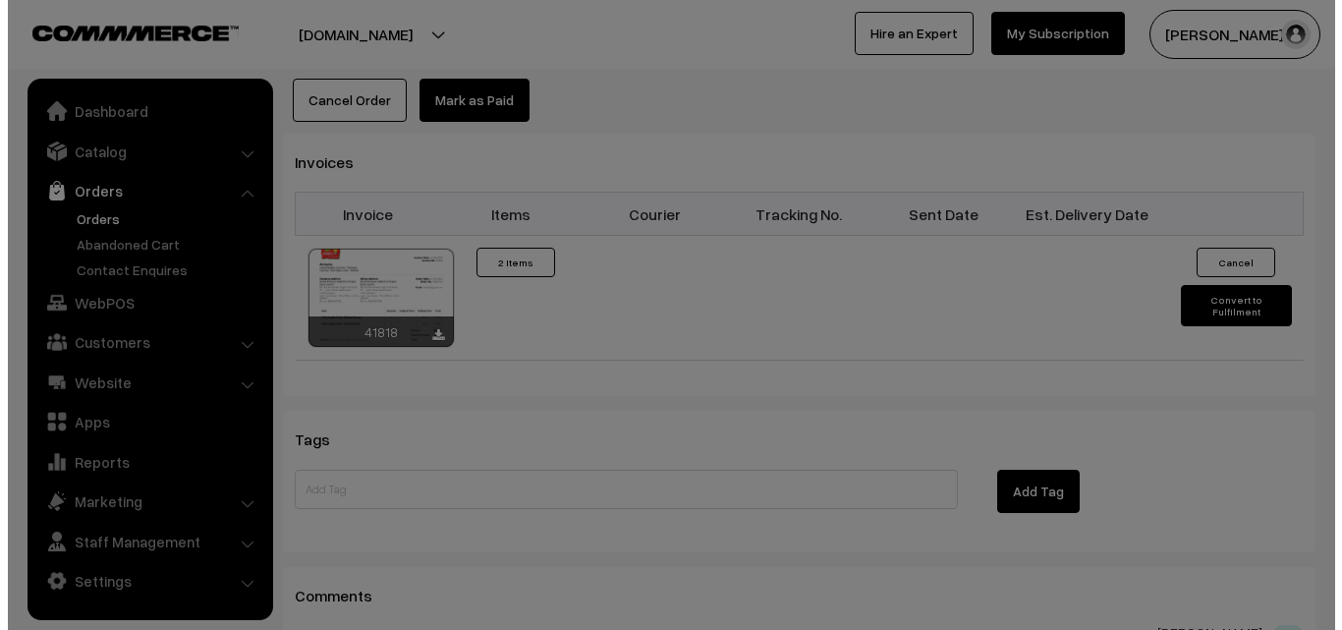
scroll to position [1379, 0]
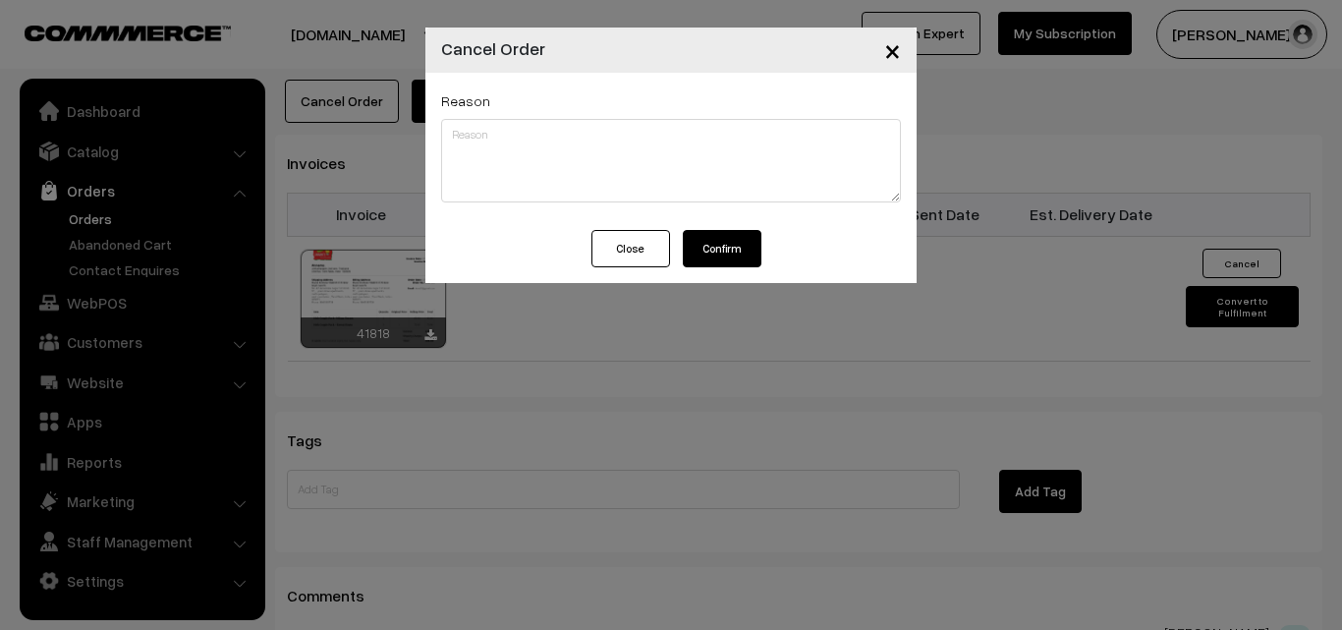
click at [715, 242] on button "Confirm" at bounding box center [722, 248] width 79 height 37
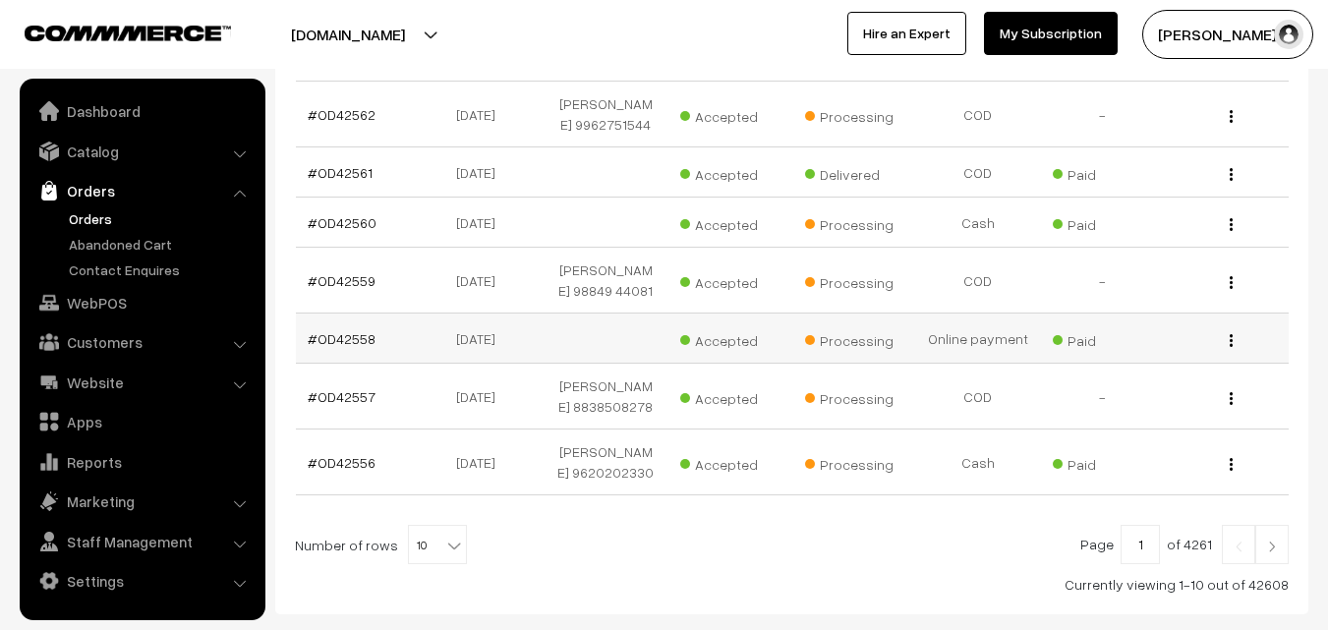
scroll to position [405, 0]
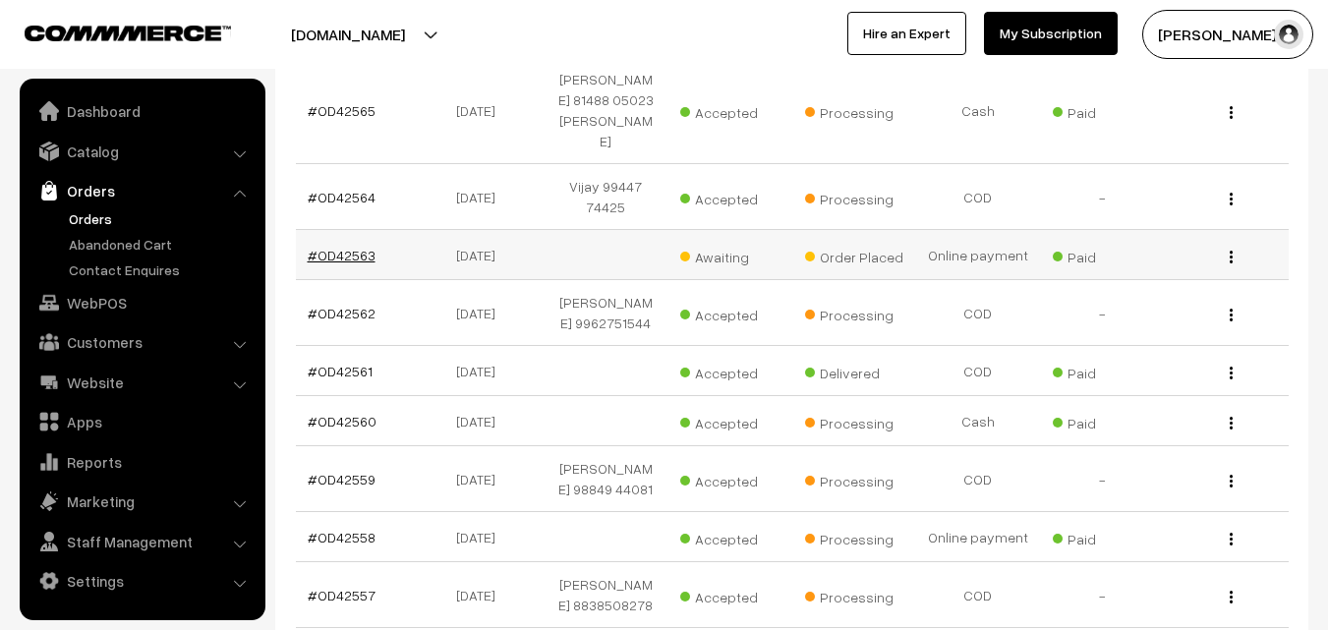
click at [357, 247] on link "#OD42563" at bounding box center [342, 255] width 68 height 17
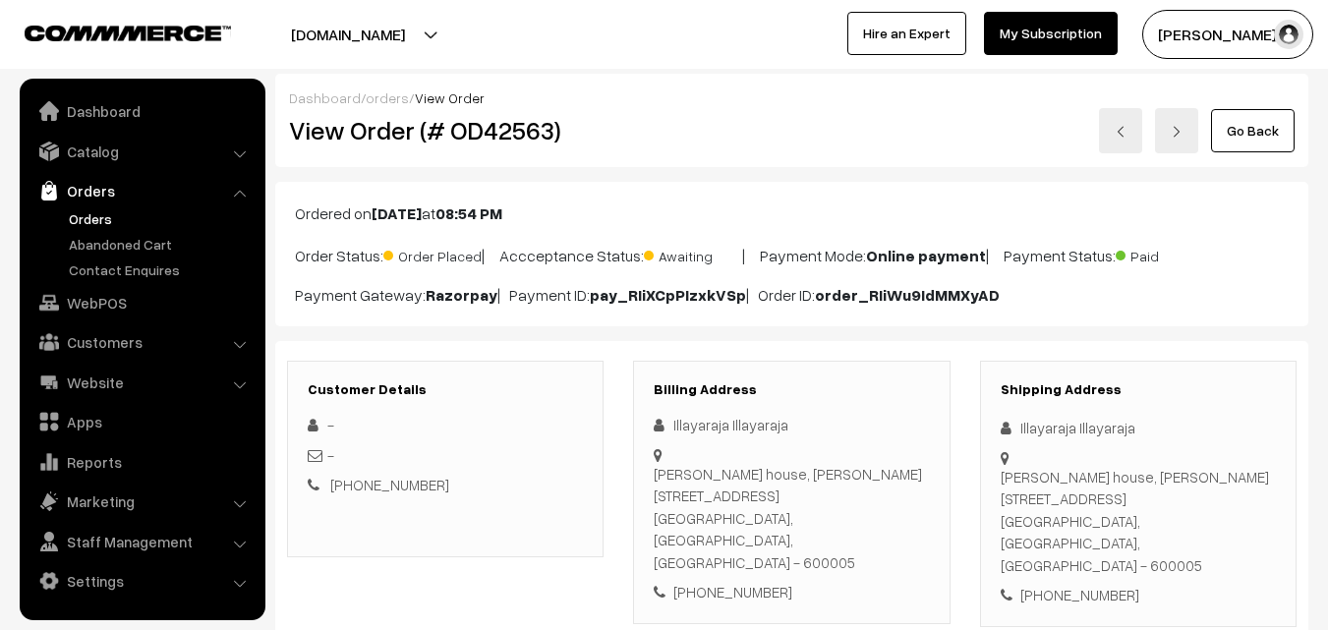
click at [761, 581] on div "[PHONE_NUMBER]" at bounding box center [790, 592] width 275 height 23
copy div "9445002408"
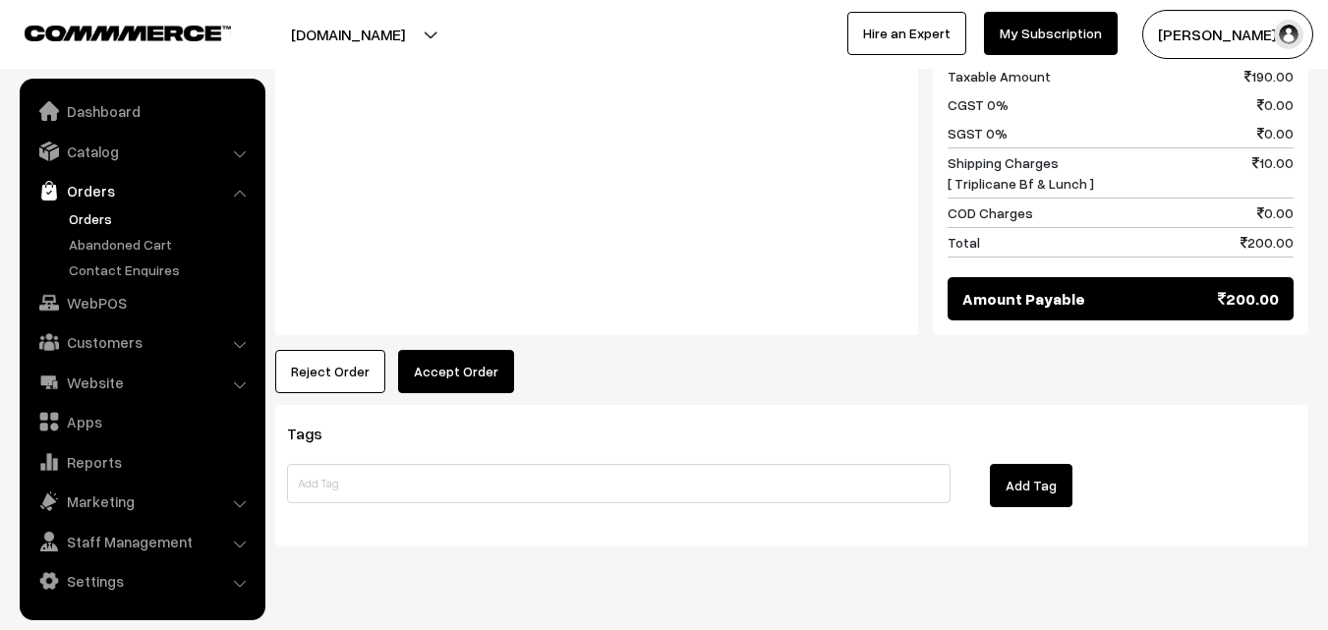
click at [467, 350] on button "Accept Order" at bounding box center [456, 371] width 116 height 43
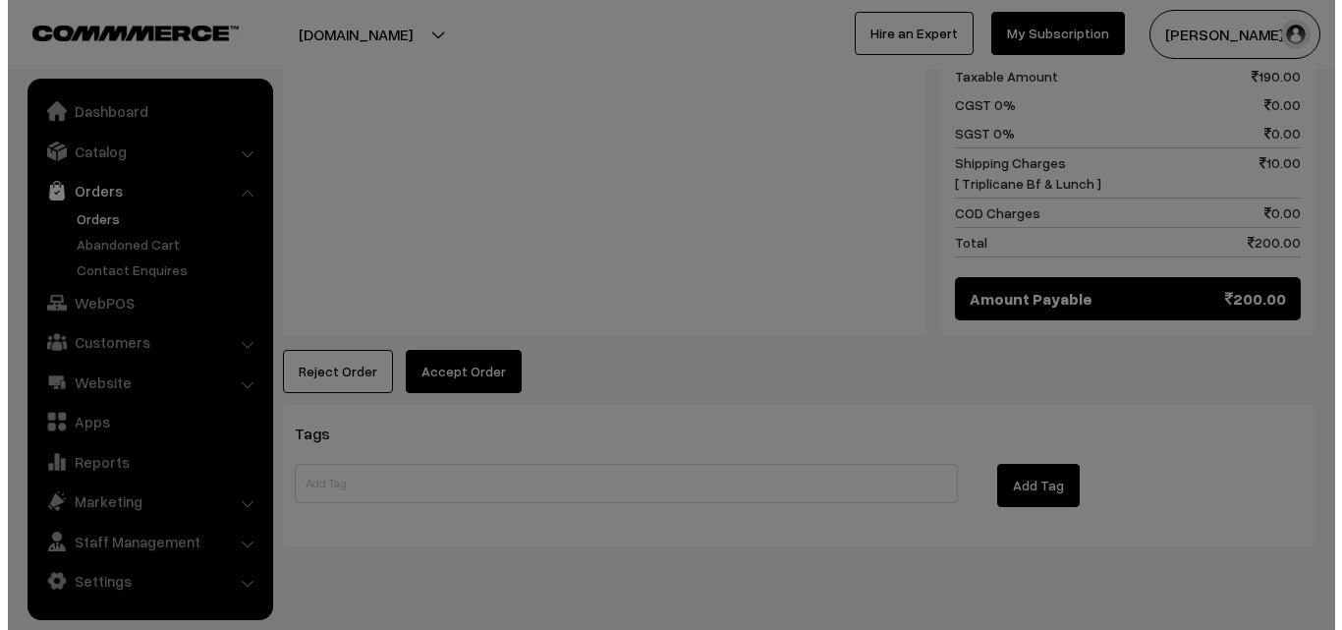
scroll to position [976, 0]
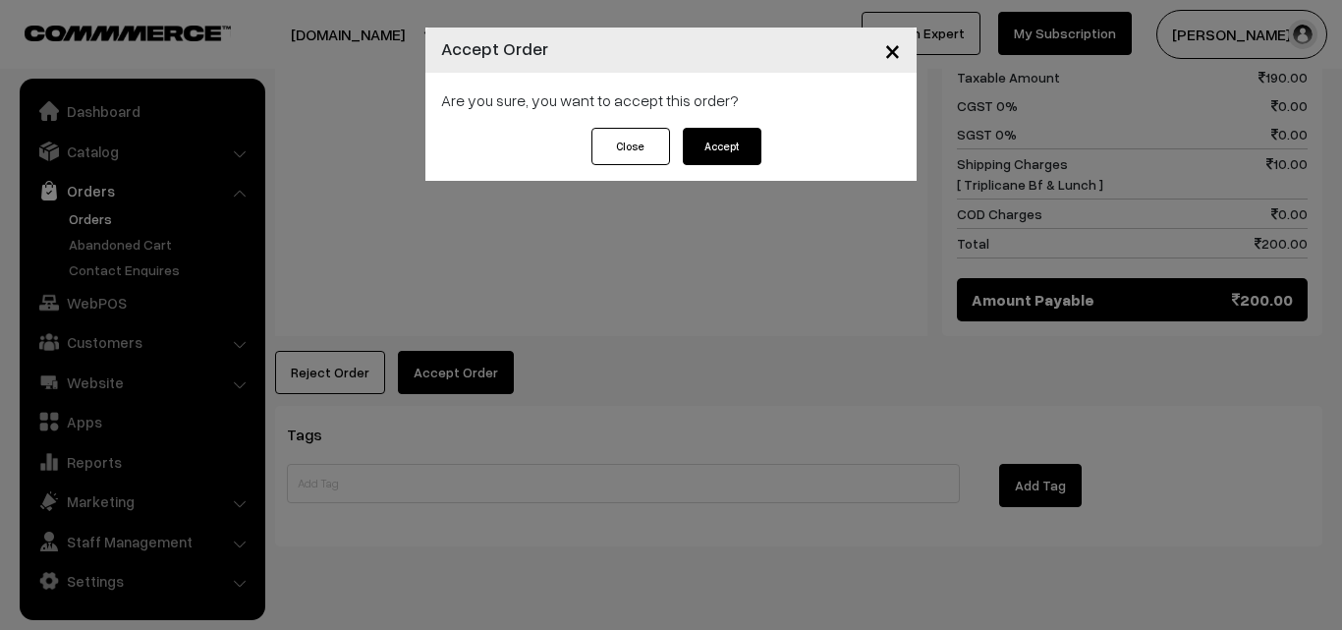
click at [740, 140] on button "Accept" at bounding box center [722, 146] width 79 height 37
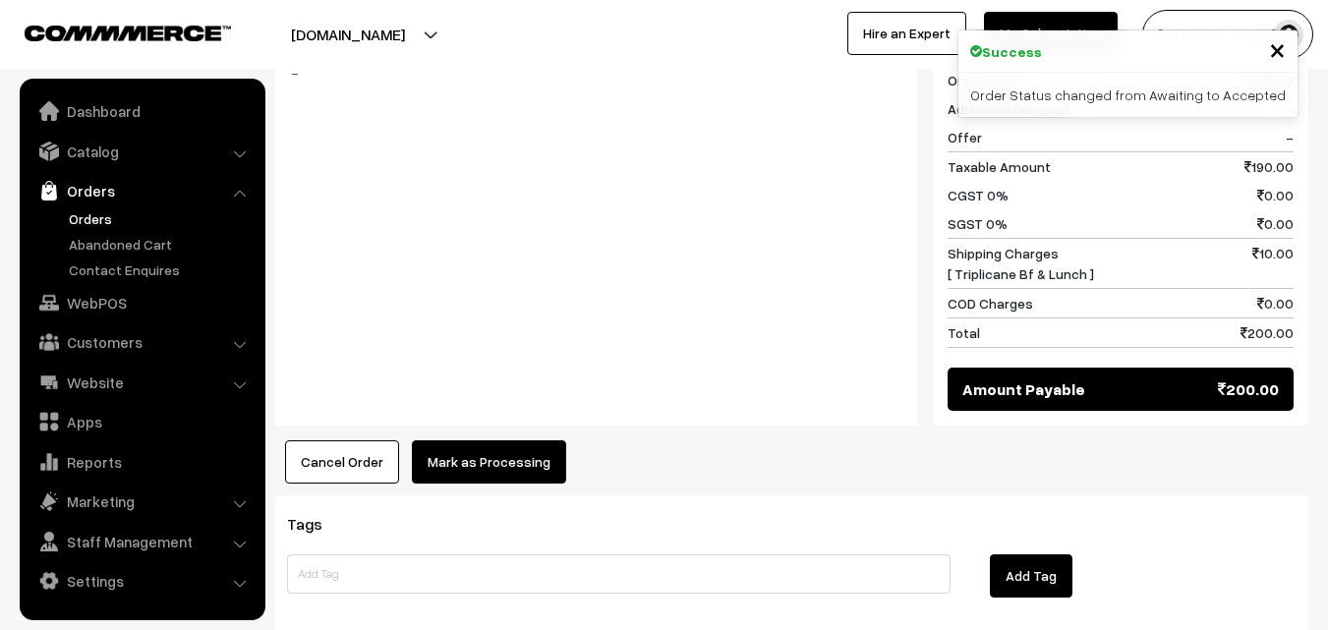
click at [475, 440] on button "Mark as Processing" at bounding box center [489, 461] width 154 height 43
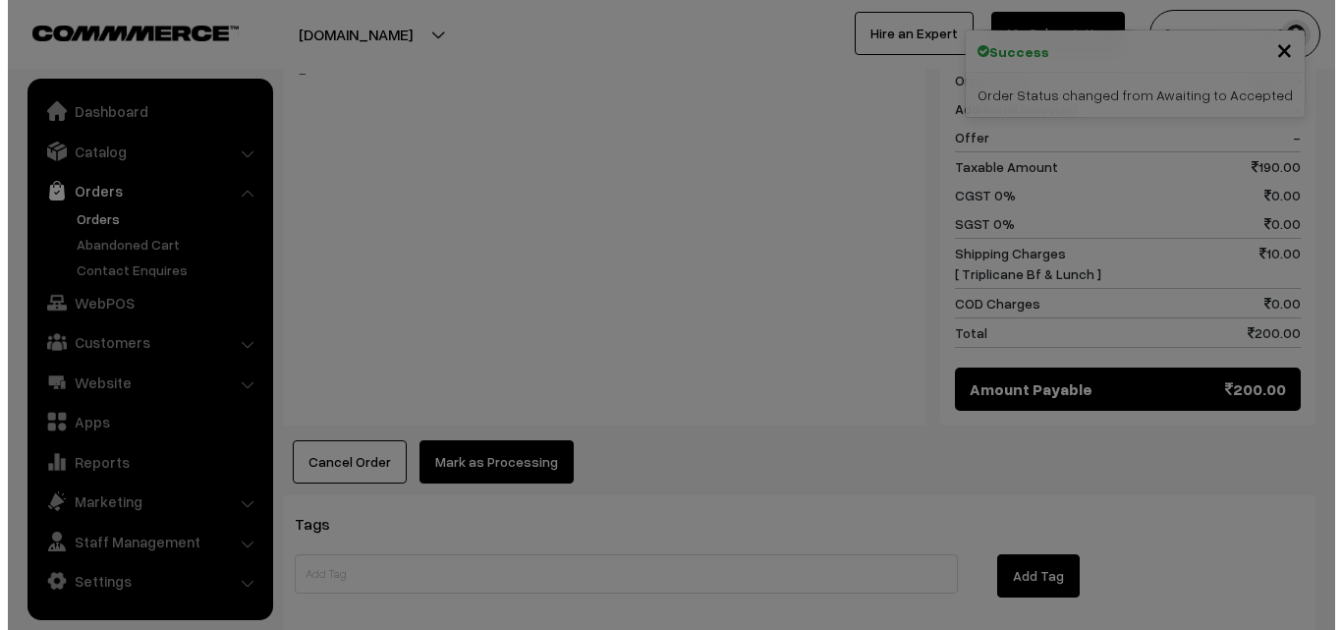
scroll to position [885, 0]
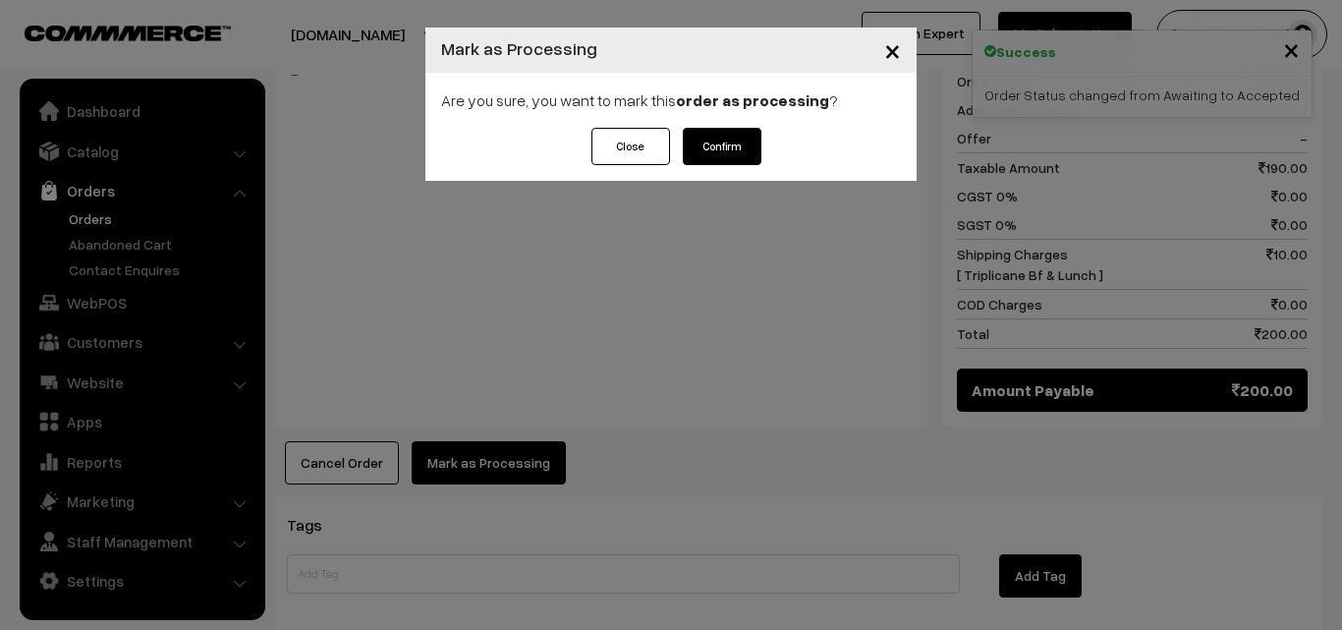
click at [733, 148] on button "Confirm" at bounding box center [722, 146] width 79 height 37
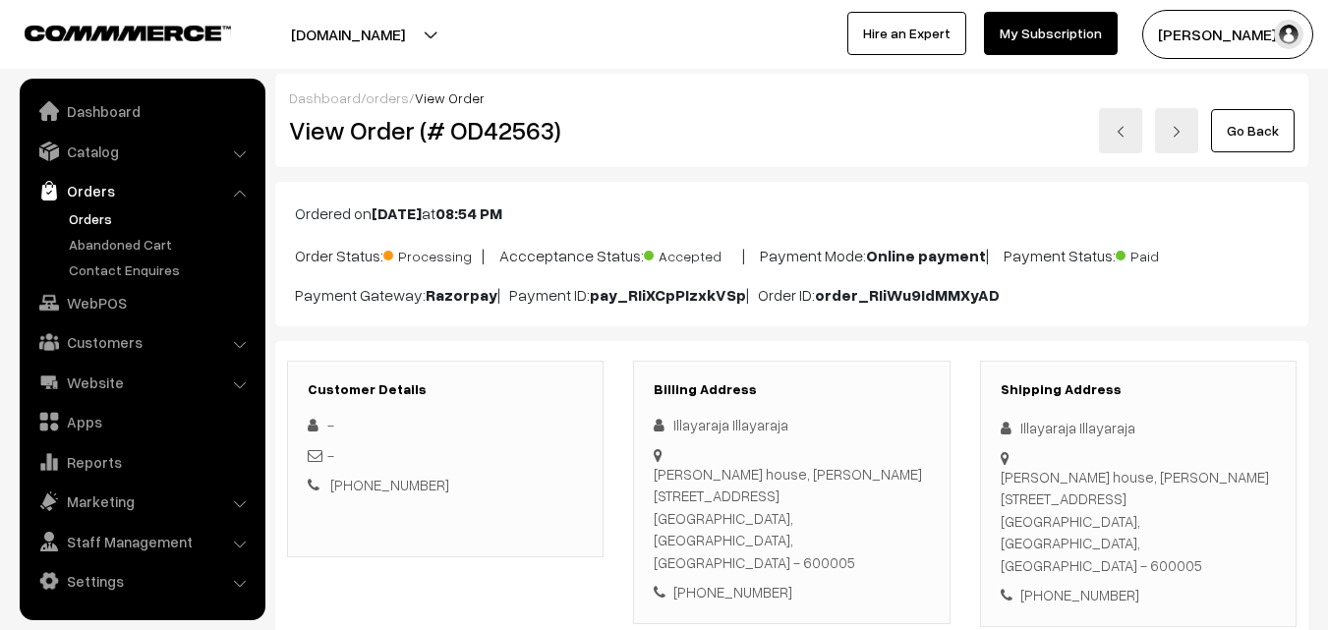
click at [100, 219] on link "Orders" at bounding box center [161, 218] width 195 height 21
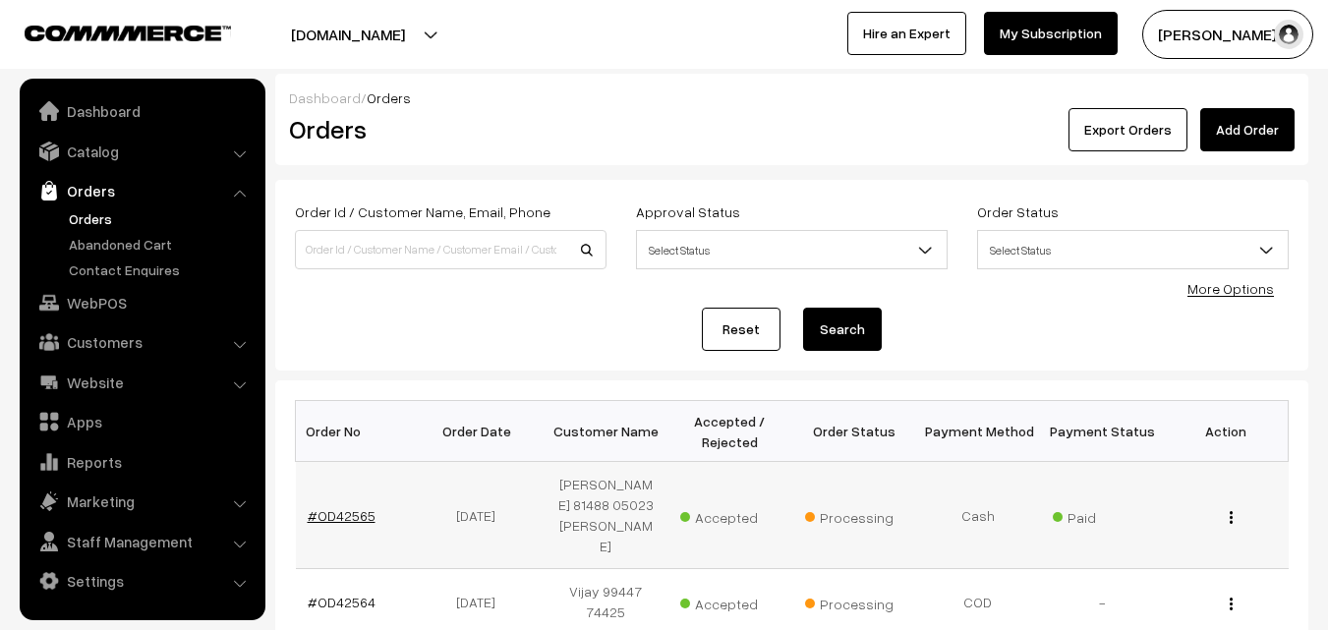
click at [352, 507] on link "#OD42565" at bounding box center [342, 515] width 68 height 17
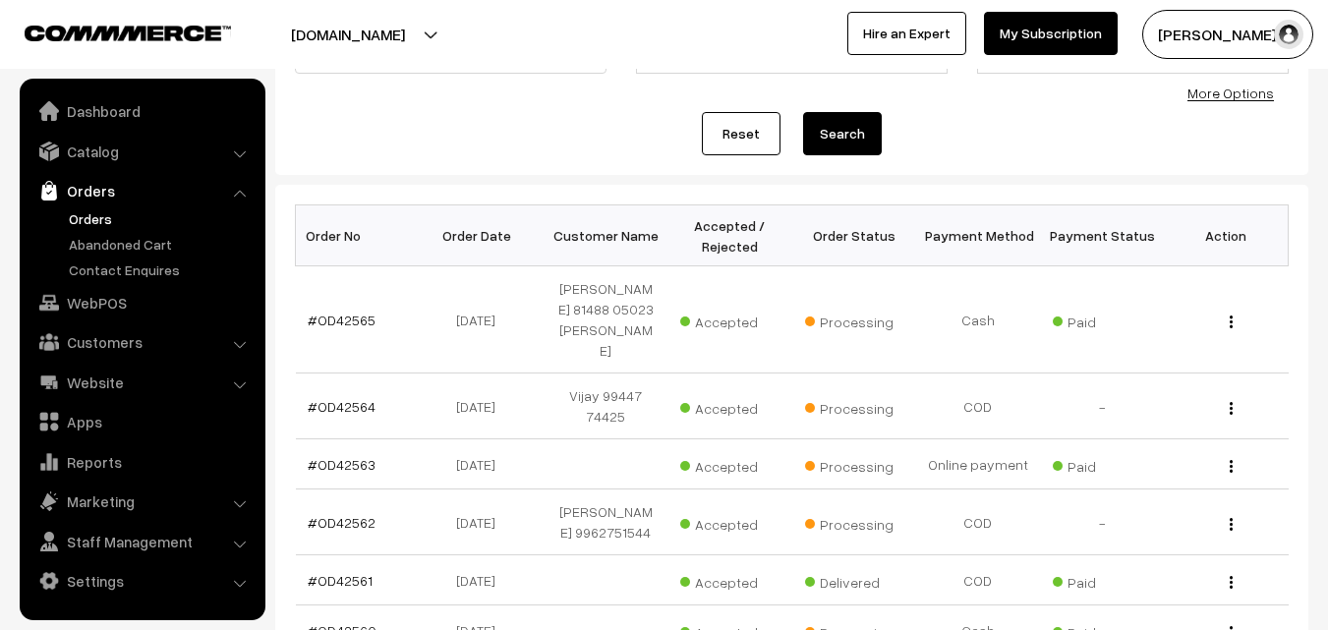
scroll to position [197, 0]
click at [351, 455] on link "#OD42563" at bounding box center [342, 463] width 68 height 17
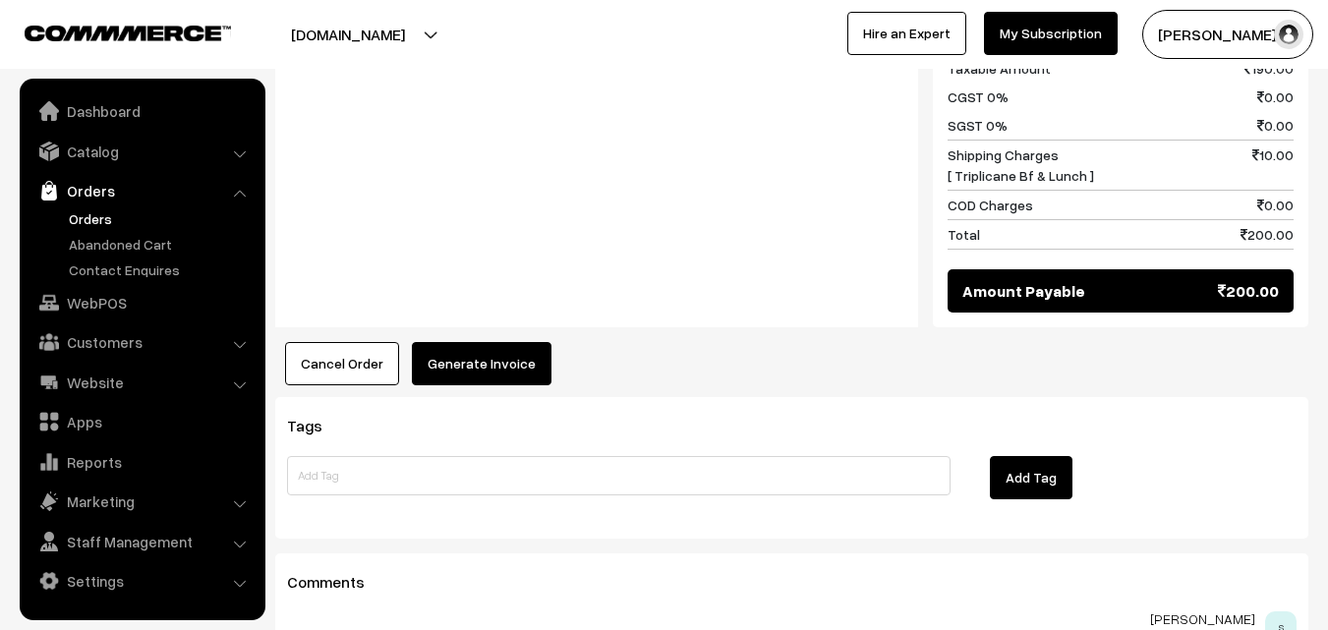
click at [490, 342] on button "Generate Invoice" at bounding box center [482, 363] width 140 height 43
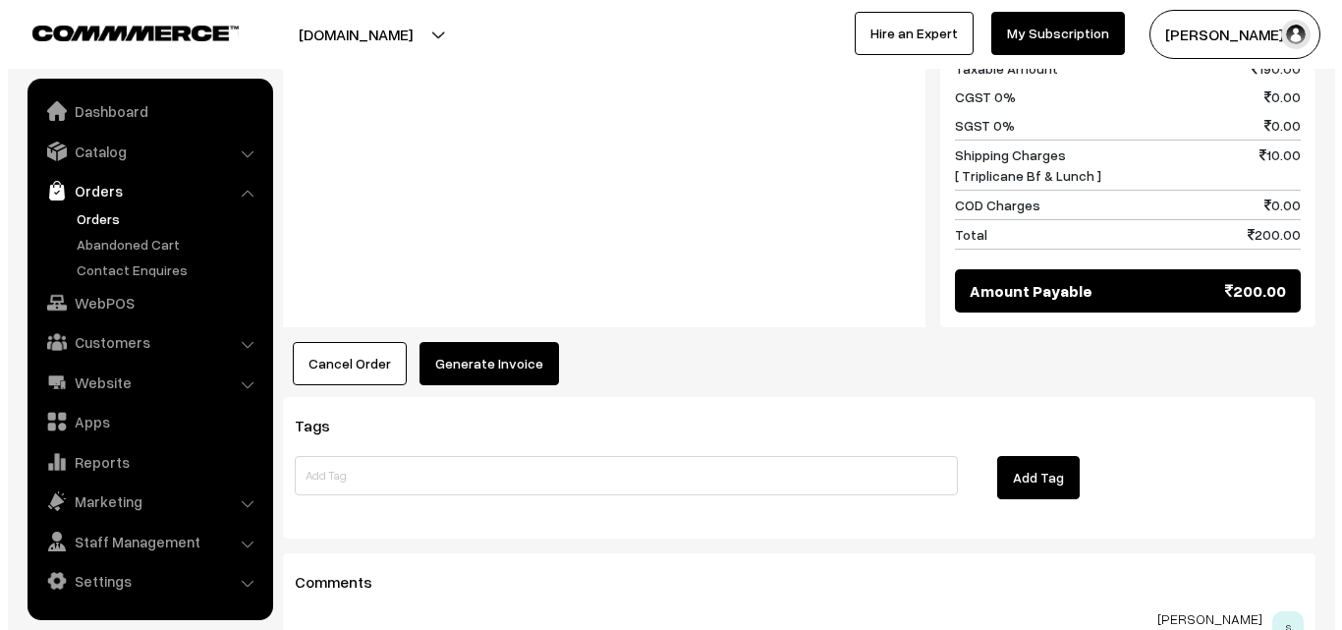
scroll to position [984, 0]
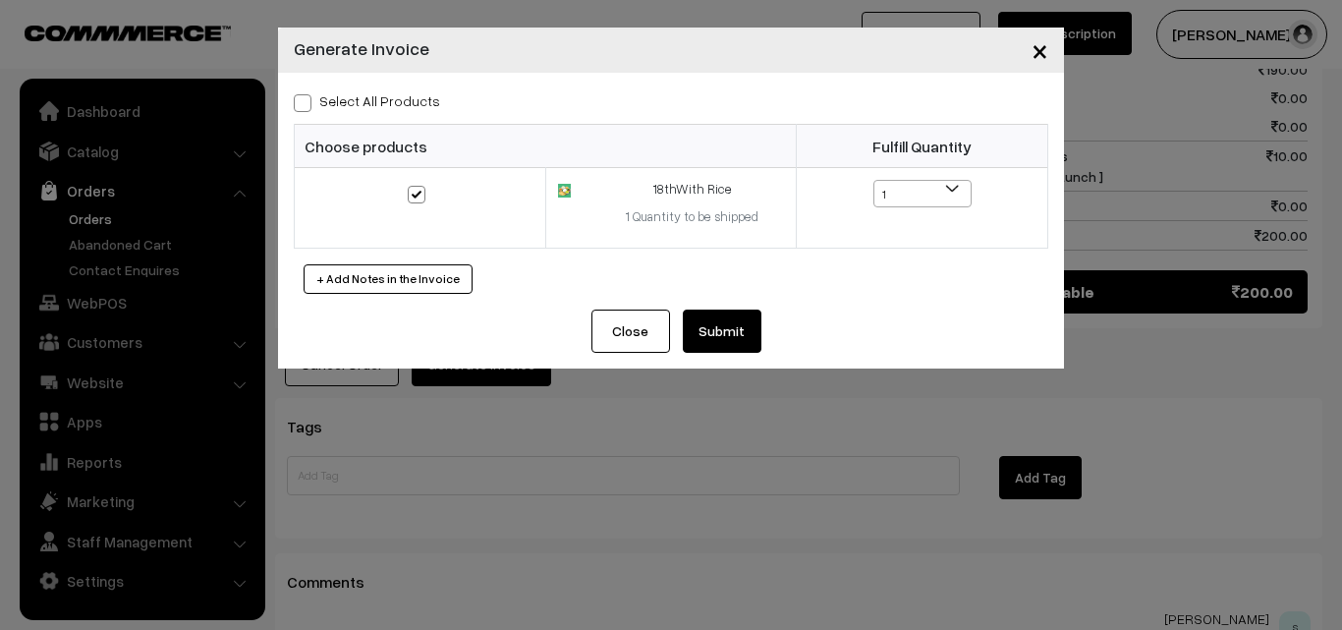
click at [726, 318] on button "Submit" at bounding box center [722, 331] width 79 height 43
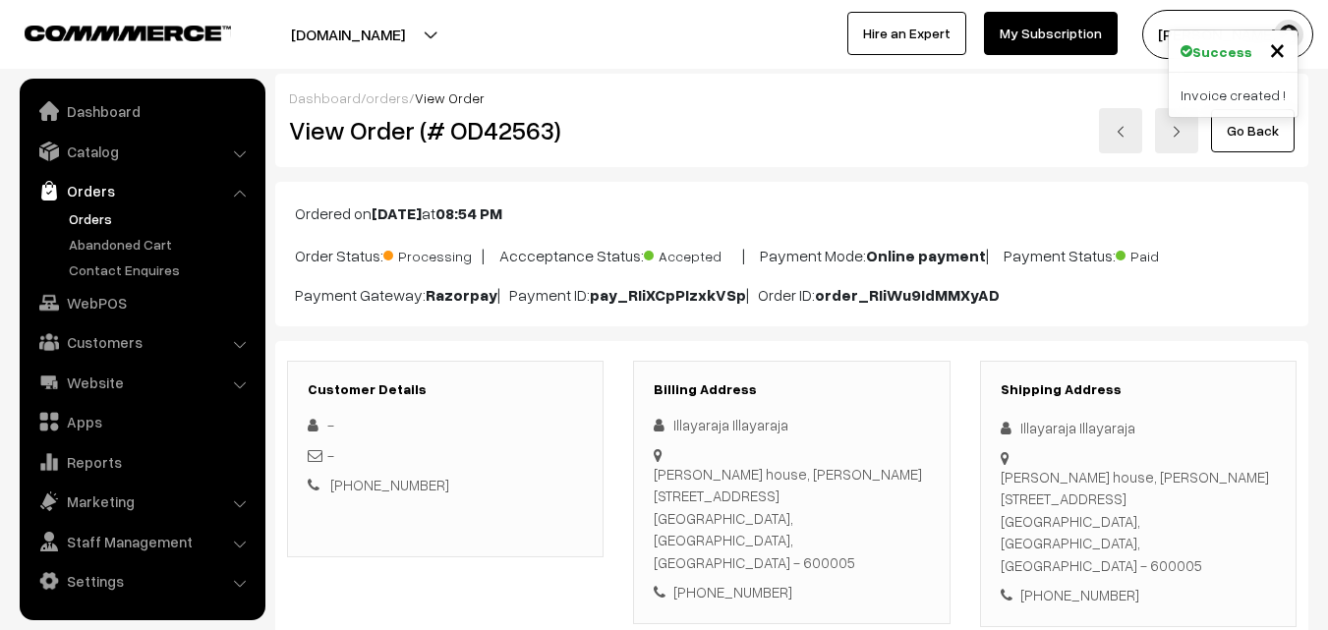
scroll to position [983, 0]
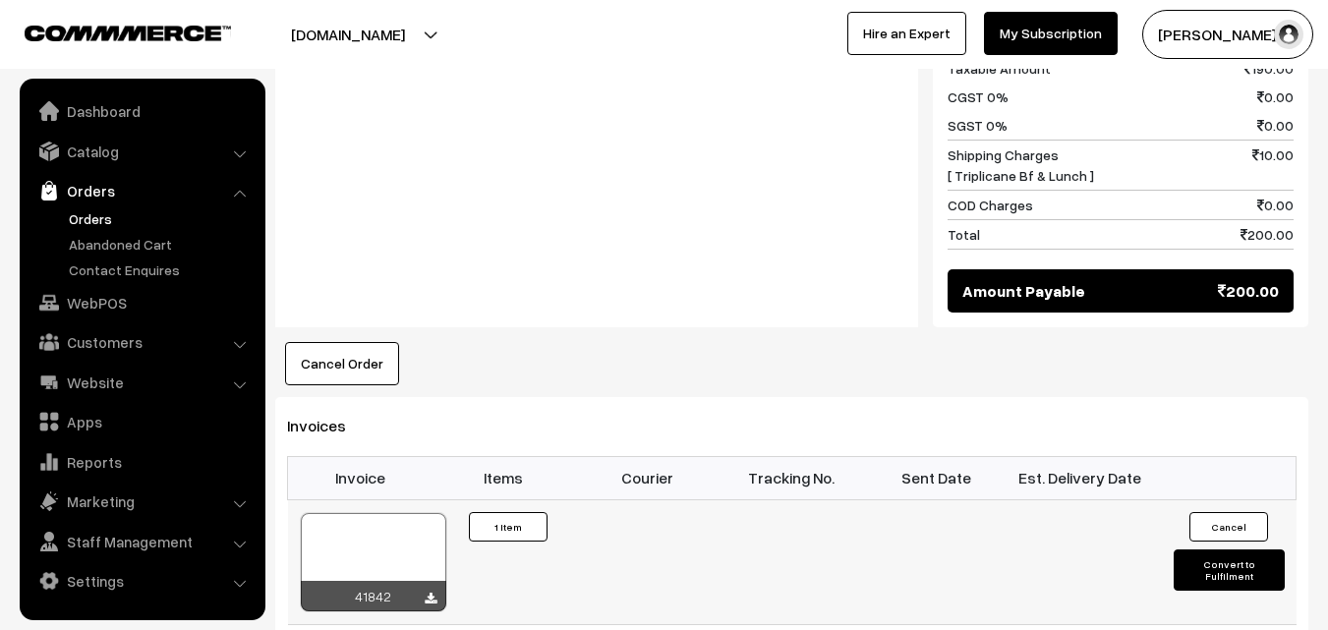
click at [384, 513] on div at bounding box center [373, 562] width 145 height 98
click at [90, 228] on link "Orders" at bounding box center [161, 218] width 195 height 21
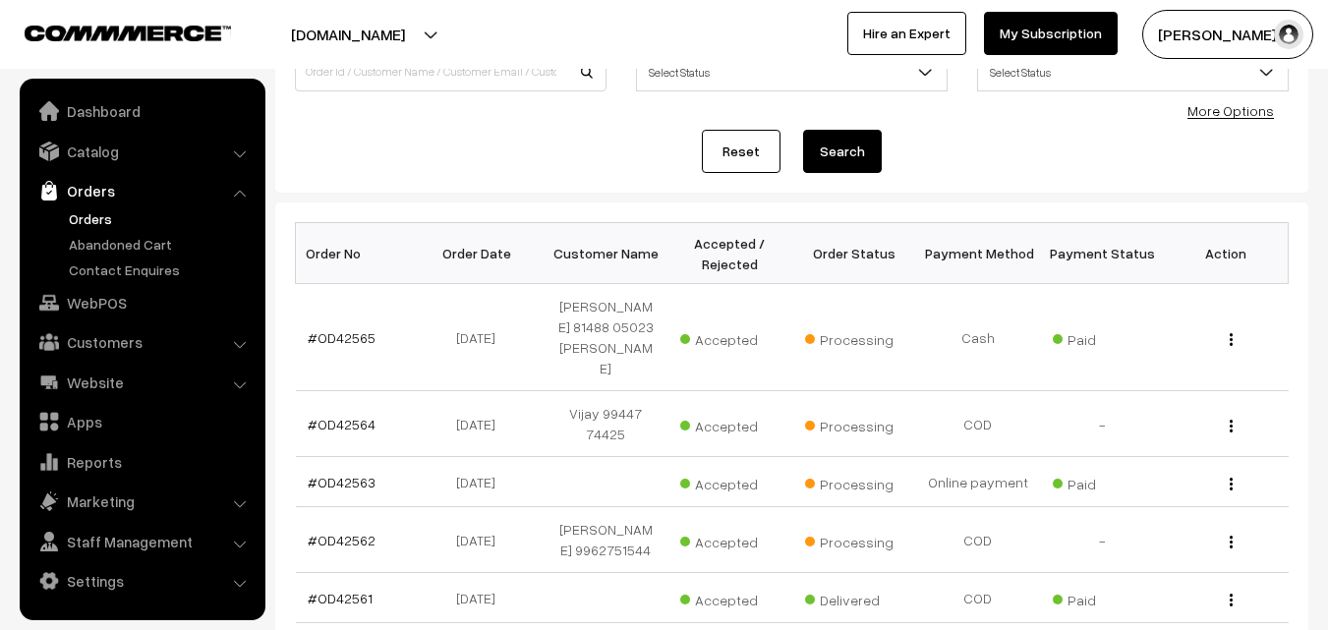
scroll to position [98, 0]
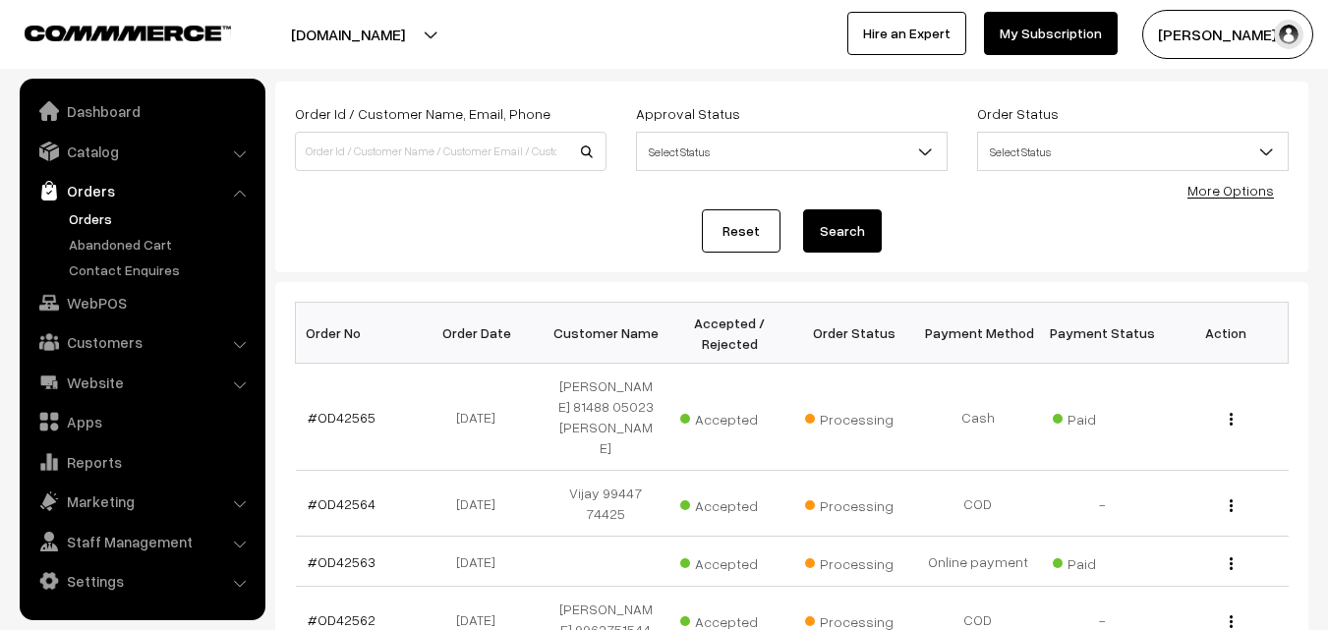
click at [119, 218] on link "Orders" at bounding box center [161, 218] width 195 height 21
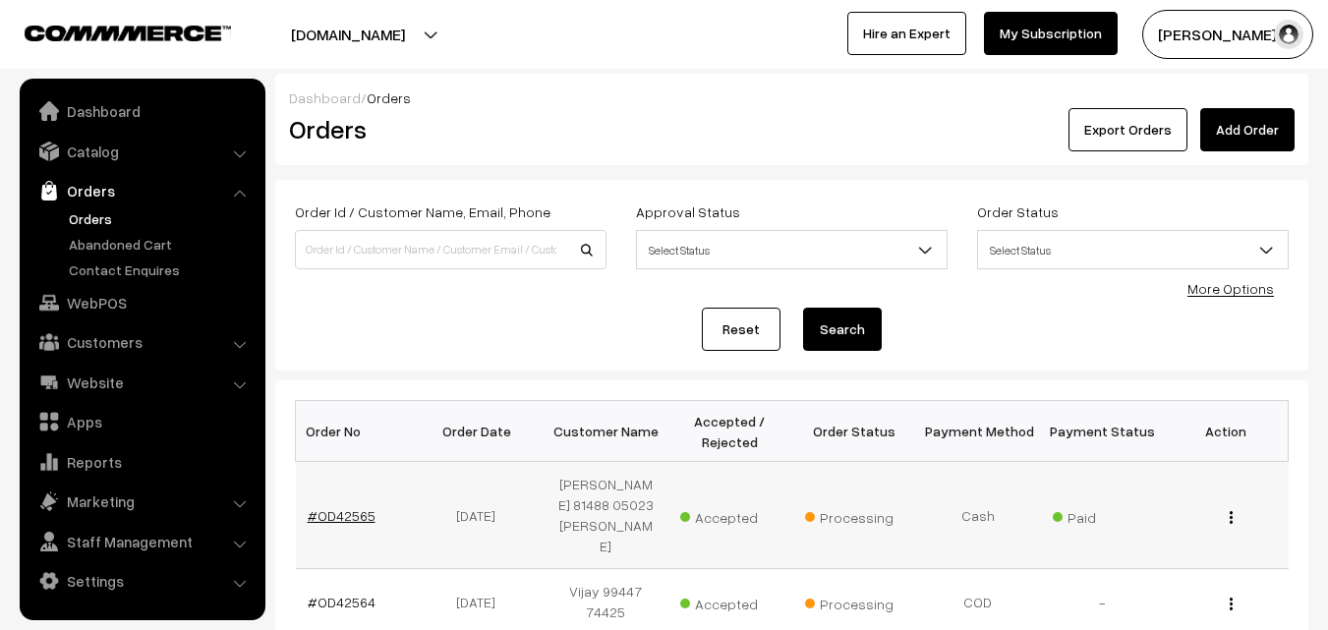
click at [353, 507] on link "#OD42565" at bounding box center [342, 515] width 68 height 17
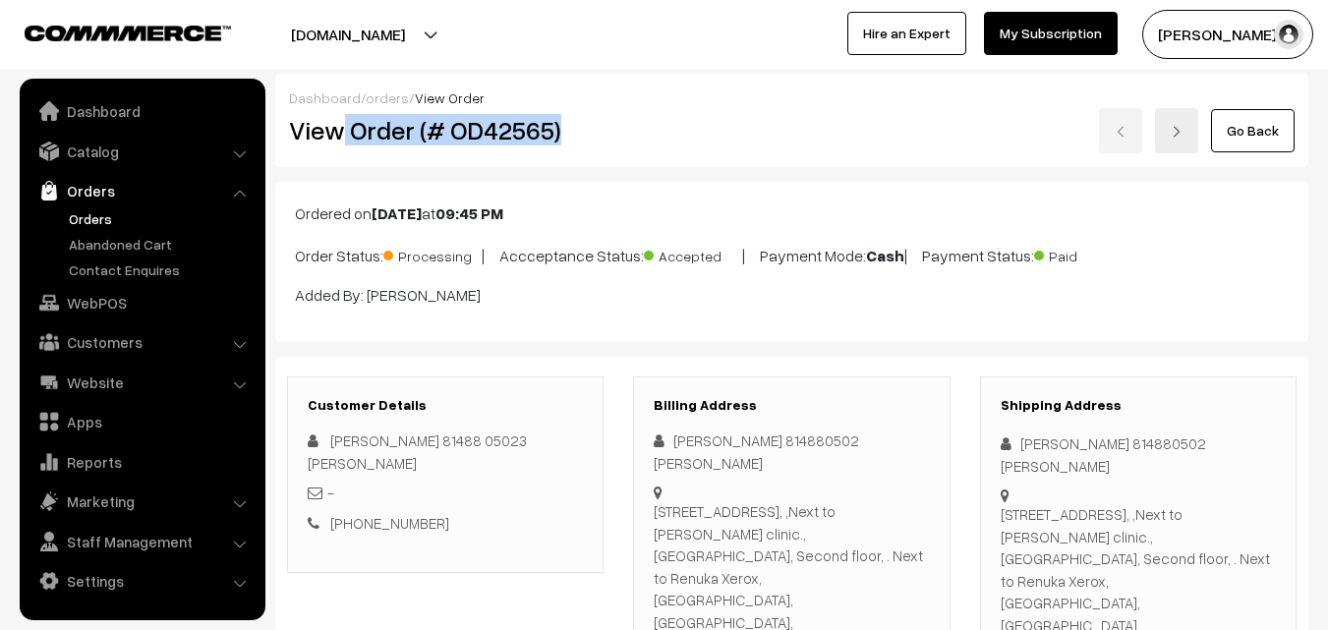
drag, startPoint x: 0, startPoint y: 0, endPoint x: 577, endPoint y: 134, distance: 592.1
click at [577, 134] on h2 "View Order (# OD42565)" at bounding box center [446, 130] width 315 height 30
copy h2 "Order (# OD42565)"
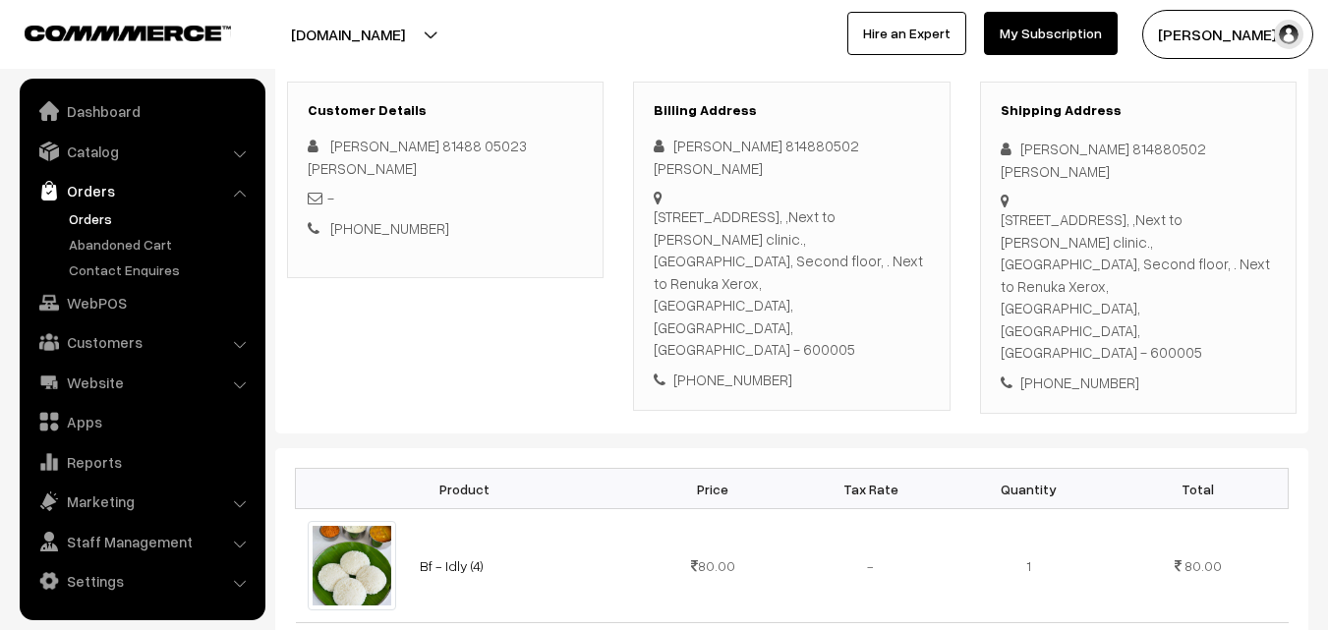
click at [84, 223] on link "Orders" at bounding box center [161, 218] width 195 height 21
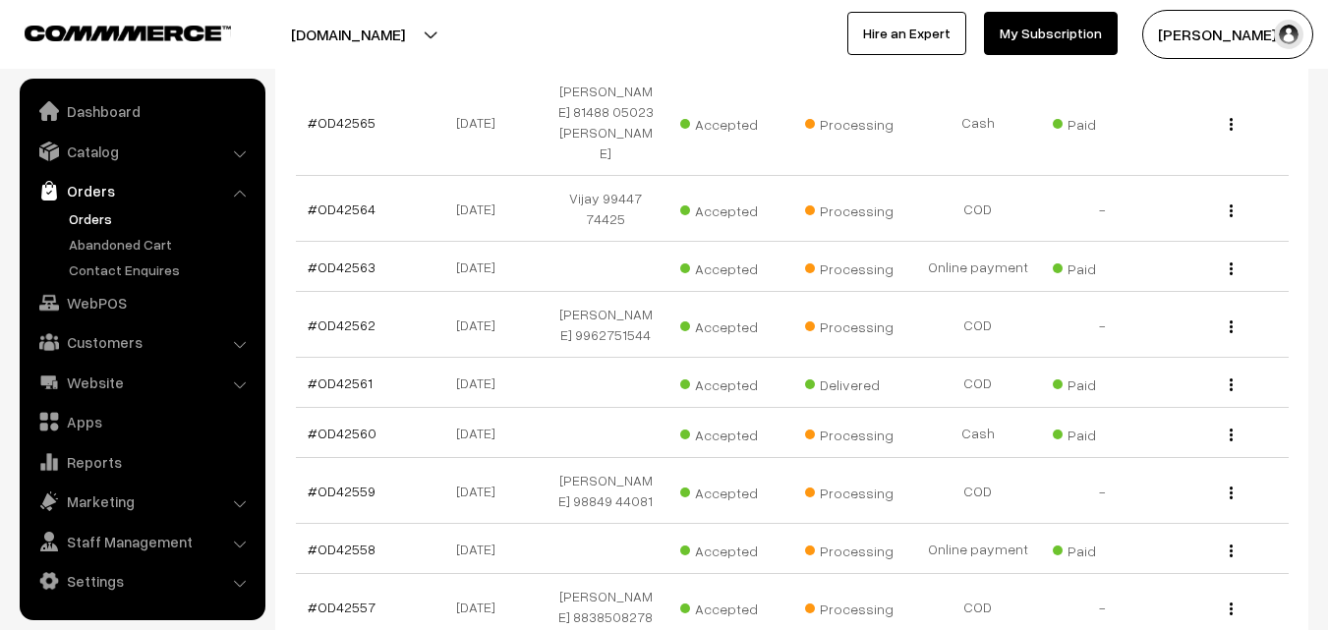
scroll to position [590, 0]
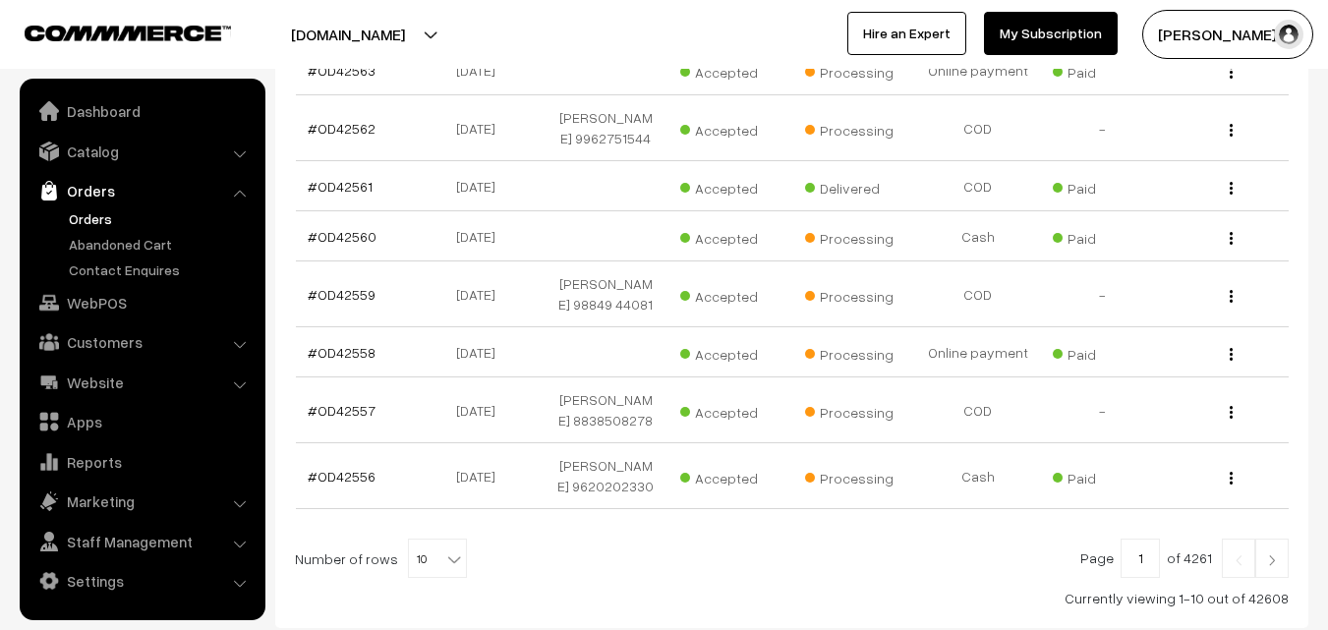
click at [106, 213] on link "Orders" at bounding box center [161, 218] width 195 height 21
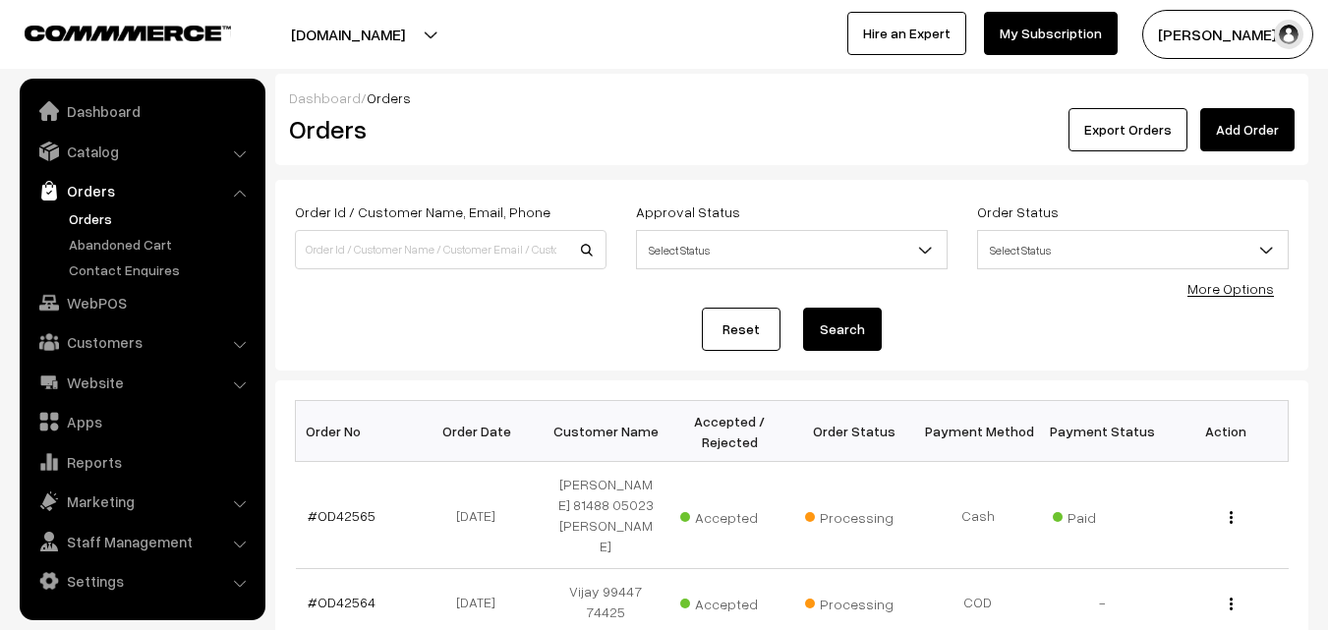
scroll to position [393, 0]
